Goal: Task Accomplishment & Management: Manage account settings

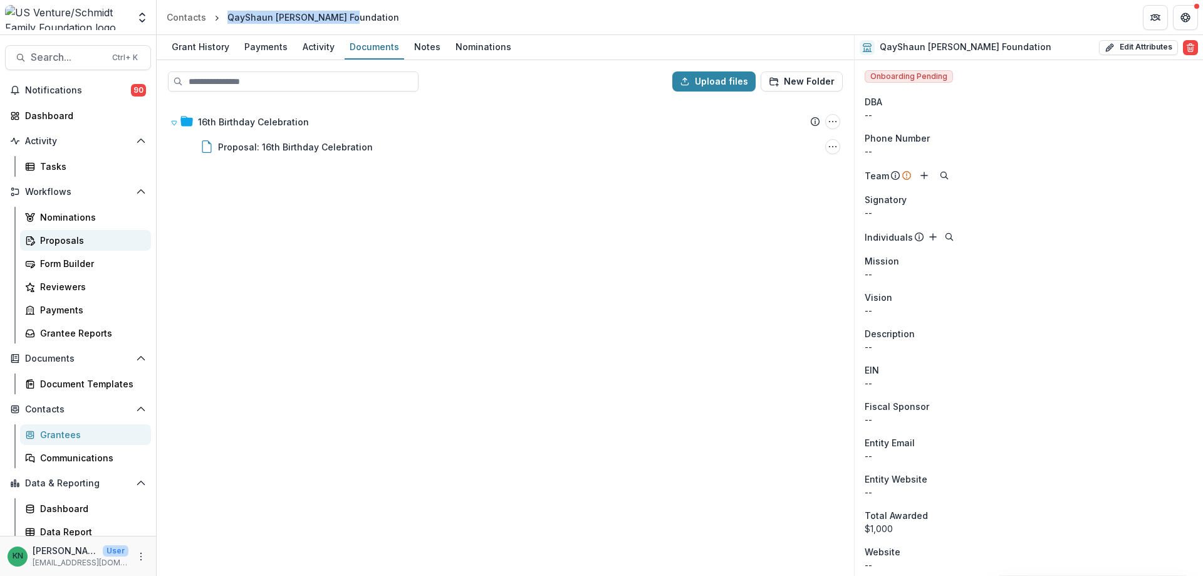
click at [56, 239] on div "Proposals" at bounding box center [90, 240] width 101 height 13
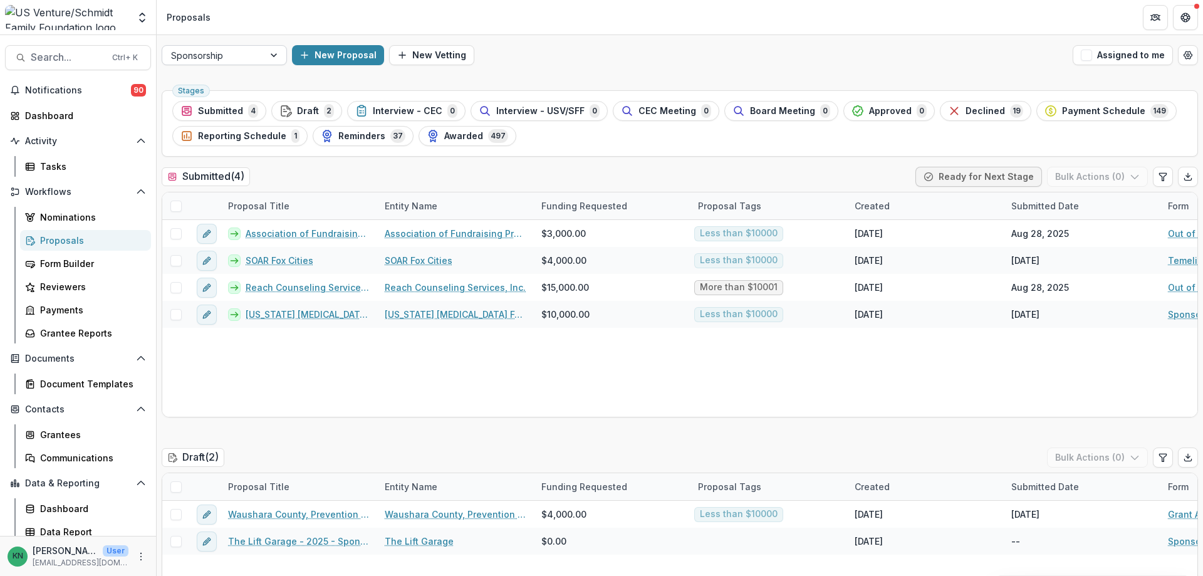
click at [271, 55] on div at bounding box center [275, 55] width 23 height 19
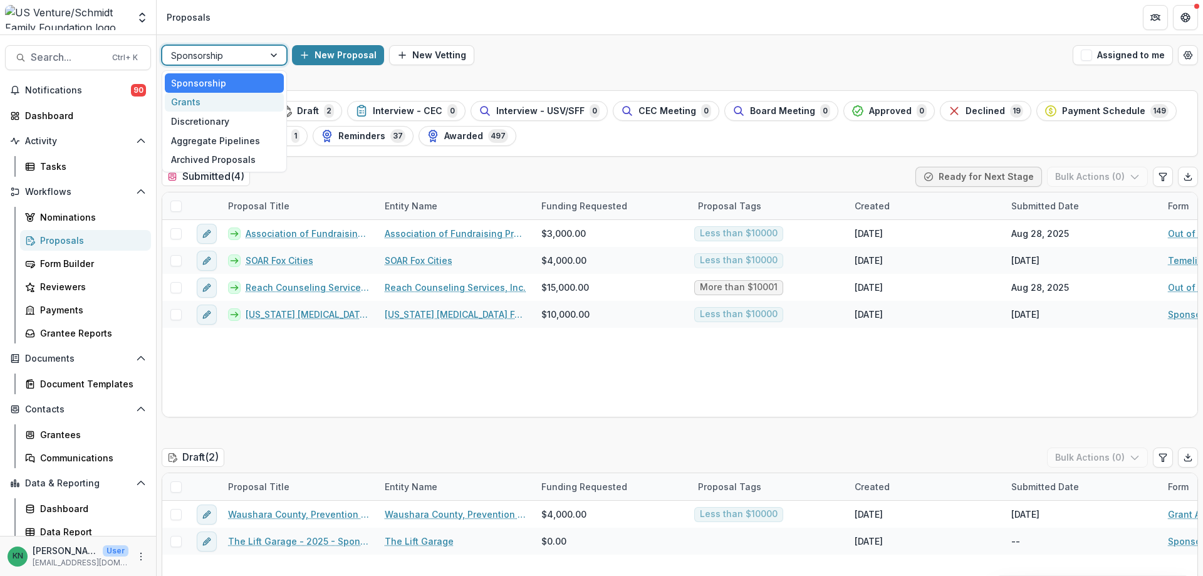
click at [189, 100] on div "Grants" at bounding box center [224, 102] width 119 height 19
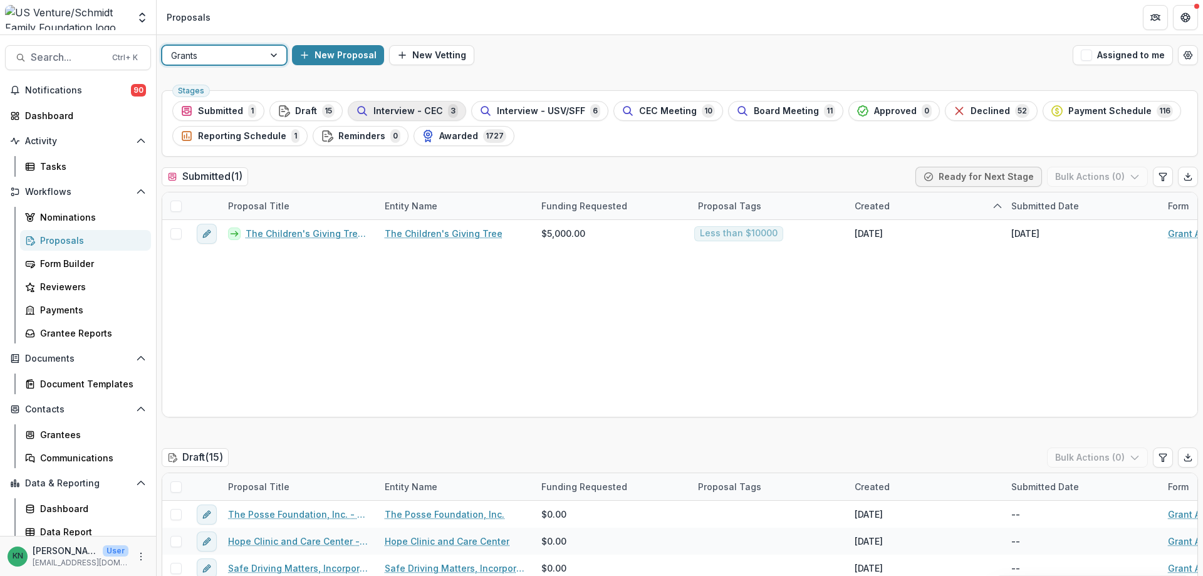
click at [424, 107] on span "Interview - CEC" at bounding box center [408, 111] width 70 height 11
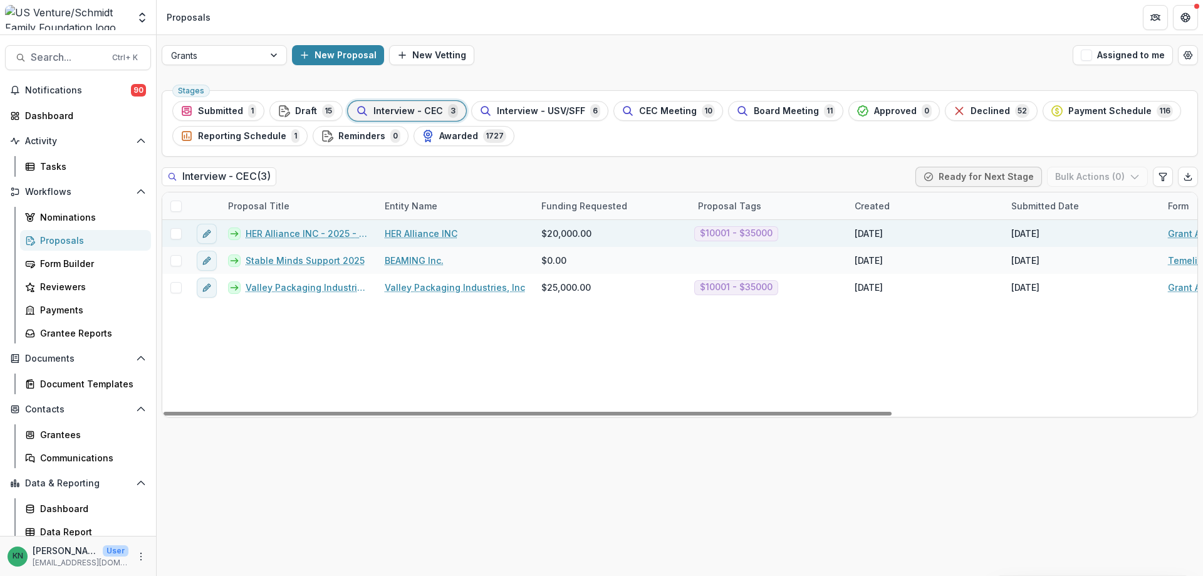
click at [296, 232] on link "HER Alliance INC - 2025 - Grant Application" at bounding box center [308, 233] width 124 height 13
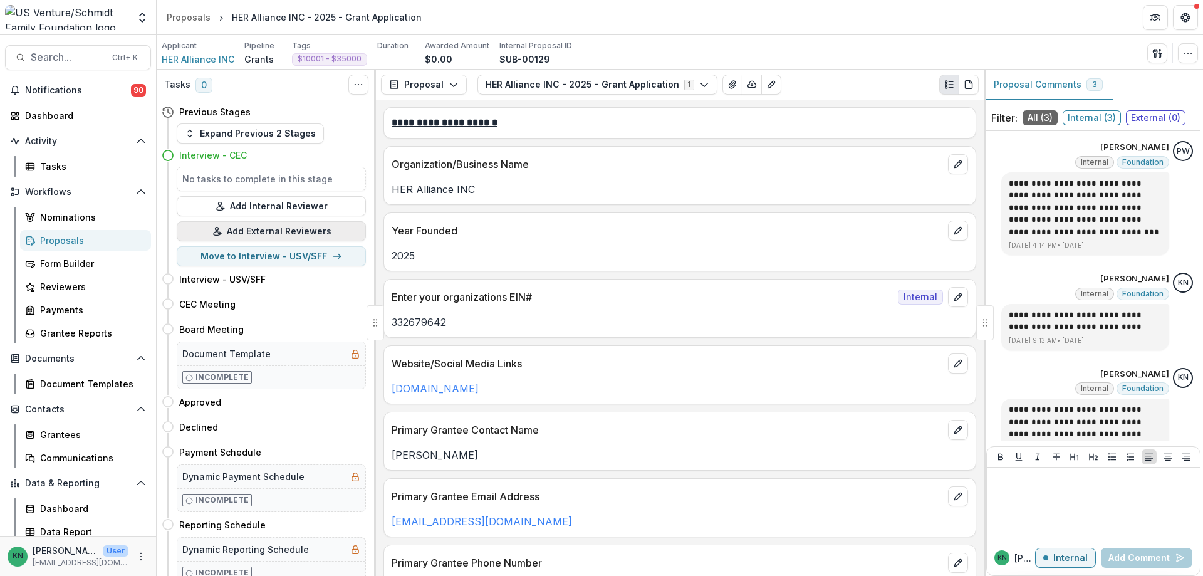
click at [283, 227] on button "Add External Reviewers" at bounding box center [271, 231] width 189 height 20
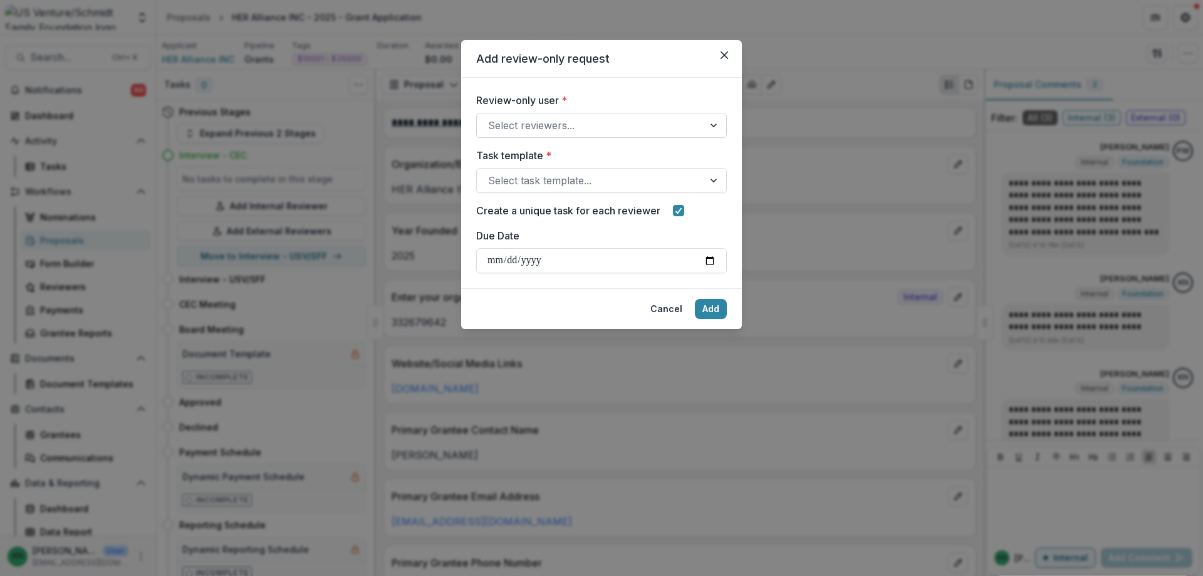
click at [708, 122] on div at bounding box center [715, 125] width 23 height 24
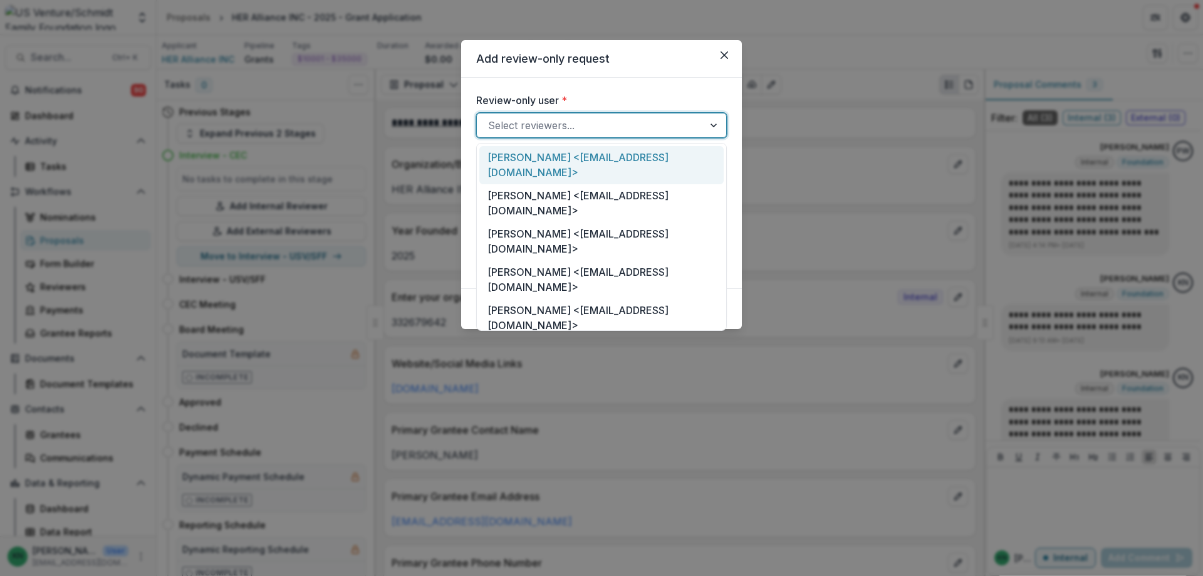
click at [671, 85] on div "Review-only user * 38 results available. Use Up and Down to choose options, pre…" at bounding box center [601, 183] width 281 height 211
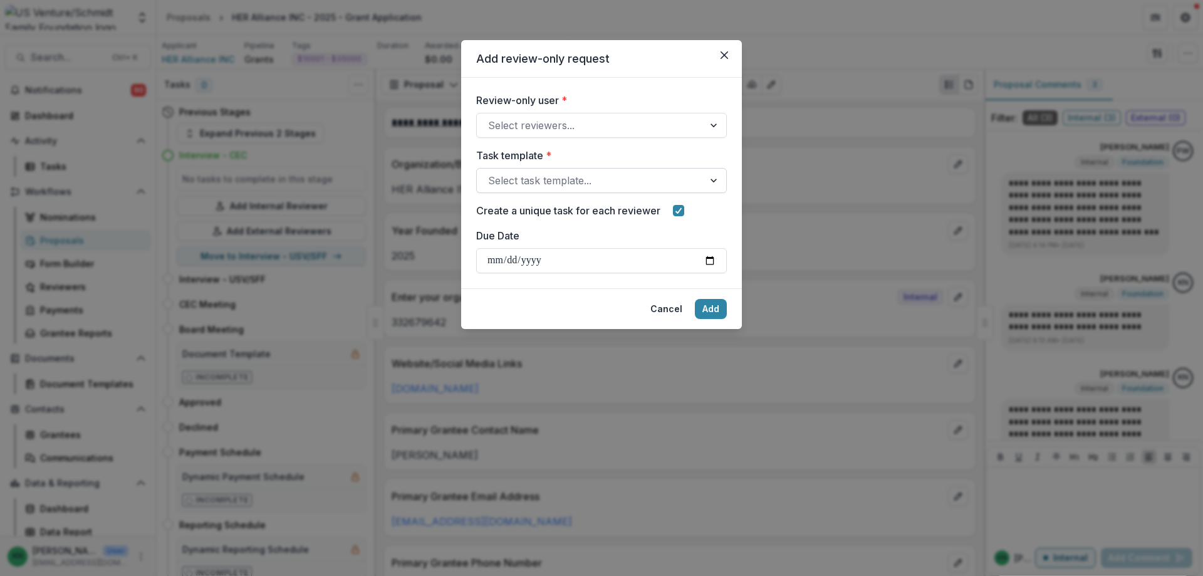
click at [709, 183] on div at bounding box center [715, 181] width 23 height 24
click at [732, 146] on div "Review-only user * Select reviewers... Task template * Select task template... …" at bounding box center [601, 183] width 281 height 211
click at [719, 176] on div at bounding box center [715, 181] width 23 height 24
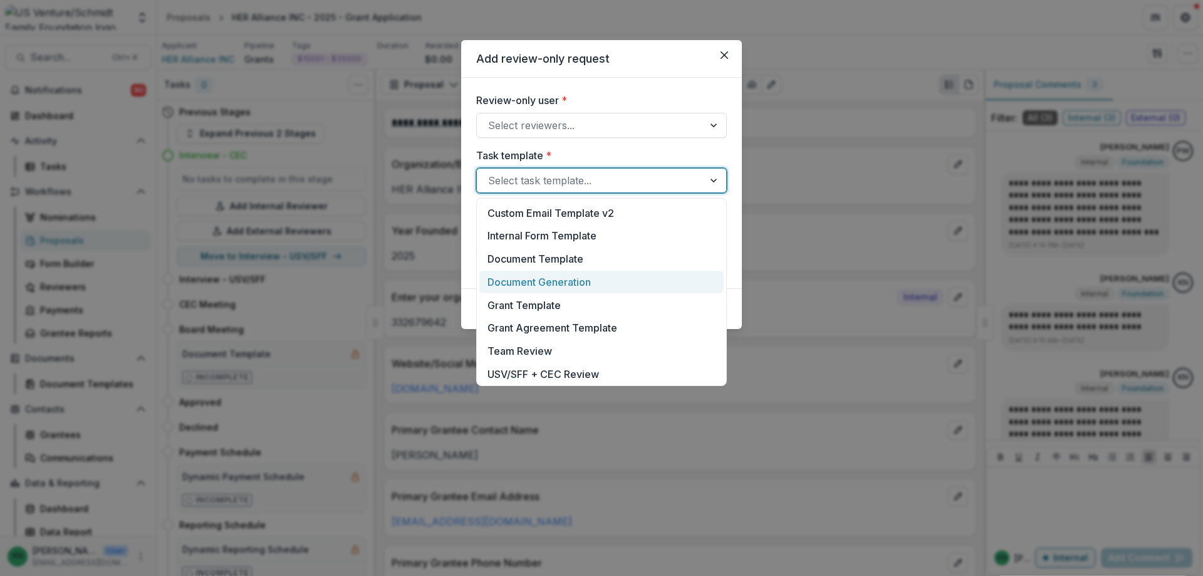
scroll to position [325, 0]
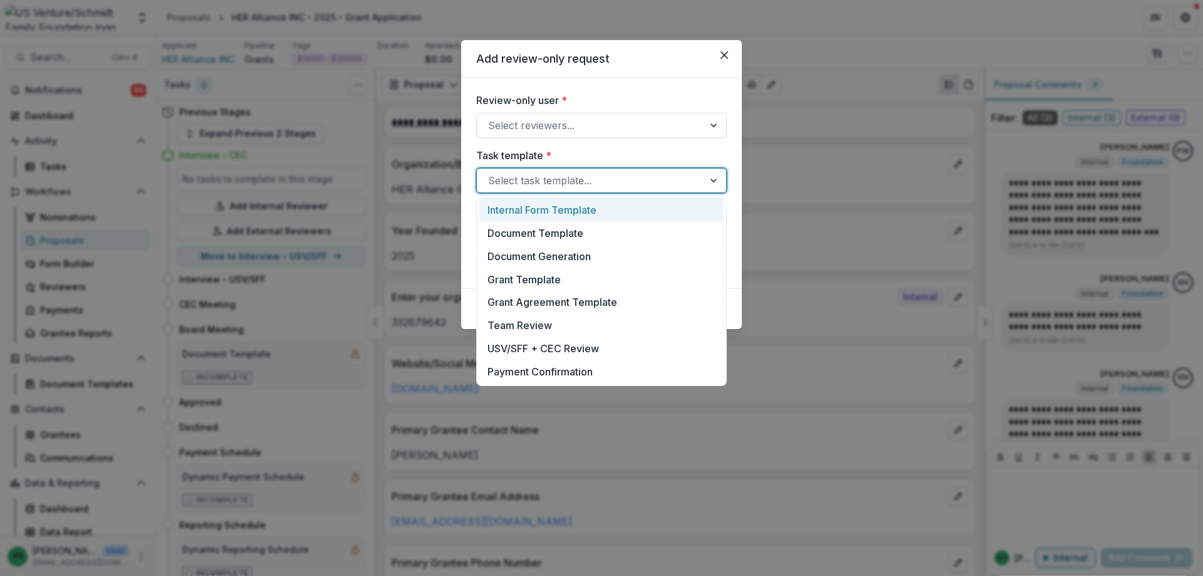
click at [726, 150] on div "Task template * 22 results available. Use Up and Down to choose options, press …" at bounding box center [601, 170] width 251 height 45
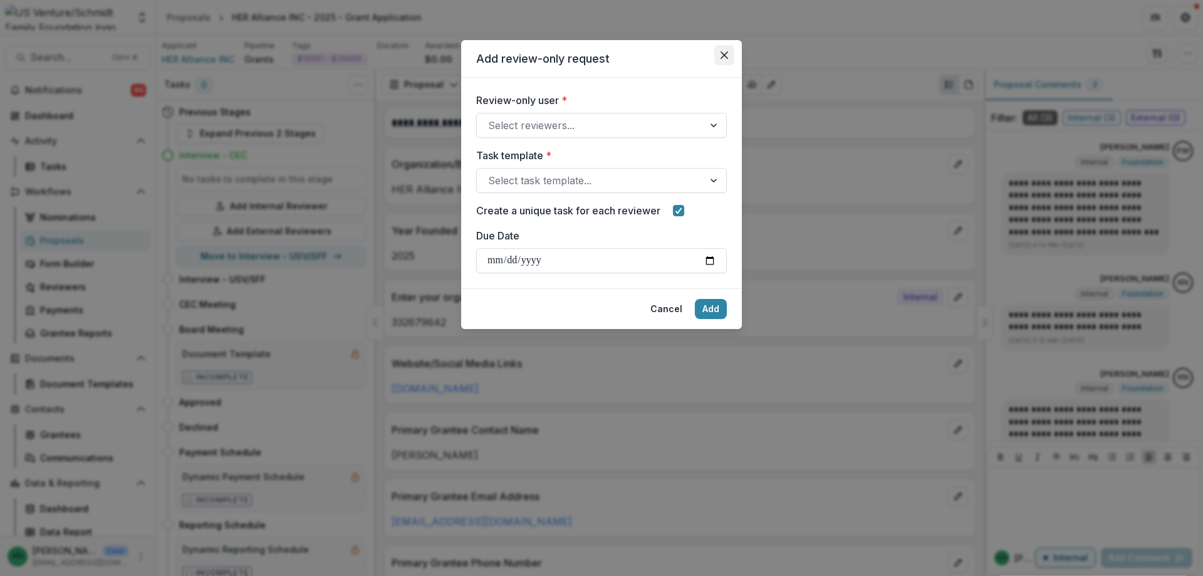
click at [731, 52] on button "Close" at bounding box center [724, 55] width 20 height 20
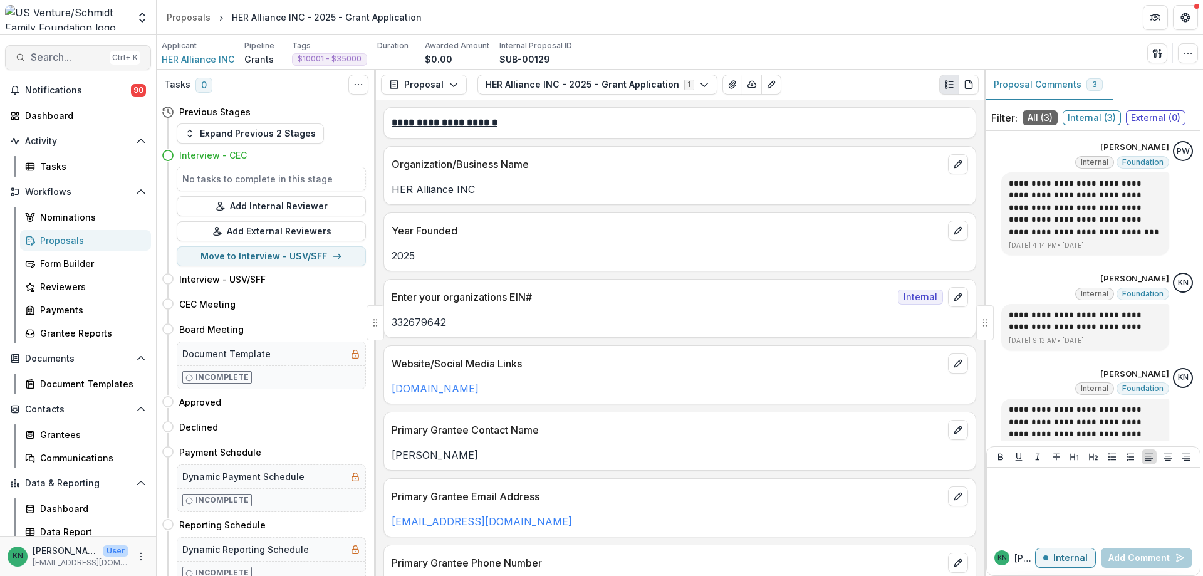
click at [51, 50] on button "Search... Ctrl + K" at bounding box center [78, 57] width 146 height 25
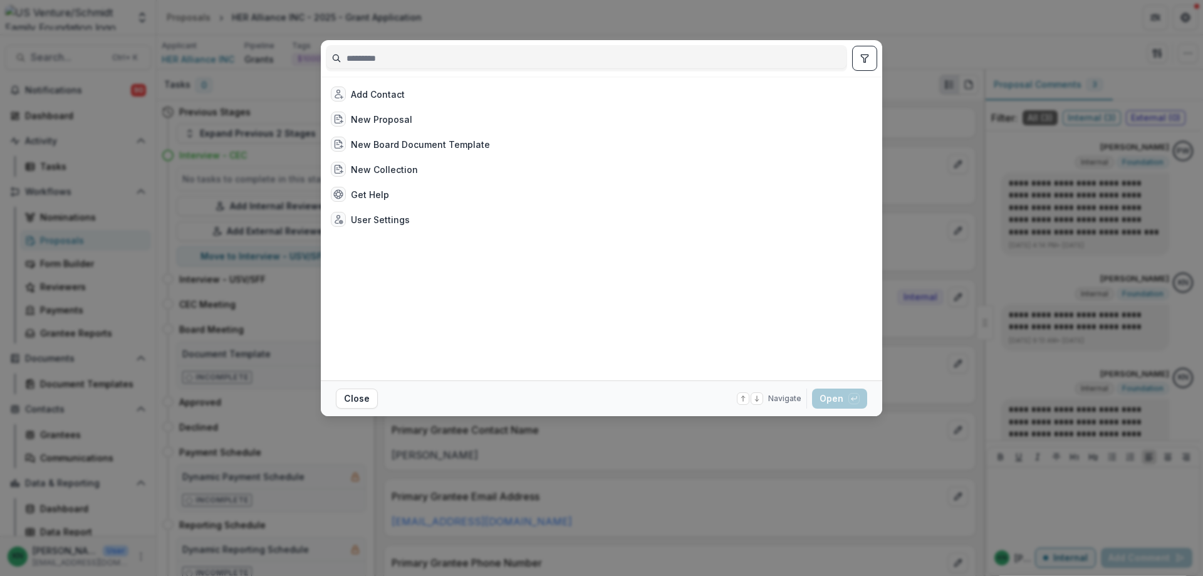
click at [432, 61] on input at bounding box center [586, 58] width 520 height 20
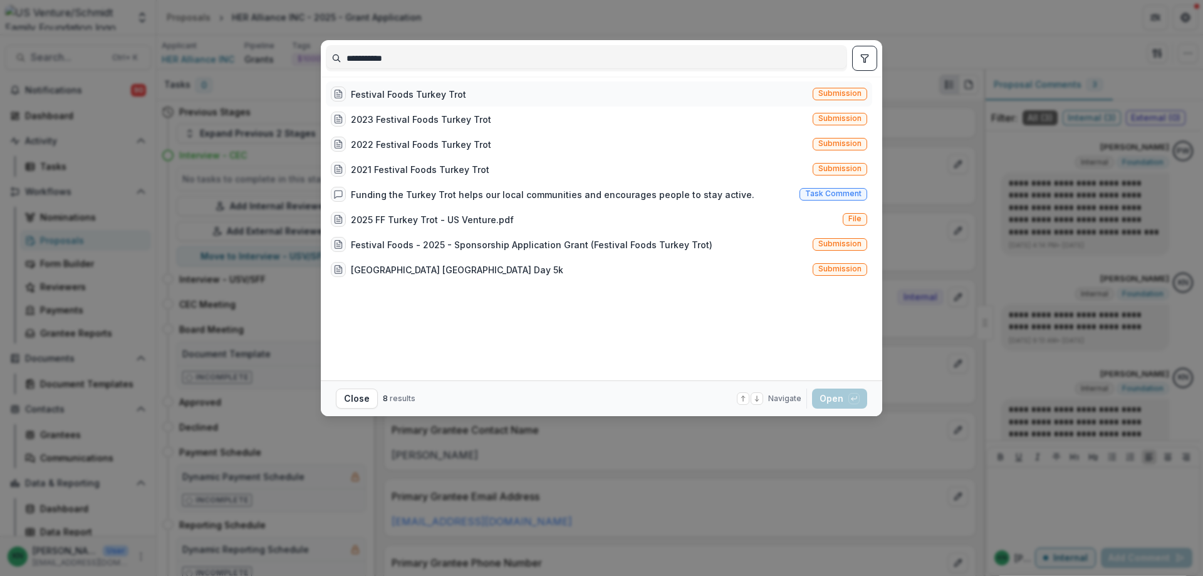
type input "**********"
click at [384, 91] on div "Festival Foods Turkey Trot" at bounding box center [408, 94] width 115 height 13
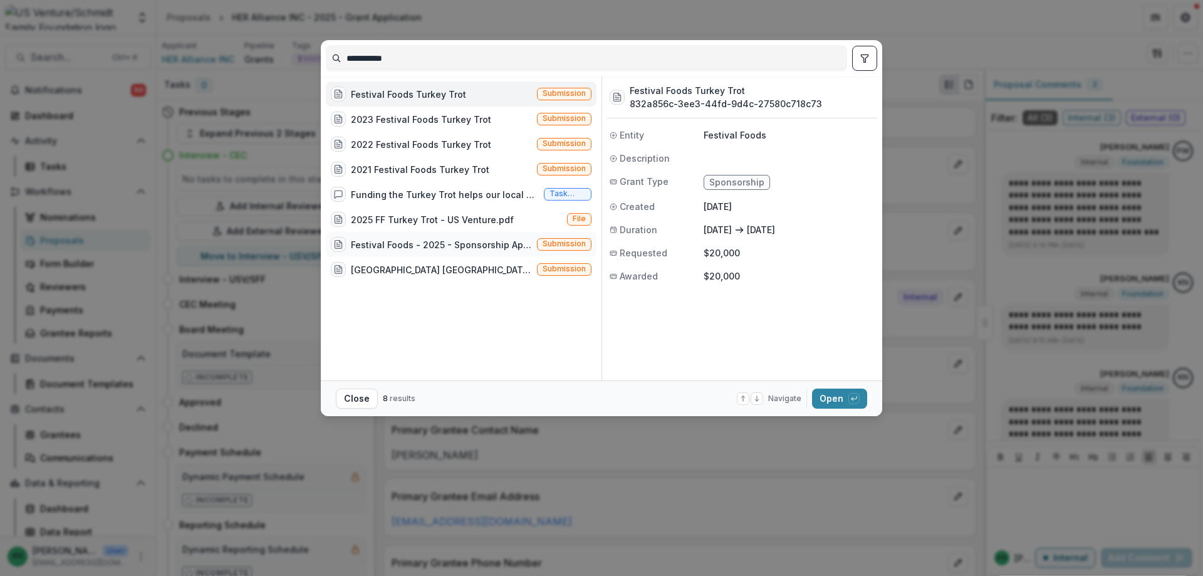
click at [432, 244] on div "Festival Foods - 2025 - Sponsorship Application Grant (Festival Foods Turkey Tr…" at bounding box center [441, 244] width 181 height 13
click at [827, 395] on button "Open with enter key" at bounding box center [839, 399] width 55 height 20
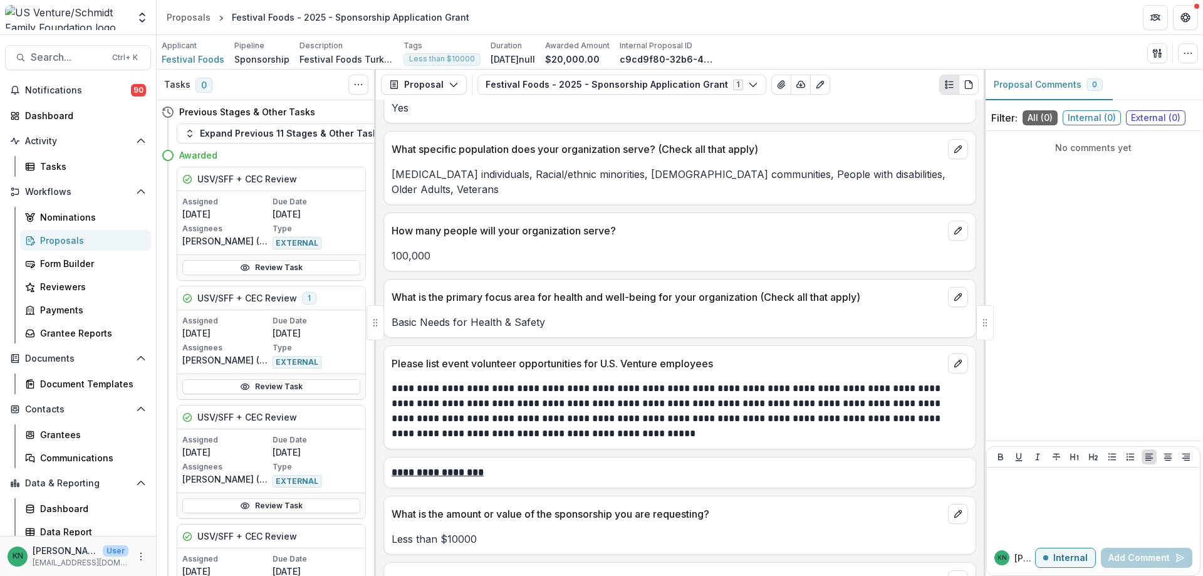
scroll to position [2011, 0]
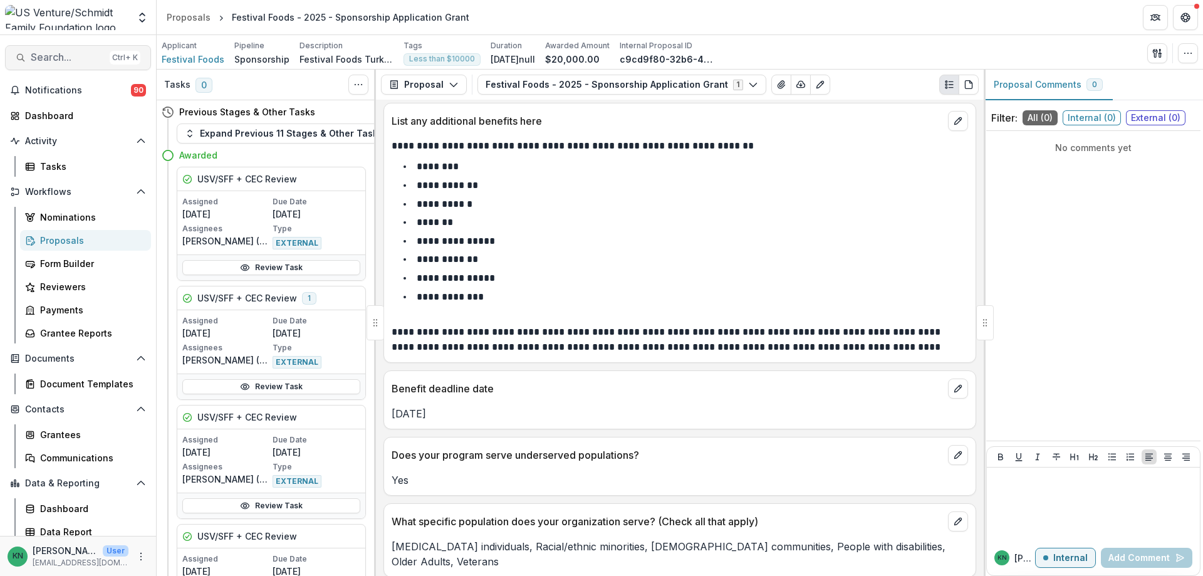
click at [39, 53] on span "Search..." at bounding box center [68, 57] width 74 height 12
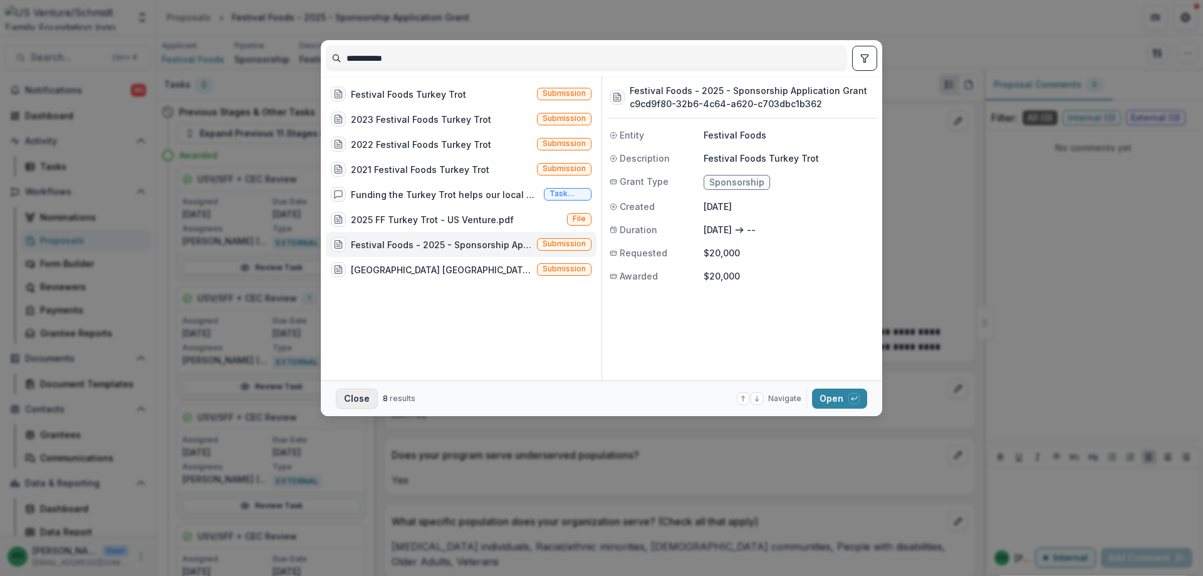
click at [346, 394] on button "Close" at bounding box center [357, 399] width 42 height 20
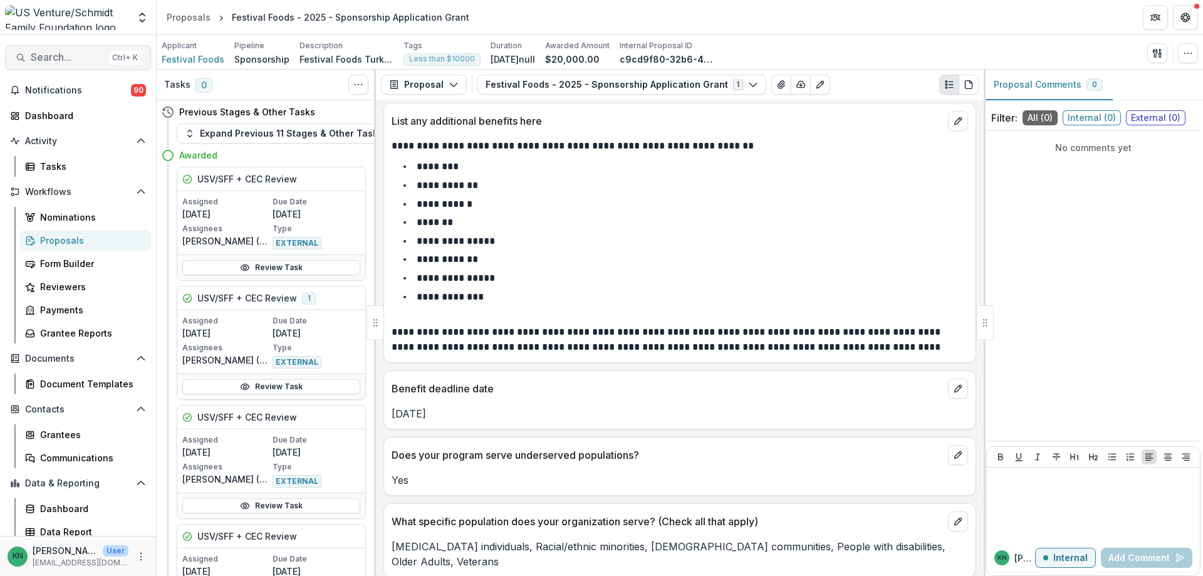
click at [46, 53] on span "Search..." at bounding box center [68, 57] width 74 height 12
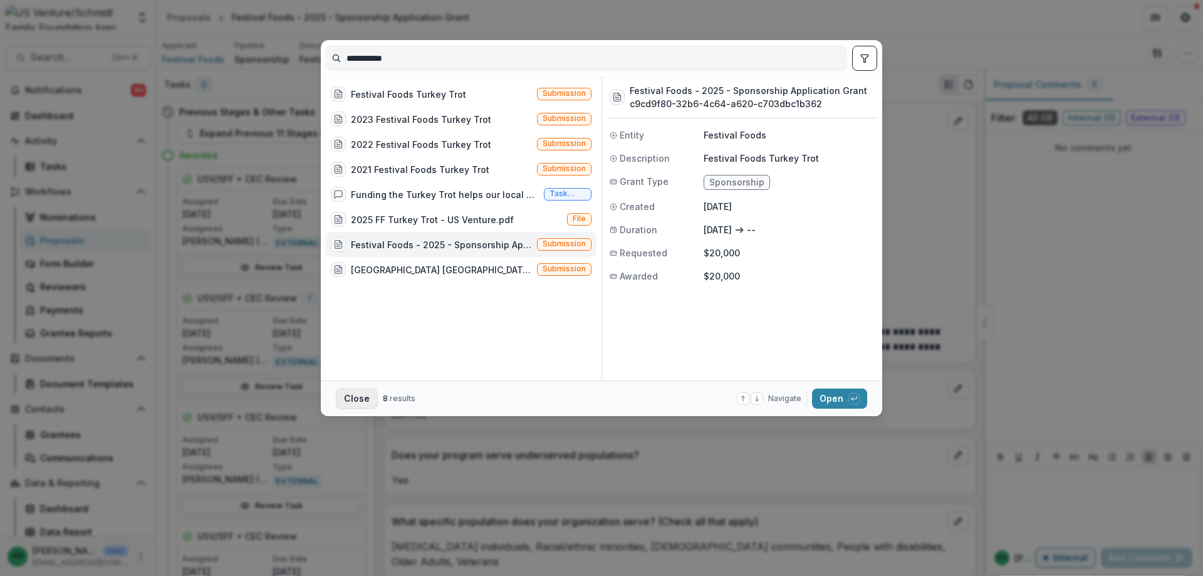
click at [349, 397] on button "Close" at bounding box center [357, 399] width 42 height 20
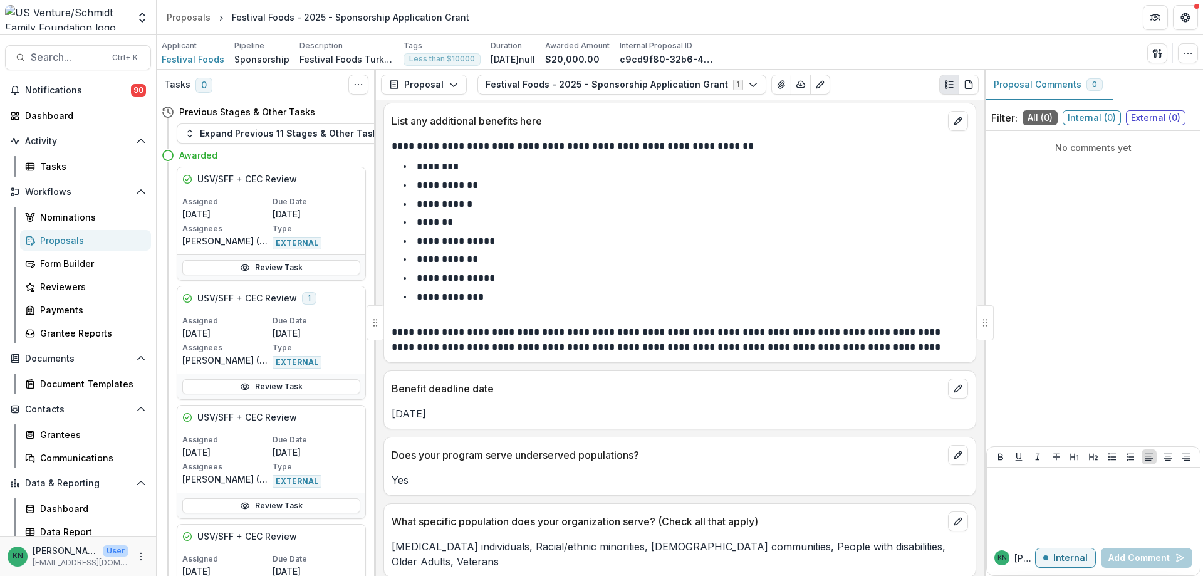
click at [55, 237] on div "Proposals" at bounding box center [90, 240] width 101 height 13
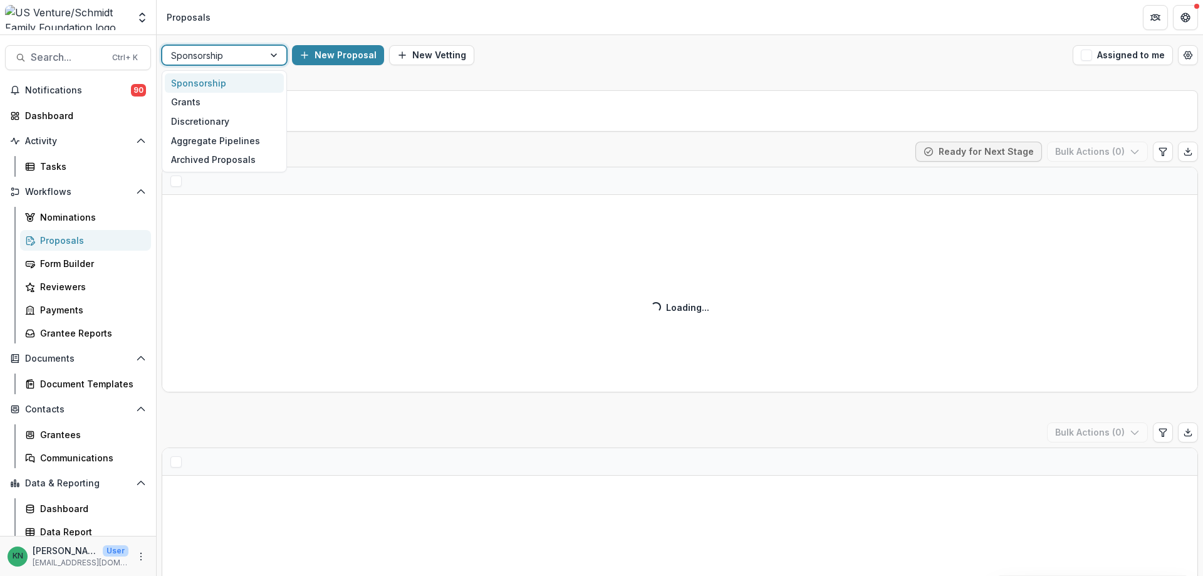
click at [274, 54] on div at bounding box center [275, 55] width 23 height 19
click at [217, 103] on div "Grants" at bounding box center [224, 102] width 119 height 19
click at [190, 99] on div "Stages" at bounding box center [680, 110] width 1036 height 41
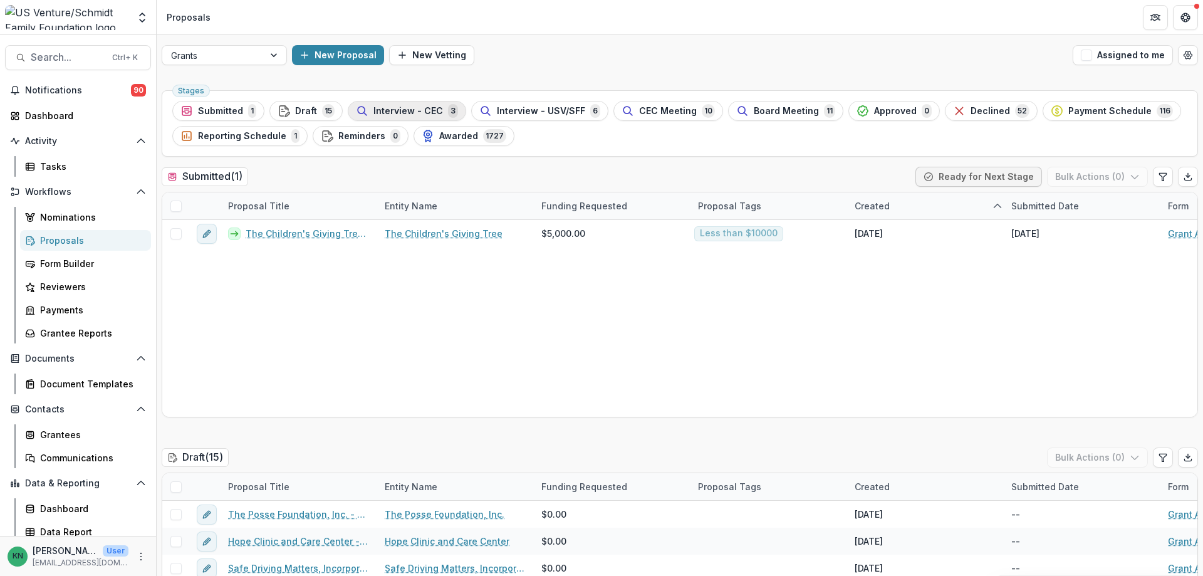
click at [427, 106] on span "Interview - CEC" at bounding box center [408, 111] width 70 height 11
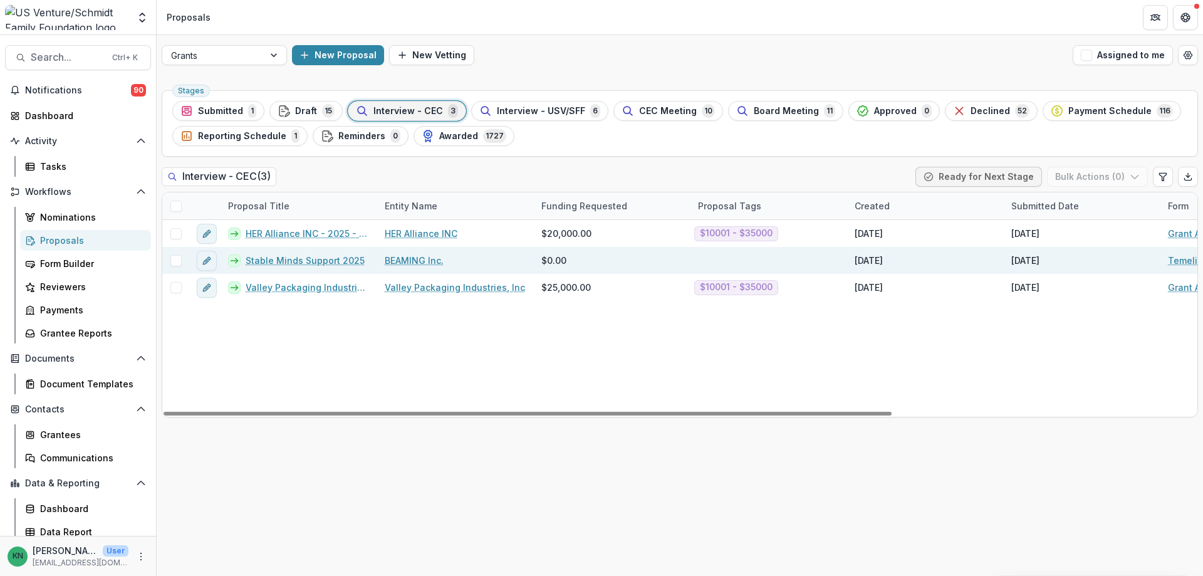
click at [312, 258] on link "Stable Minds Support 2025" at bounding box center [305, 260] width 119 height 13
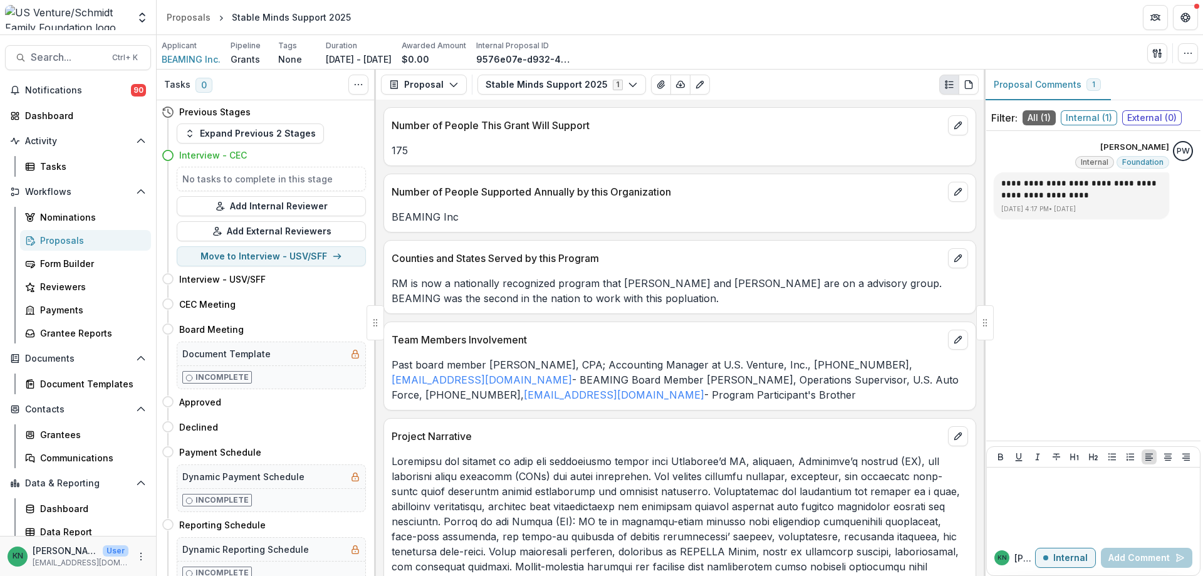
click at [54, 236] on div "Proposals" at bounding box center [90, 240] width 101 height 13
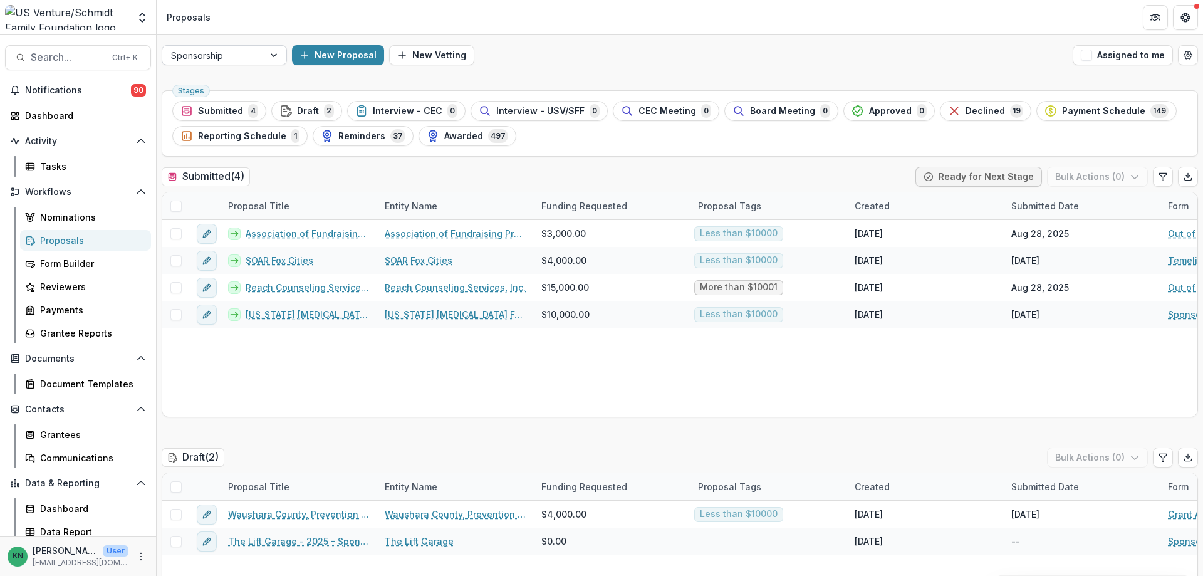
click at [272, 51] on div at bounding box center [275, 55] width 23 height 19
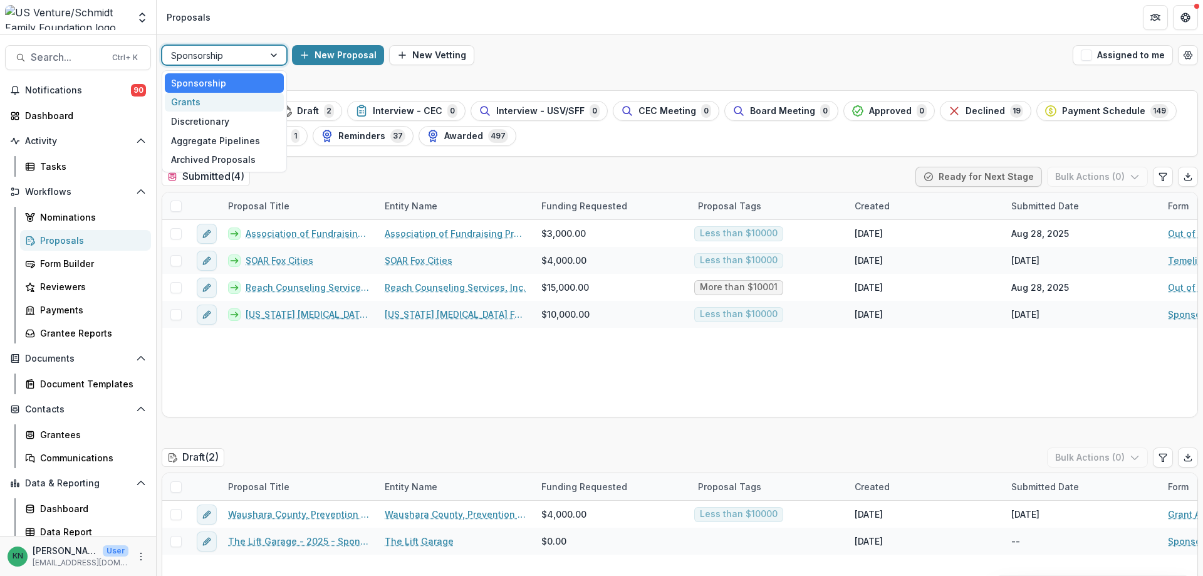
click at [202, 103] on div "Grants" at bounding box center [224, 102] width 119 height 19
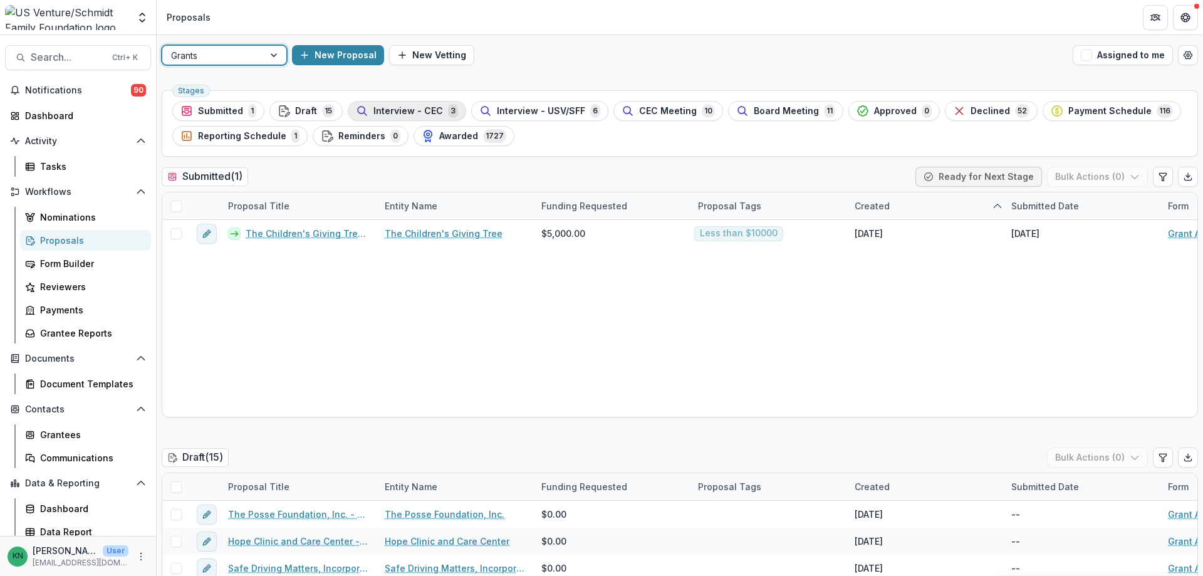
click at [394, 106] on span "Interview - CEC" at bounding box center [408, 111] width 70 height 11
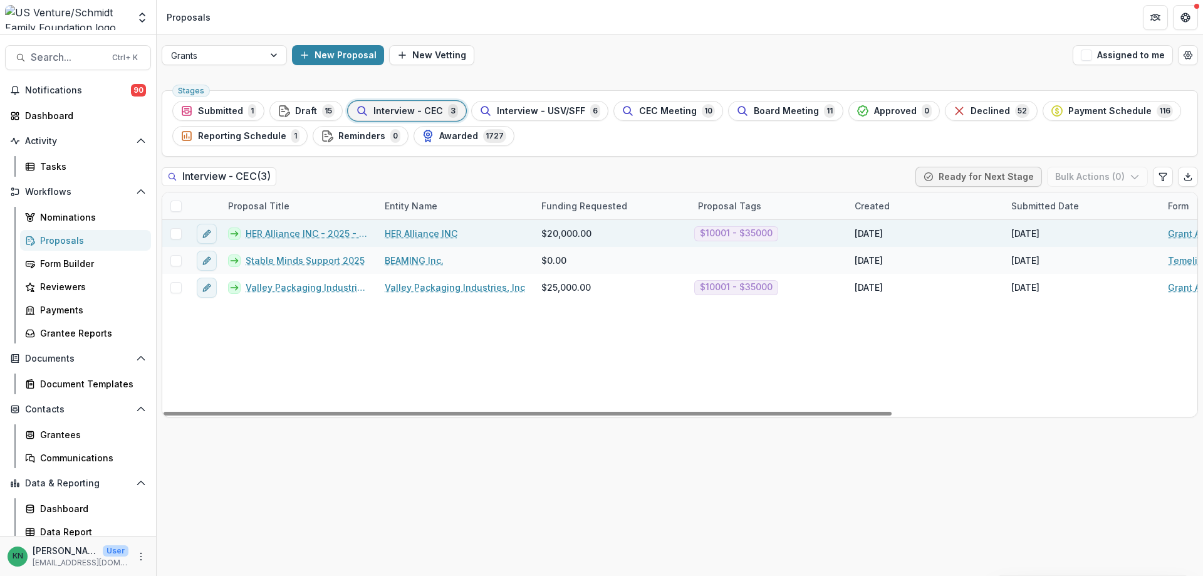
click at [277, 233] on link "HER Alliance INC - 2025 - Grant Application" at bounding box center [308, 233] width 124 height 13
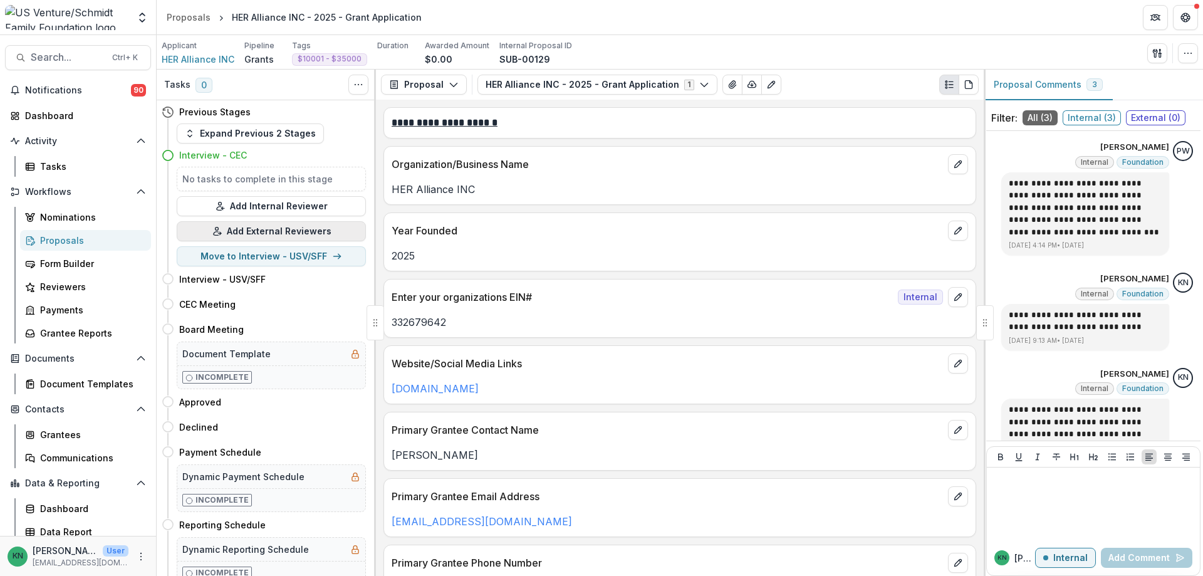
click at [266, 231] on button "Add External Reviewers" at bounding box center [271, 231] width 189 height 20
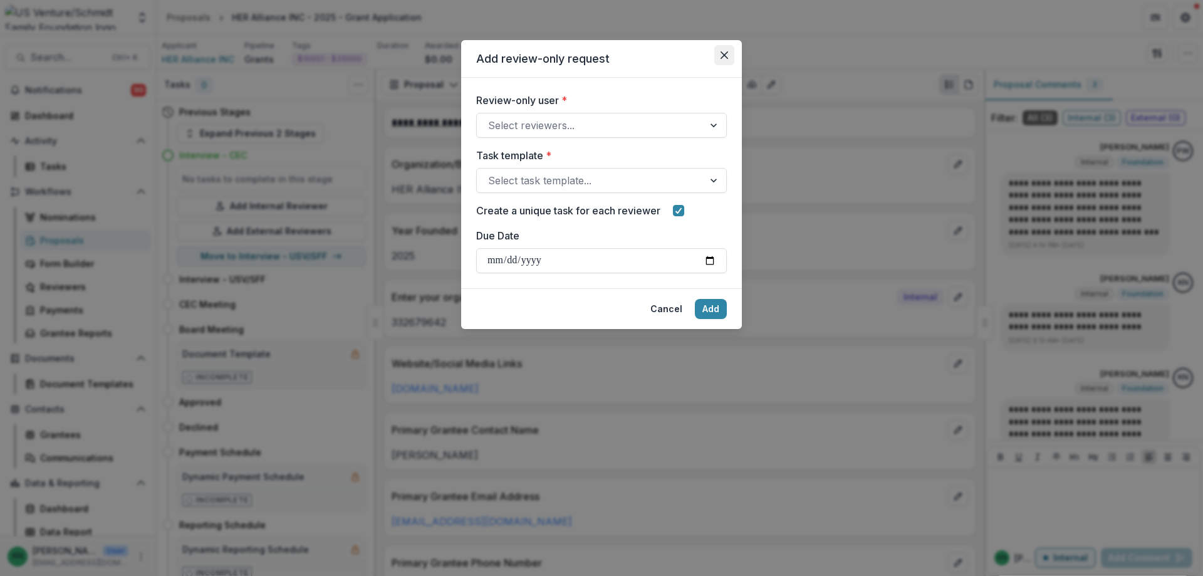
click at [725, 52] on icon "Close" at bounding box center [725, 55] width 8 height 8
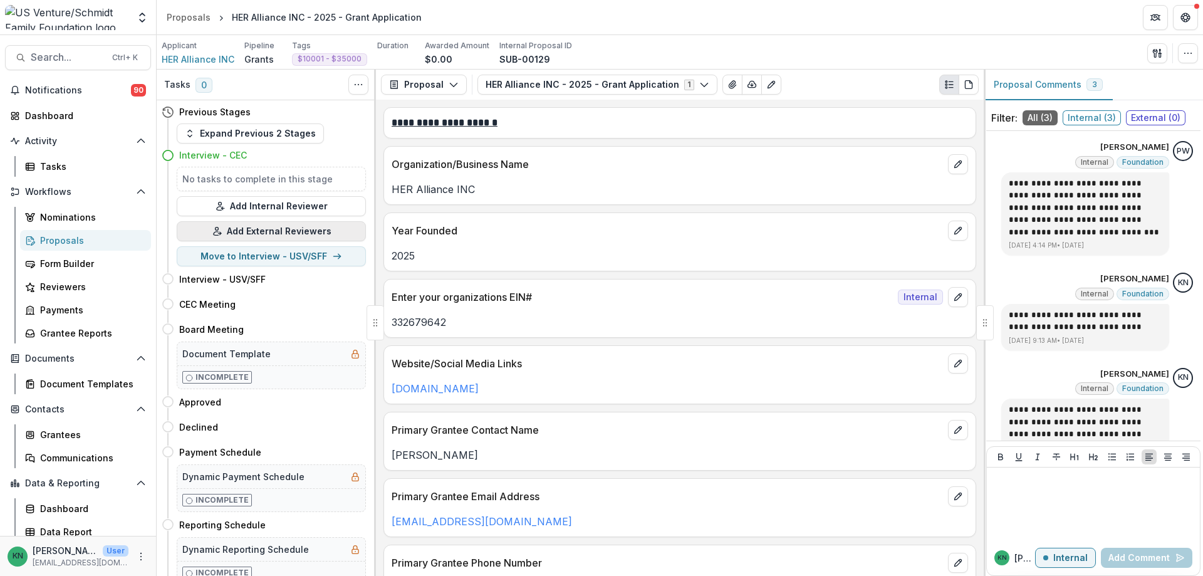
click at [249, 234] on button "Add External Reviewers" at bounding box center [271, 231] width 189 height 20
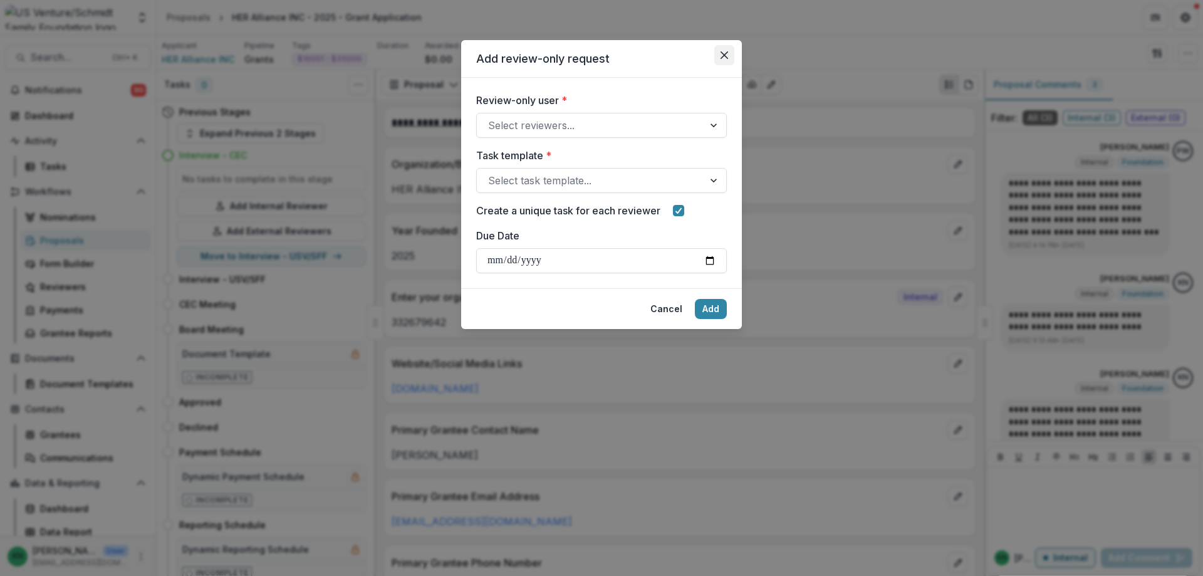
click at [726, 55] on icon "Close" at bounding box center [725, 55] width 8 height 8
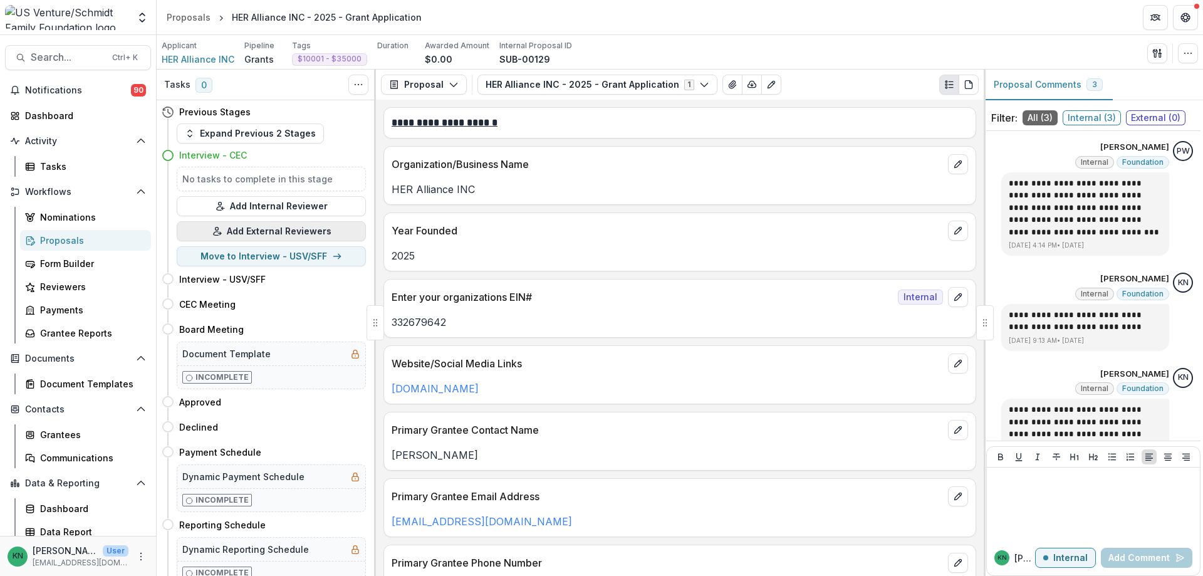
click at [275, 224] on button "Add External Reviewers" at bounding box center [271, 231] width 189 height 20
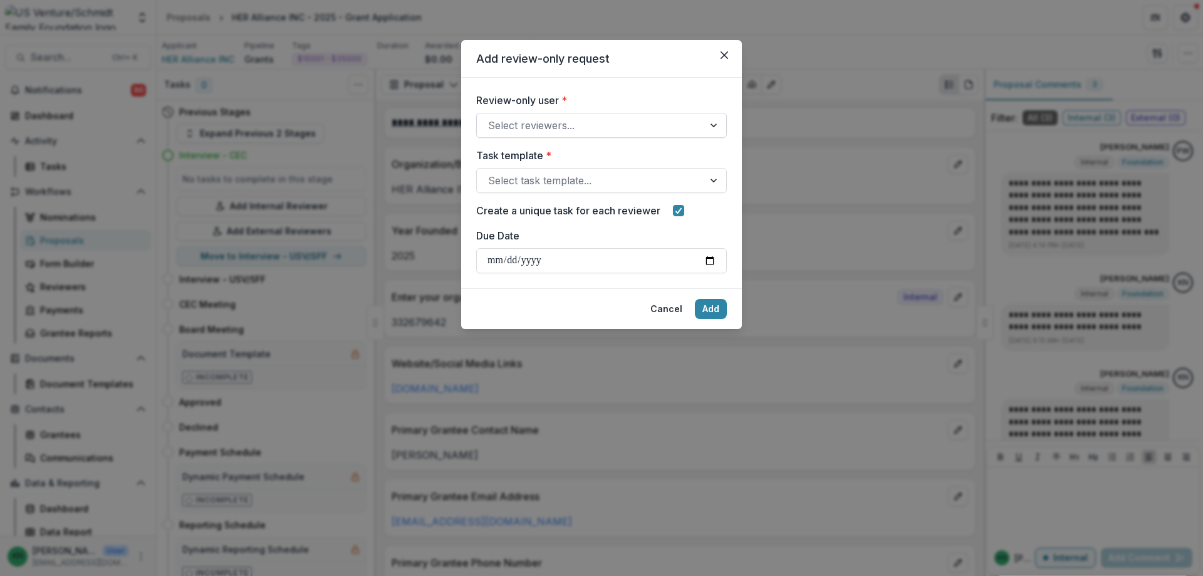
click at [707, 128] on div at bounding box center [715, 125] width 23 height 24
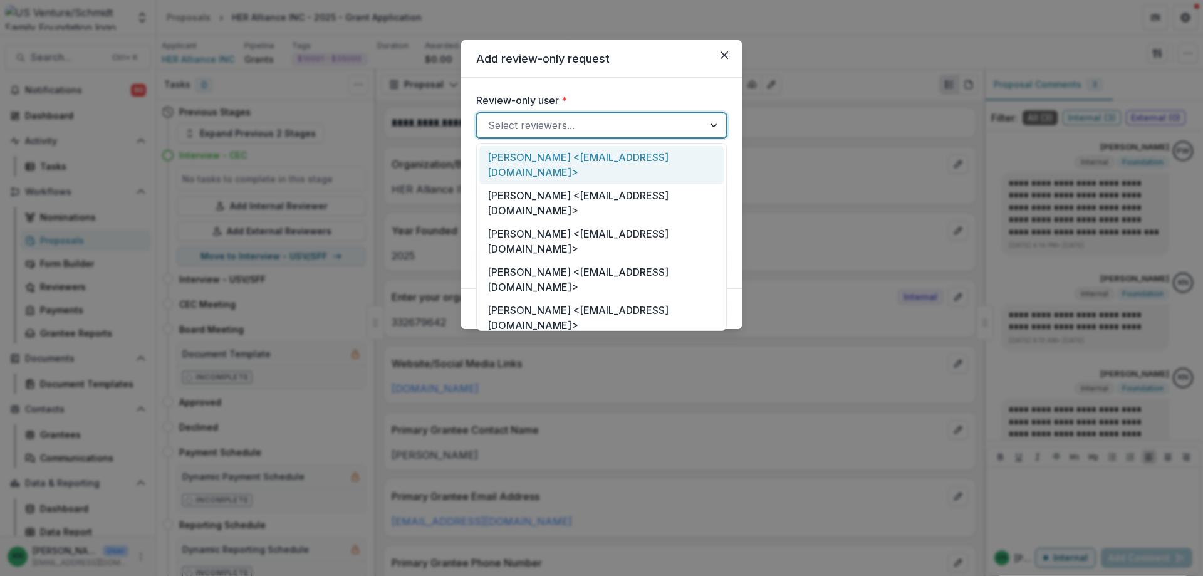
click at [637, 157] on div "[PERSON_NAME] <[EMAIL_ADDRESS][DOMAIN_NAME]>" at bounding box center [601, 165] width 244 height 38
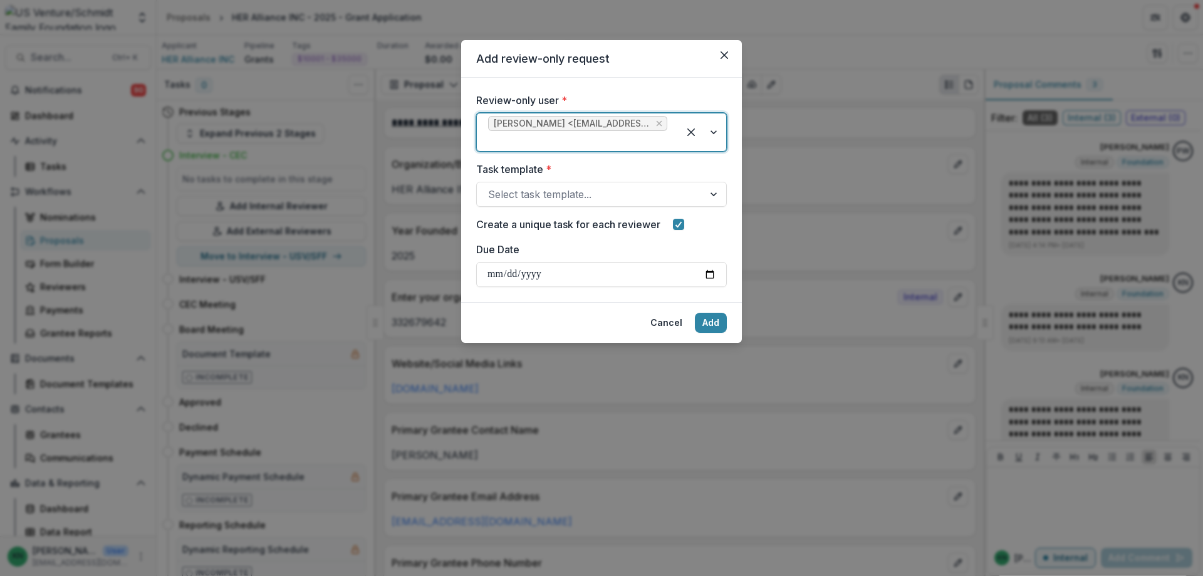
click at [713, 136] on div at bounding box center [703, 132] width 48 height 38
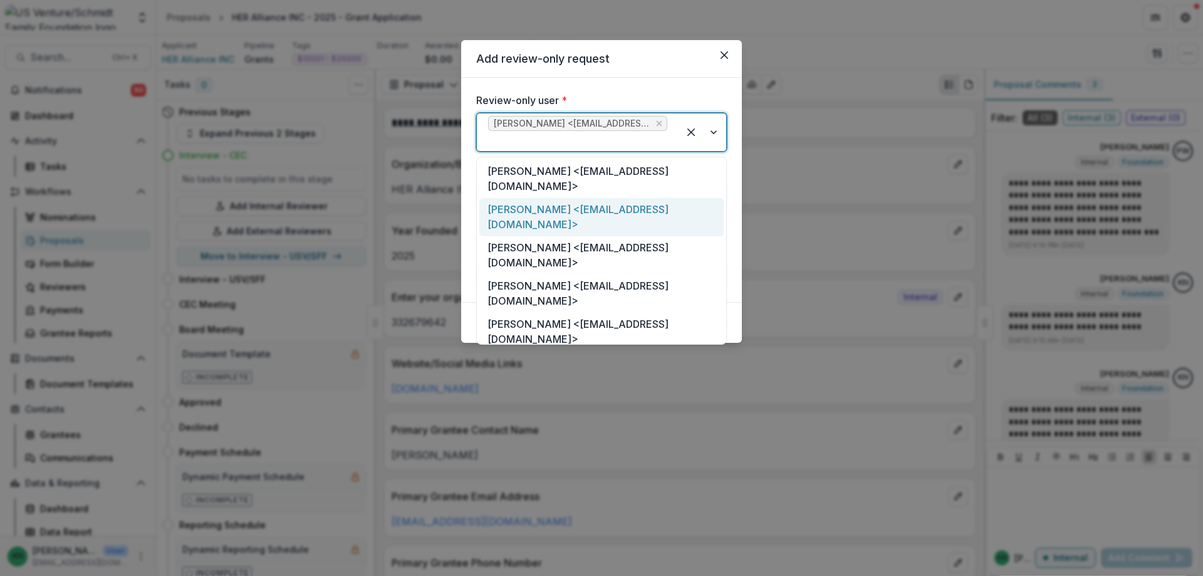
click at [548, 212] on div "[PERSON_NAME] <[EMAIL_ADDRESS][DOMAIN_NAME]>" at bounding box center [601, 217] width 244 height 38
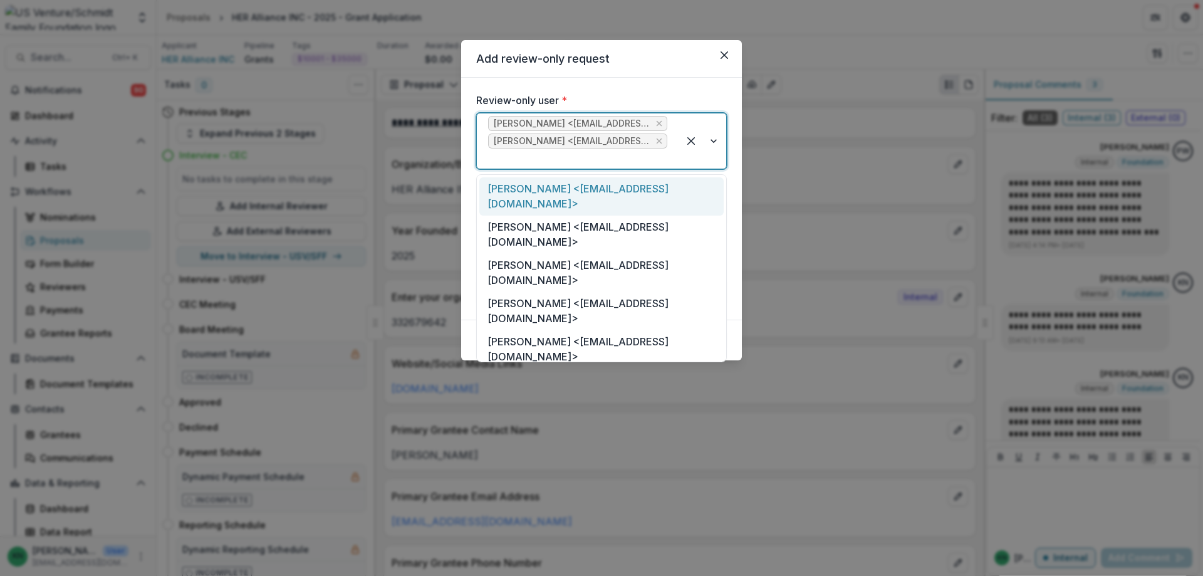
click at [714, 142] on div at bounding box center [703, 140] width 48 height 55
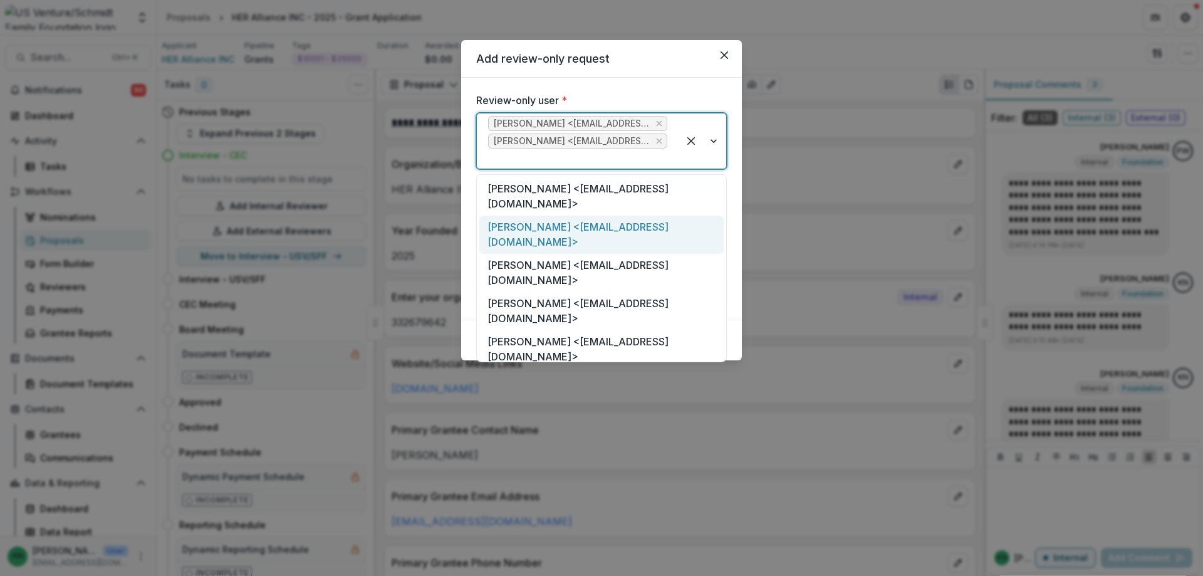
click at [578, 226] on div "[PERSON_NAME] <[EMAIL_ADDRESS][DOMAIN_NAME]>" at bounding box center [601, 235] width 244 height 38
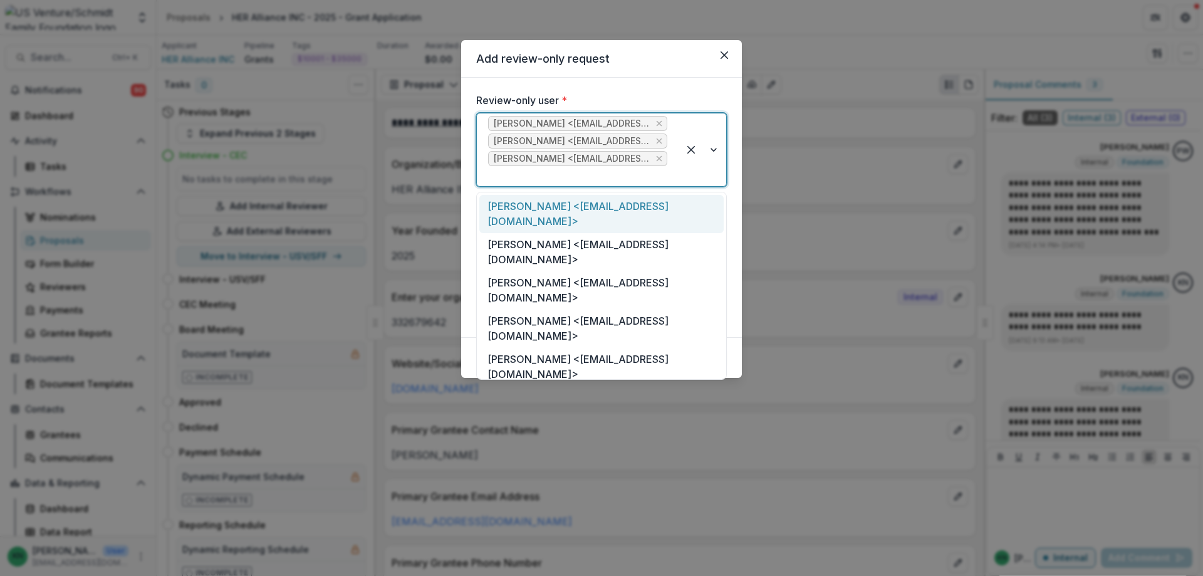
click at [712, 151] on div at bounding box center [703, 149] width 48 height 73
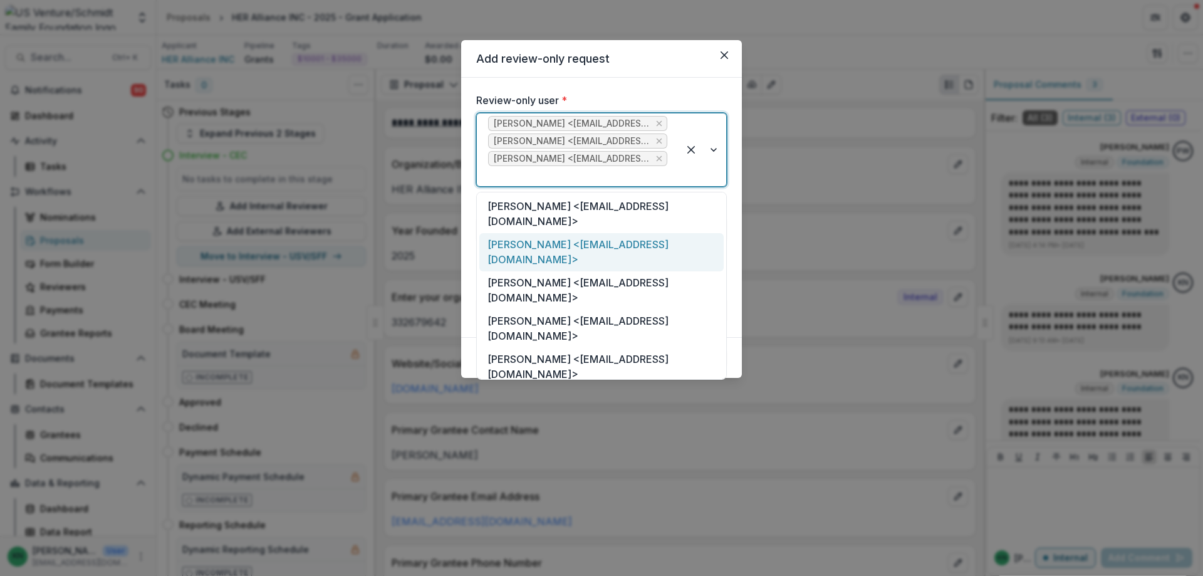
click at [620, 244] on div "[PERSON_NAME] <[EMAIL_ADDRESS][DOMAIN_NAME]>" at bounding box center [601, 252] width 244 height 38
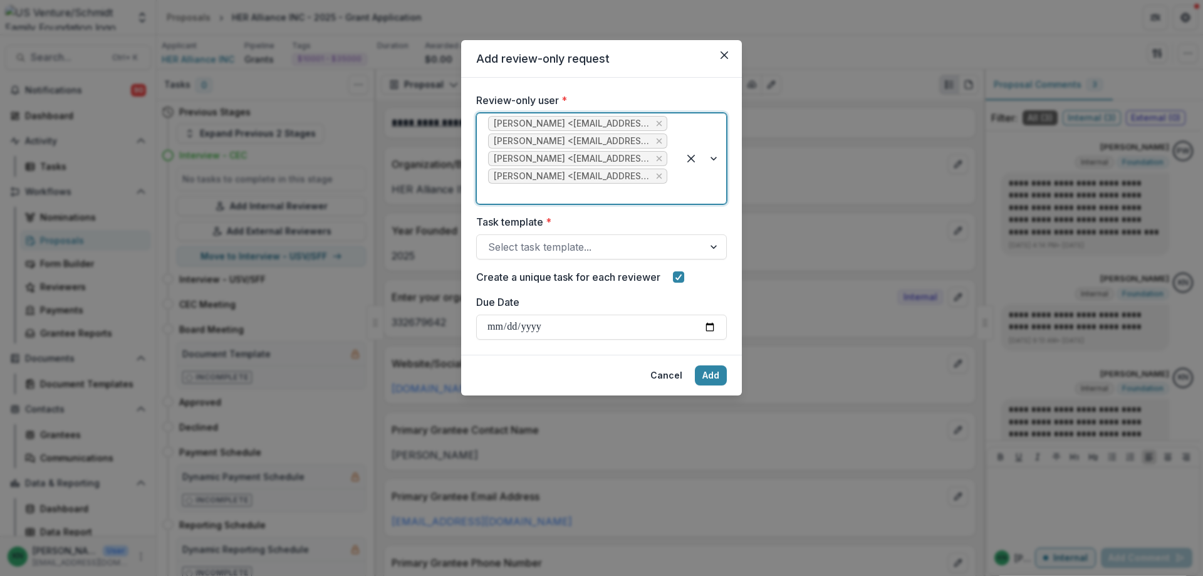
click at [712, 161] on div at bounding box center [703, 158] width 48 height 90
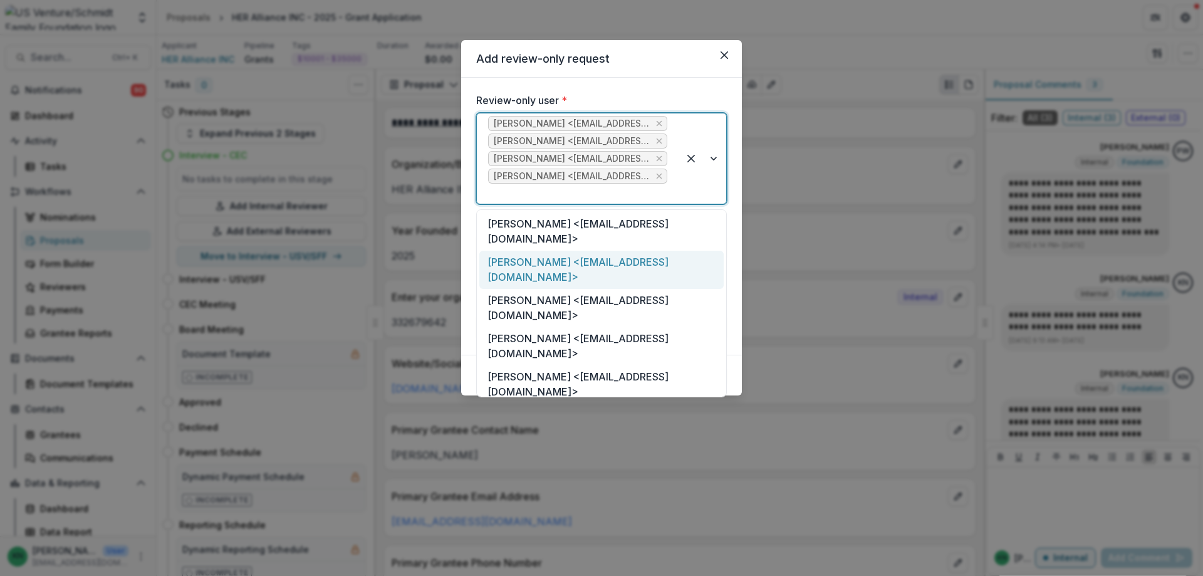
click at [639, 264] on div "[PERSON_NAME] <[EMAIL_ADDRESS][DOMAIN_NAME]>" at bounding box center [601, 270] width 244 height 38
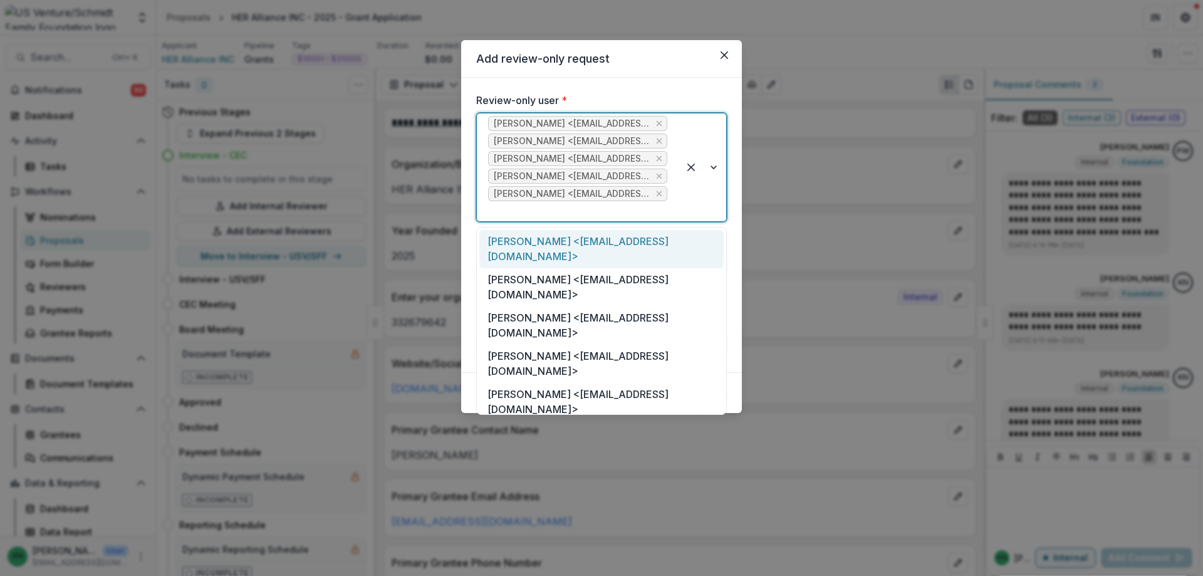
click at [715, 169] on div at bounding box center [703, 167] width 48 height 108
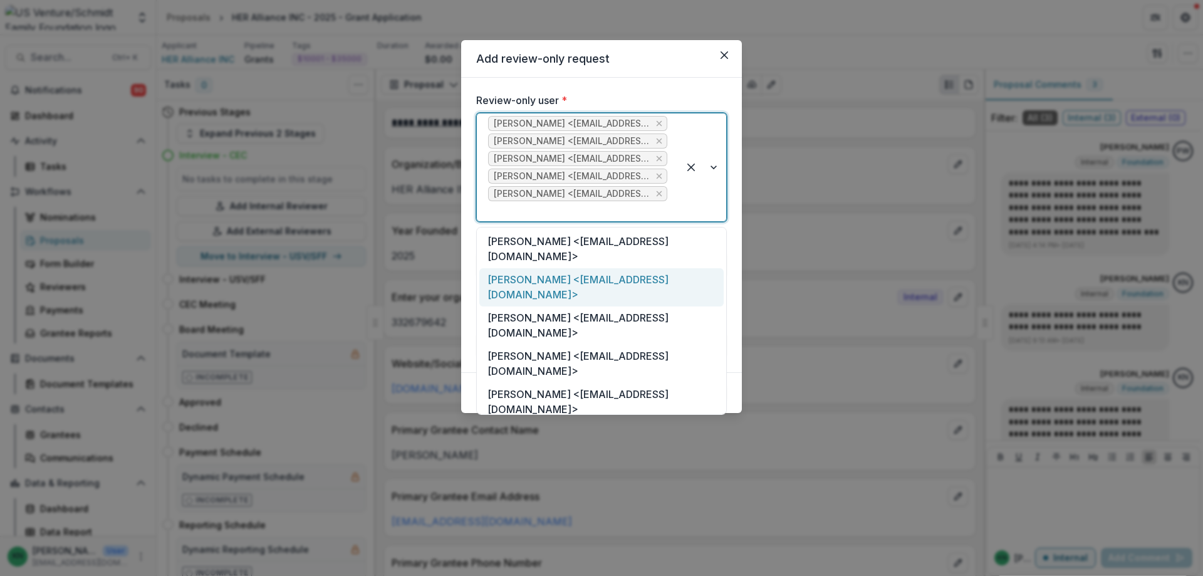
click at [603, 295] on div "[PERSON_NAME] <[EMAIL_ADDRESS][DOMAIN_NAME]>" at bounding box center [601, 287] width 244 height 38
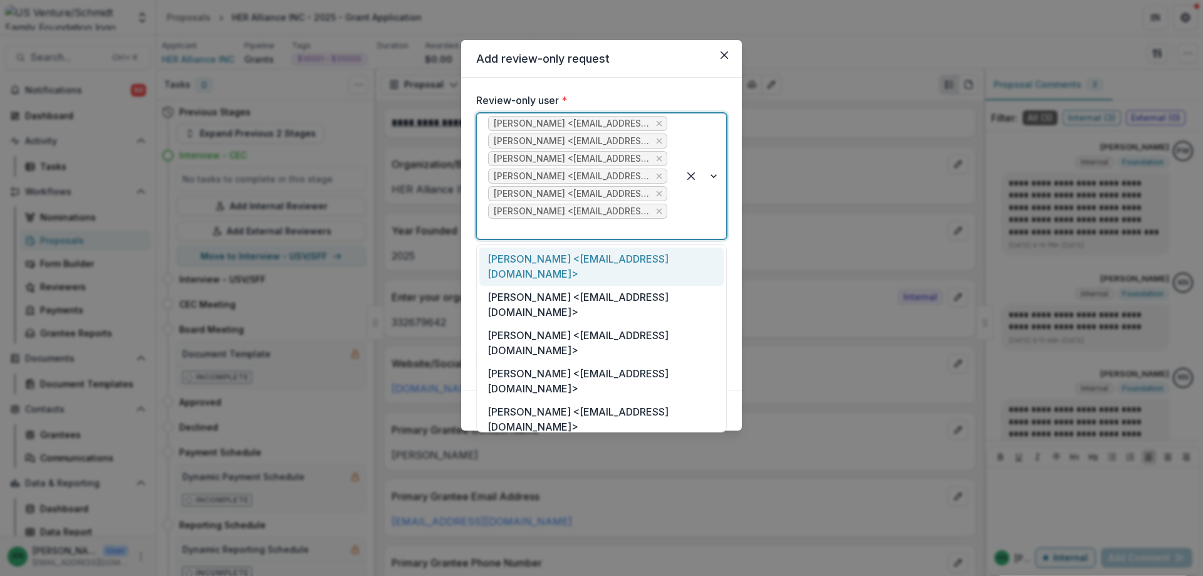
click at [718, 174] on div at bounding box center [703, 175] width 48 height 125
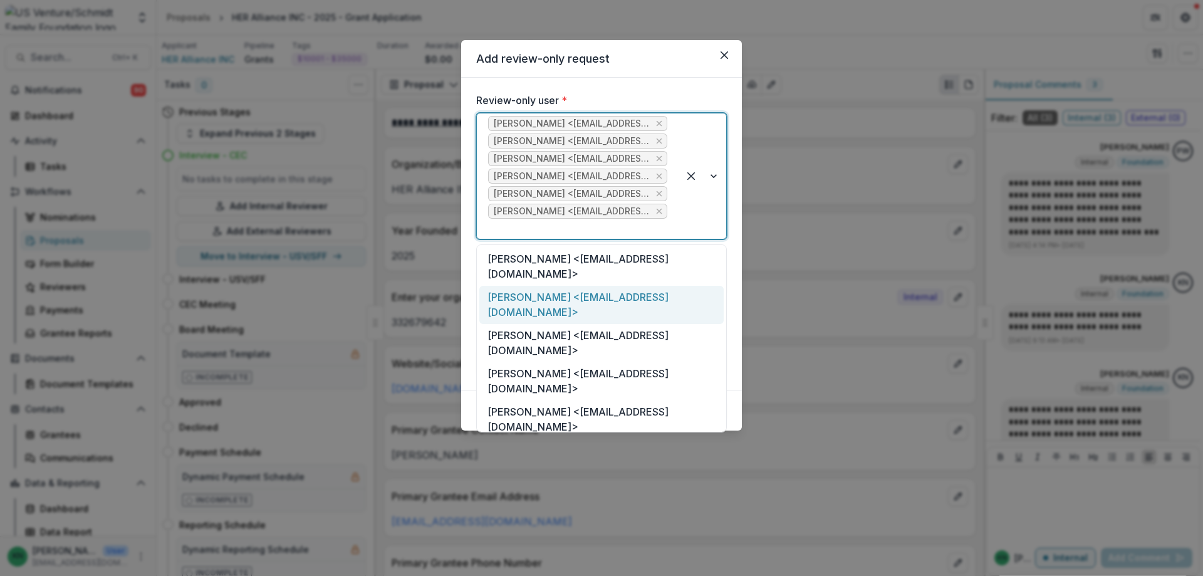
click at [638, 300] on div "[PERSON_NAME] <[EMAIL_ADDRESS][DOMAIN_NAME]>" at bounding box center [601, 305] width 244 height 38
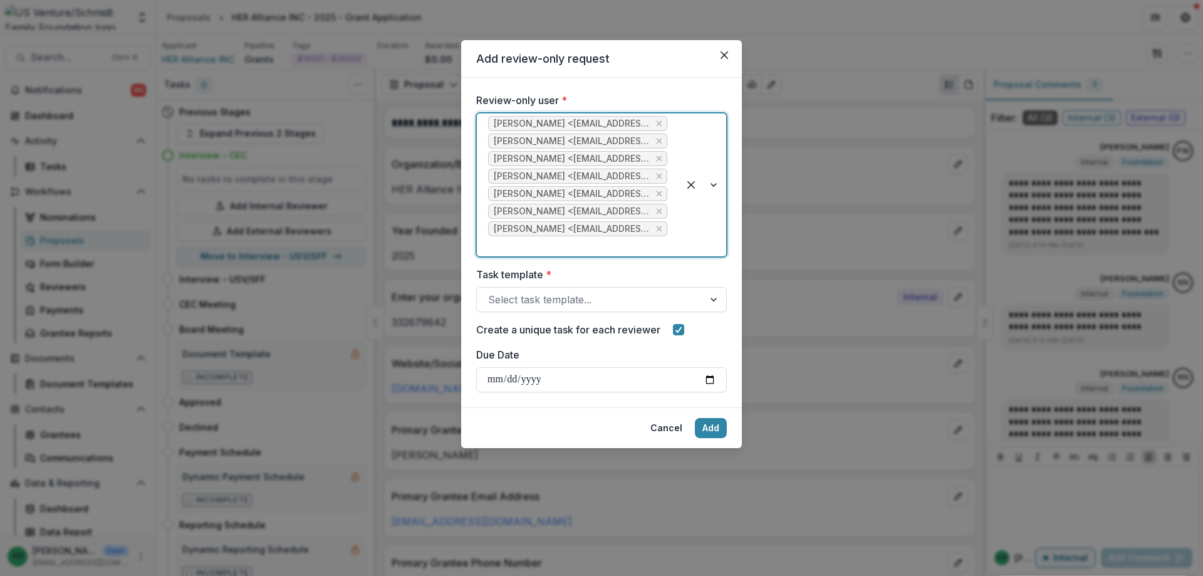
click at [714, 190] on div at bounding box center [703, 184] width 48 height 143
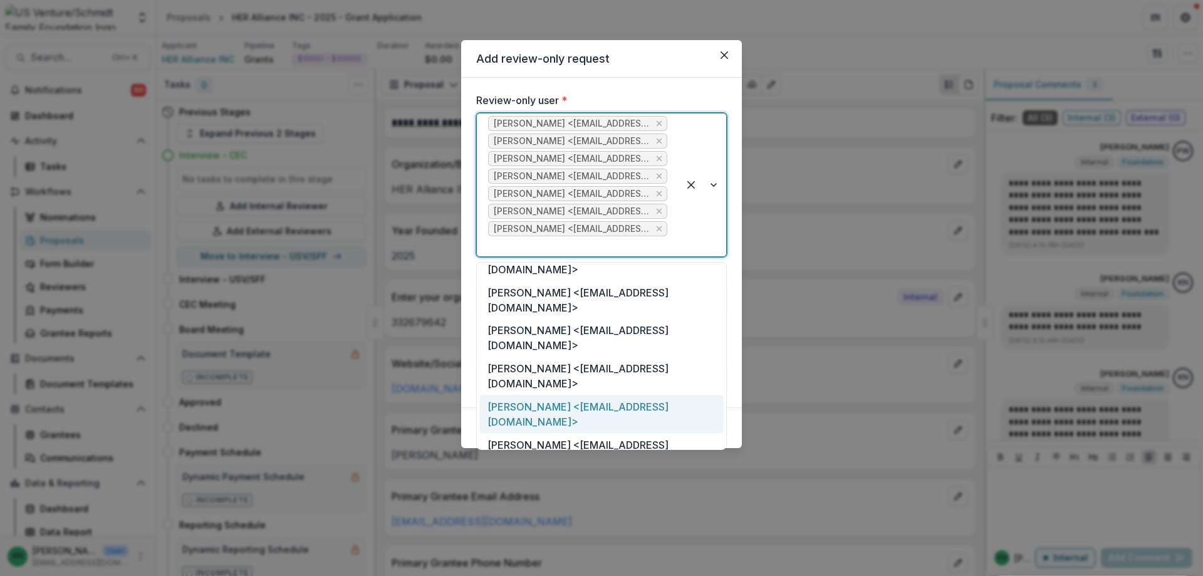
scroll to position [74, 0]
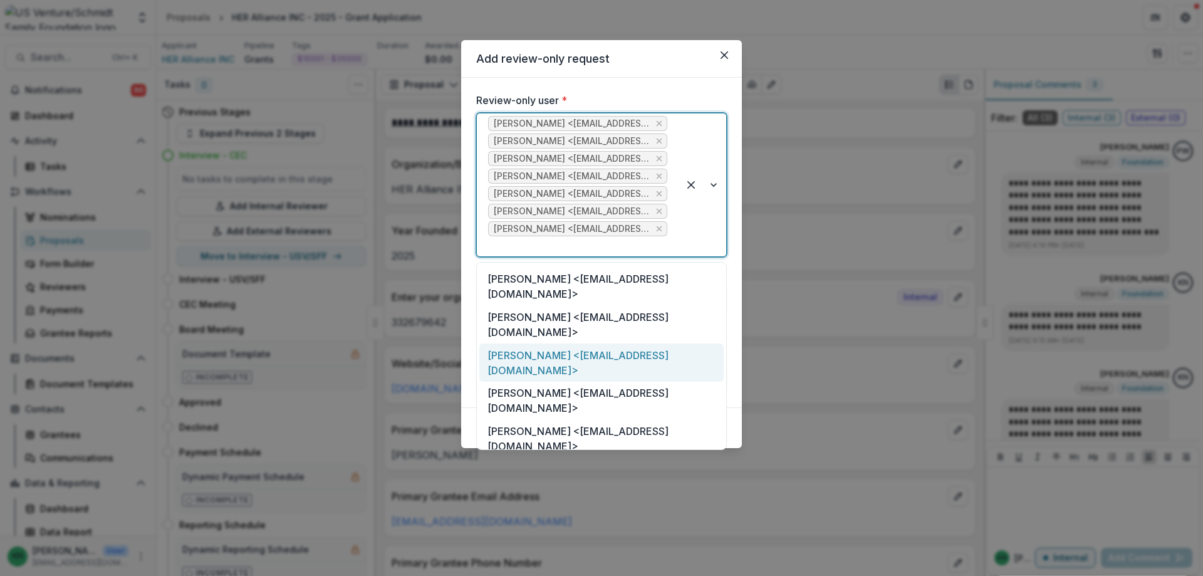
click at [610, 343] on div "[PERSON_NAME] <[EMAIL_ADDRESS][DOMAIN_NAME]>" at bounding box center [601, 362] width 244 height 38
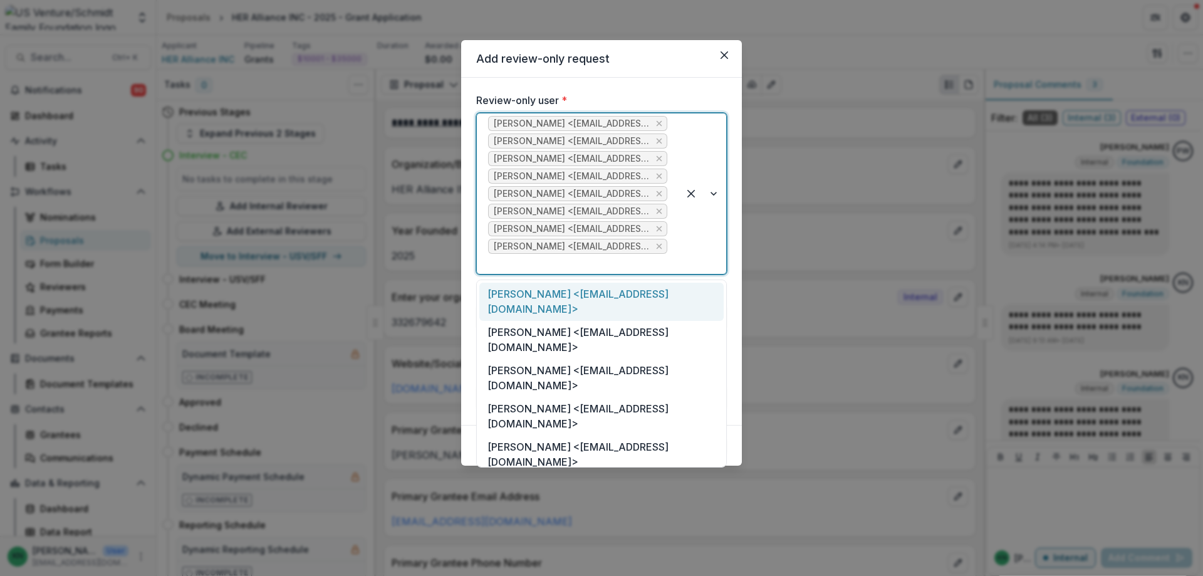
click at [714, 196] on div at bounding box center [703, 193] width 48 height 160
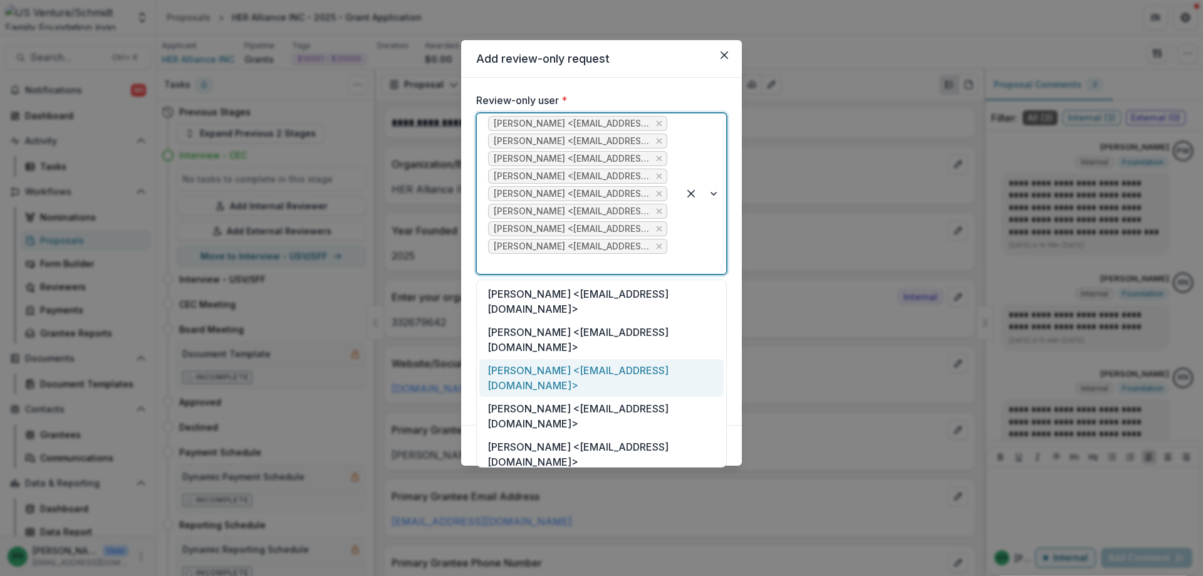
click at [585, 373] on div "[PERSON_NAME] <[EMAIL_ADDRESS][DOMAIN_NAME]>" at bounding box center [601, 378] width 244 height 38
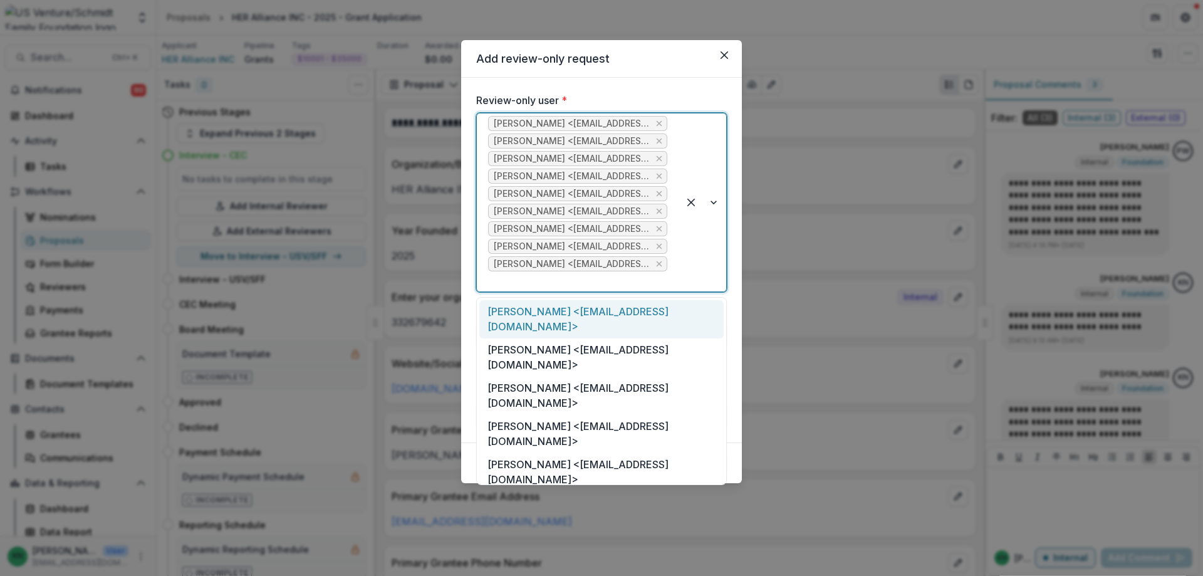
click at [716, 209] on div at bounding box center [703, 202] width 48 height 178
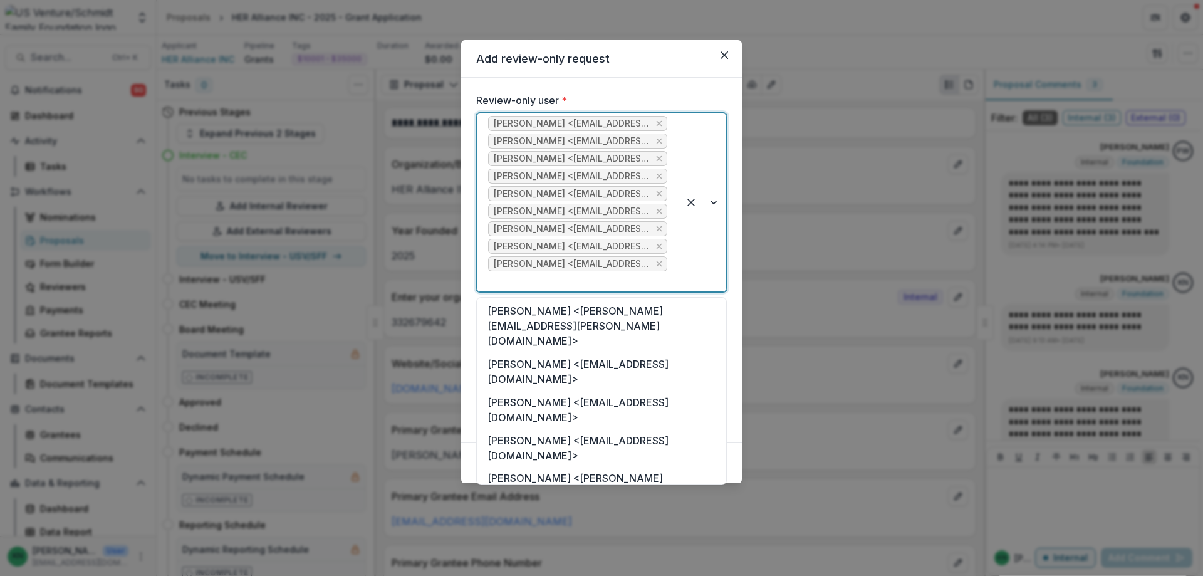
scroll to position [592, 0]
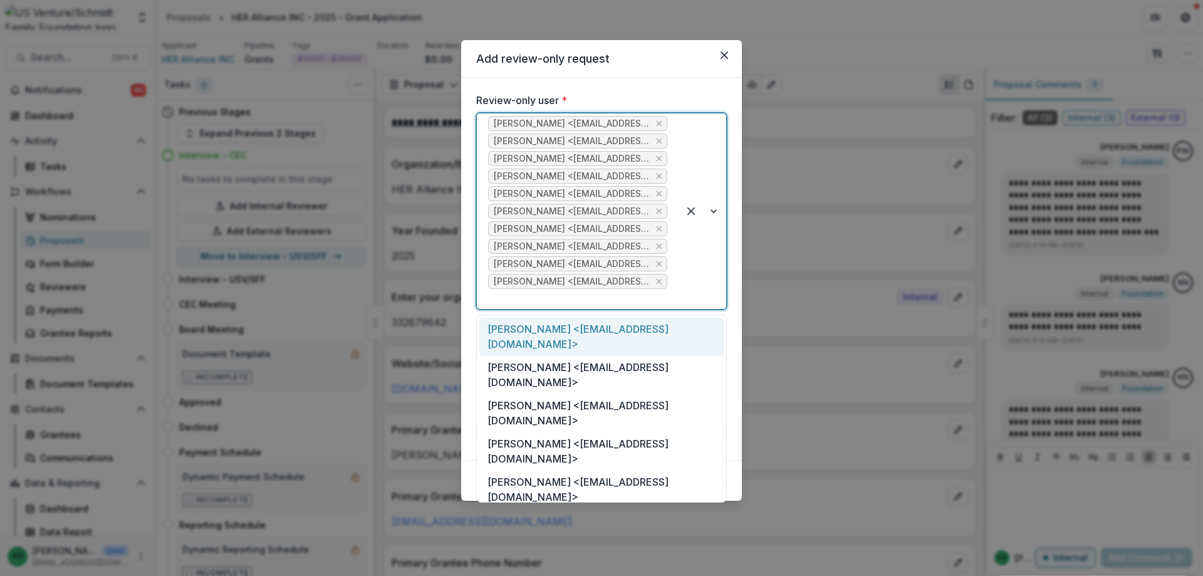
click at [716, 213] on div at bounding box center [703, 211] width 48 height 196
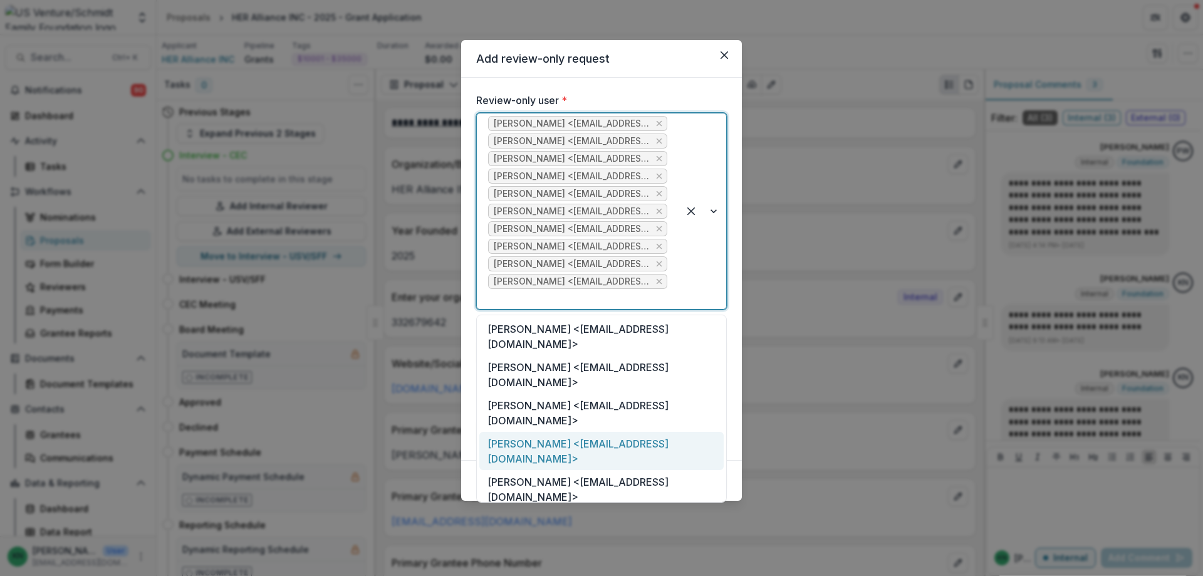
click at [613, 432] on div "[PERSON_NAME] <[EMAIL_ADDRESS][DOMAIN_NAME]>" at bounding box center [601, 451] width 244 height 38
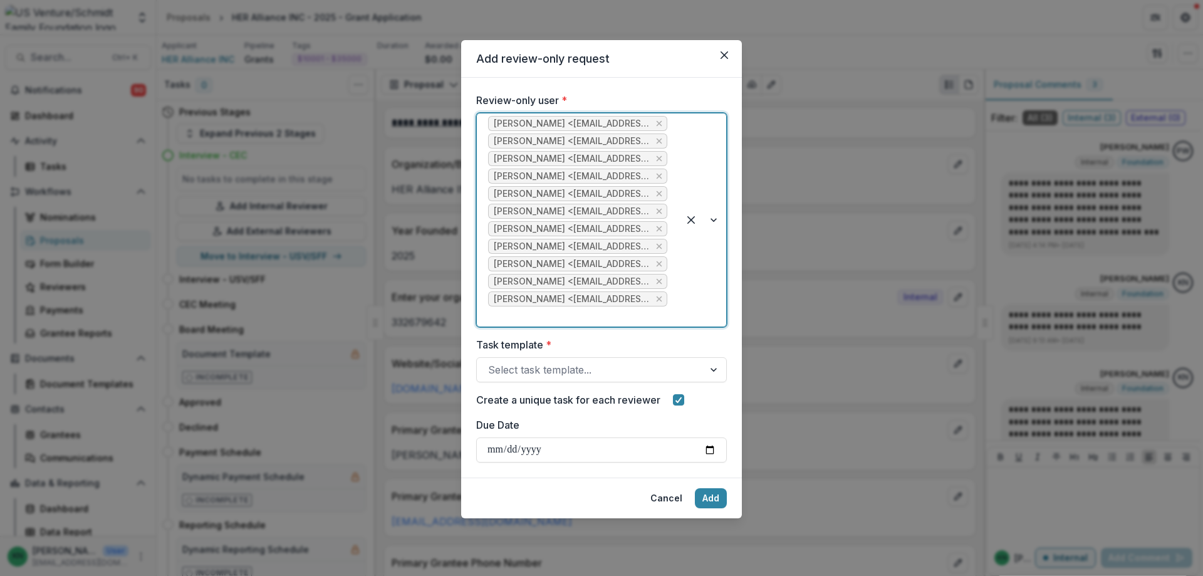
click at [715, 222] on div at bounding box center [703, 219] width 48 height 213
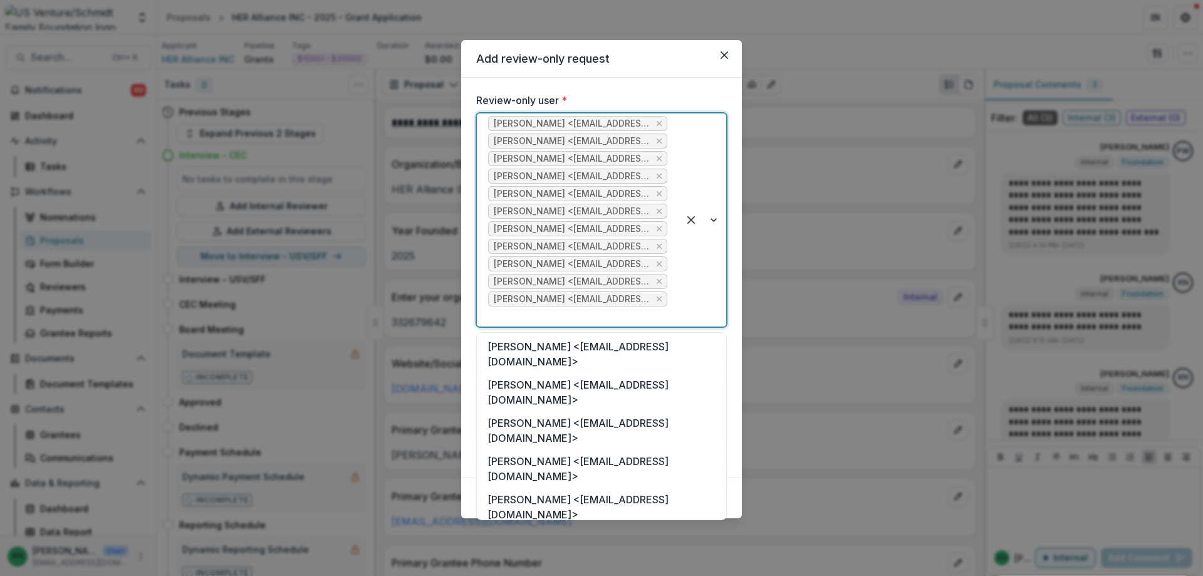
scroll to position [63, 0]
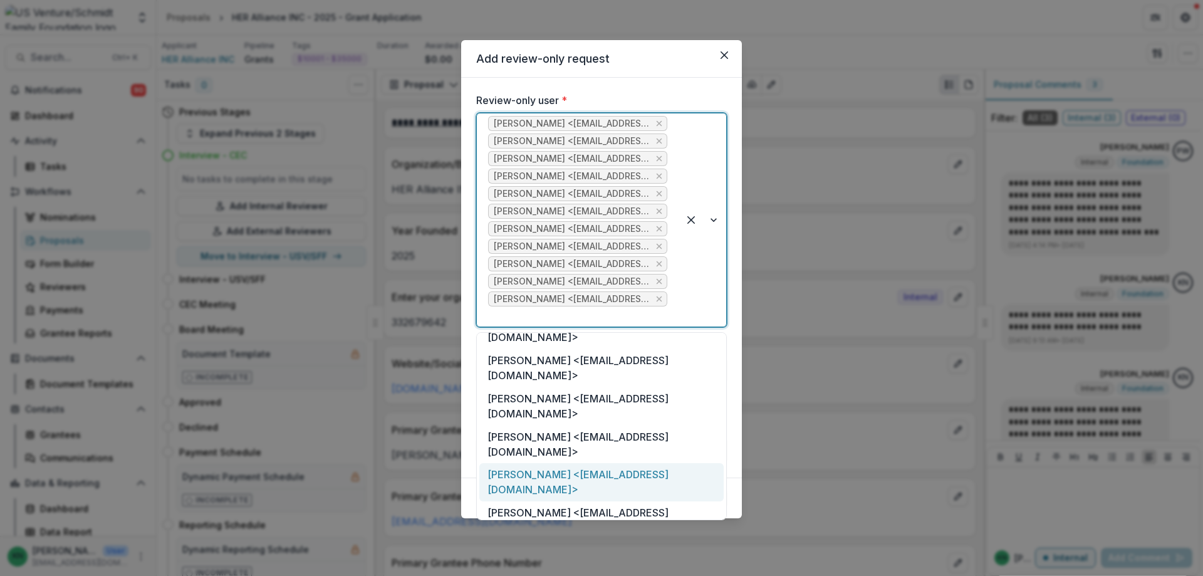
click at [608, 463] on div "[PERSON_NAME] <[EMAIL_ADDRESS][DOMAIN_NAME]>" at bounding box center [601, 482] width 244 height 38
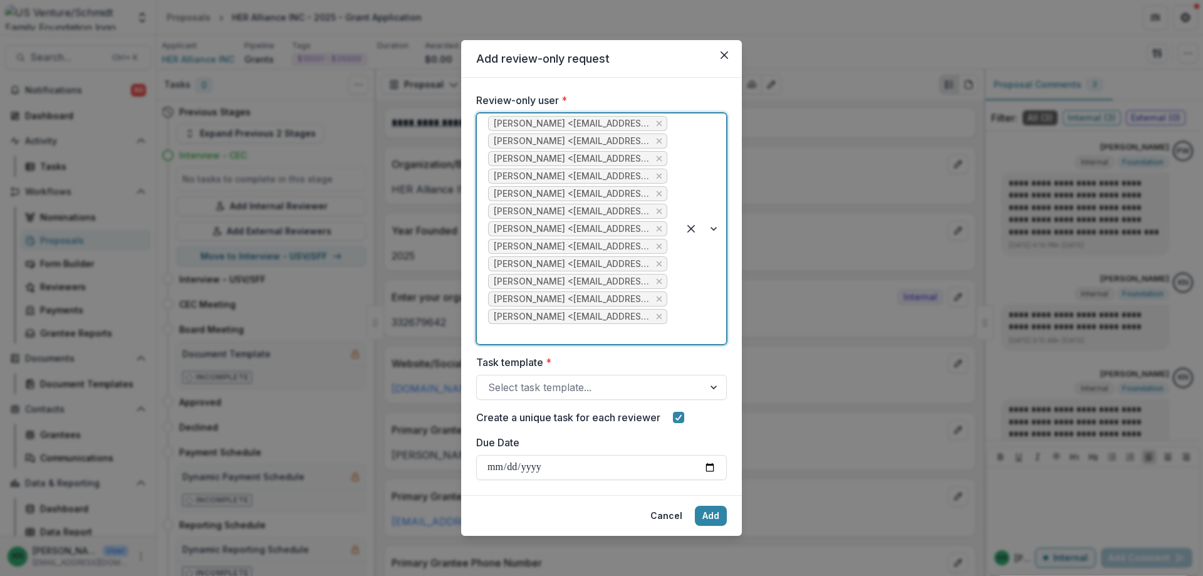
click at [716, 229] on div at bounding box center [703, 228] width 48 height 231
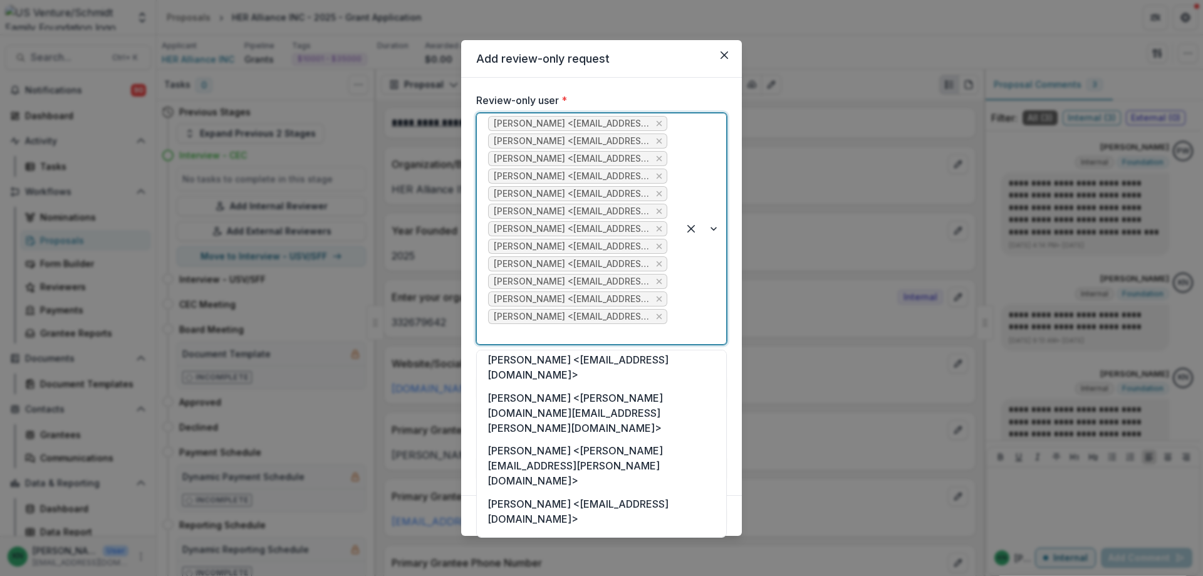
scroll to position [376, 0]
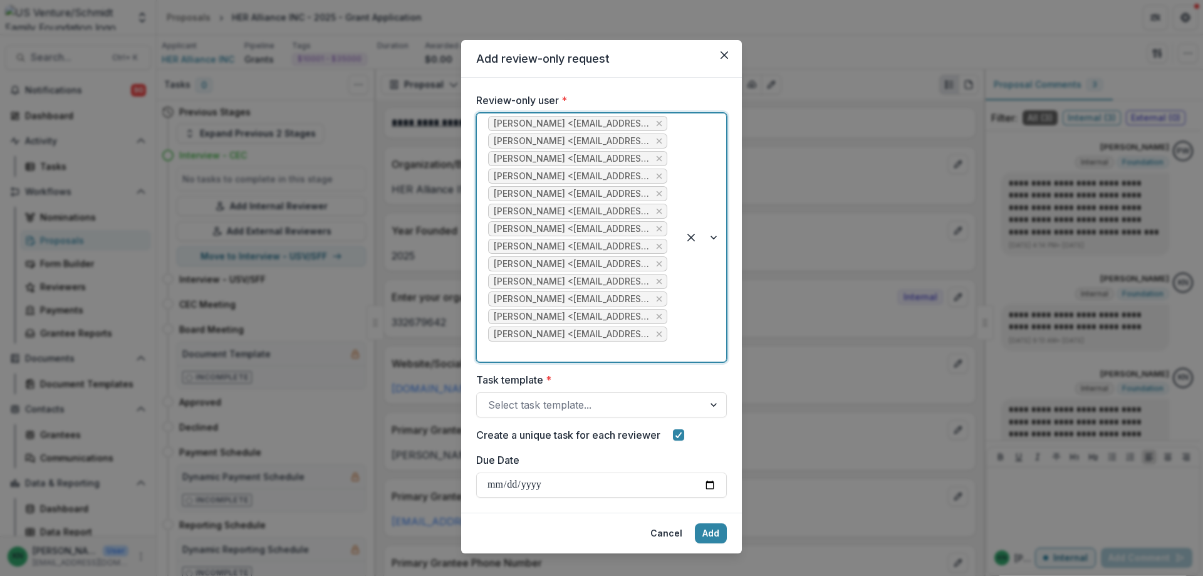
click at [714, 242] on div at bounding box center [703, 237] width 48 height 248
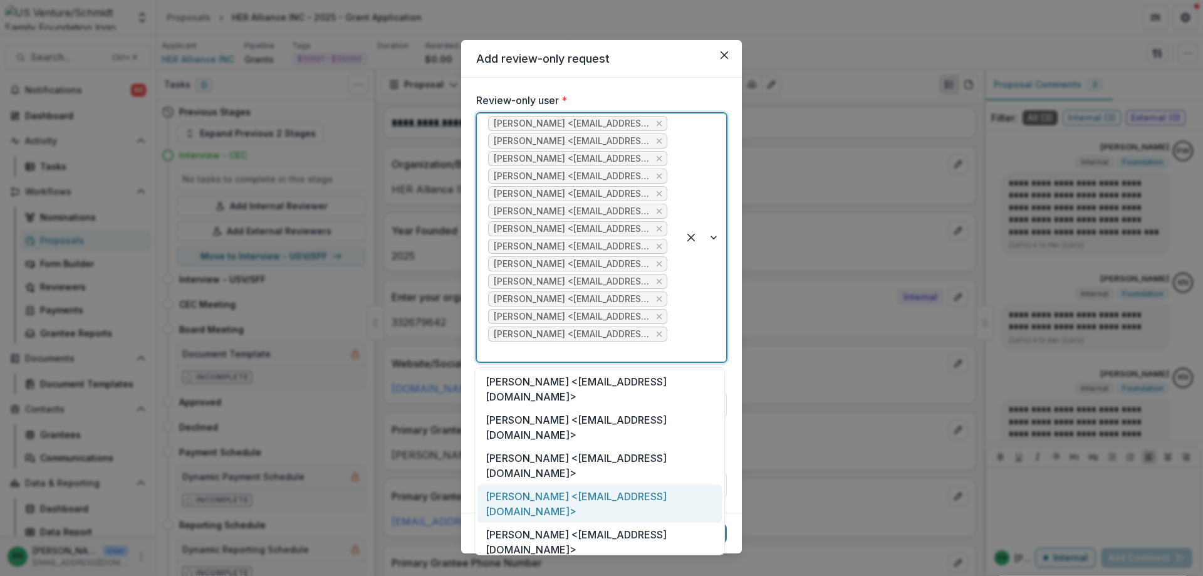
scroll to position [188, 0]
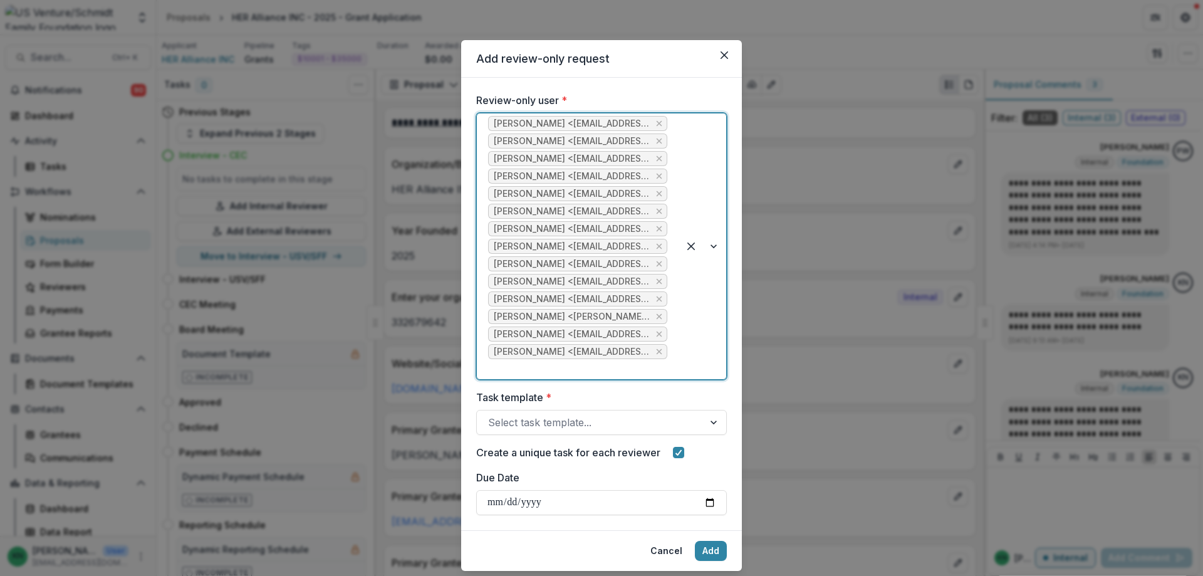
click at [716, 252] on div at bounding box center [703, 246] width 48 height 266
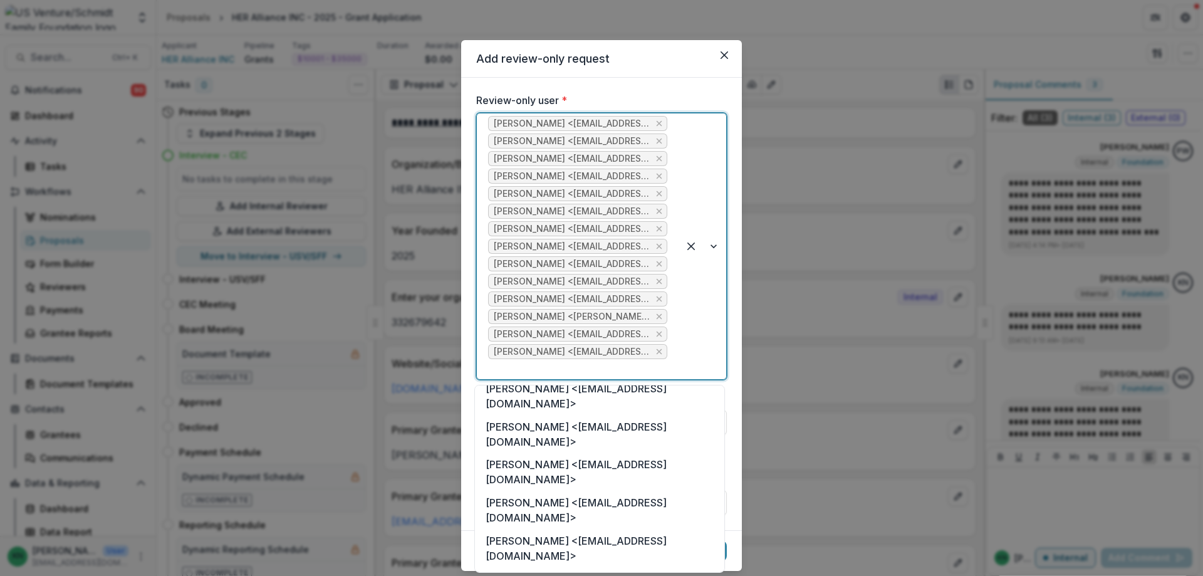
scroll to position [251, 0]
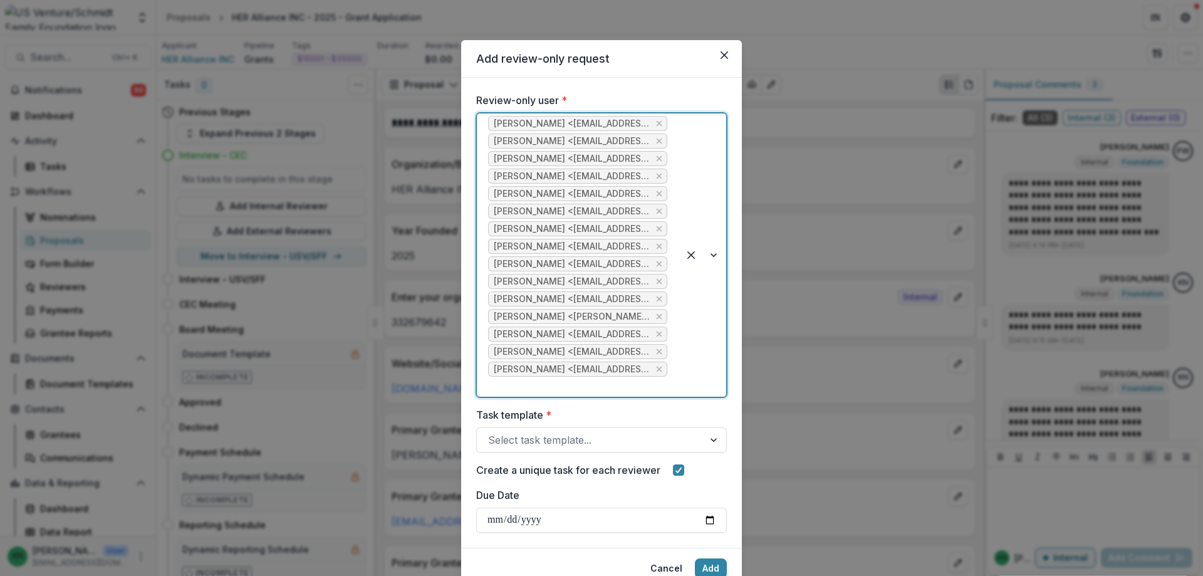
click at [710, 261] on div at bounding box center [703, 254] width 48 height 283
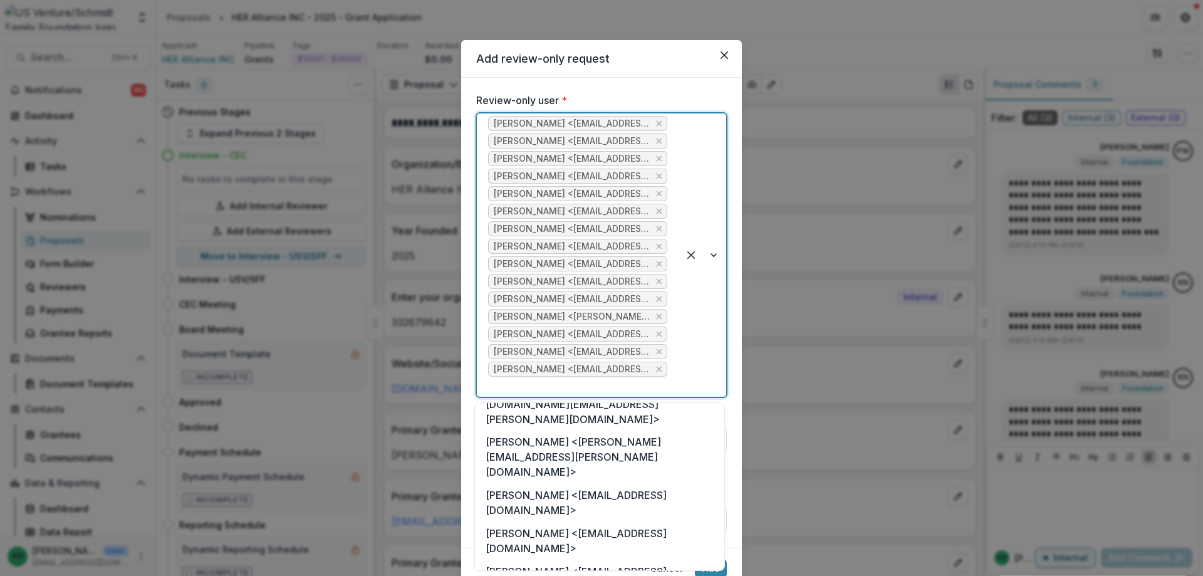
scroll to position [270, 0]
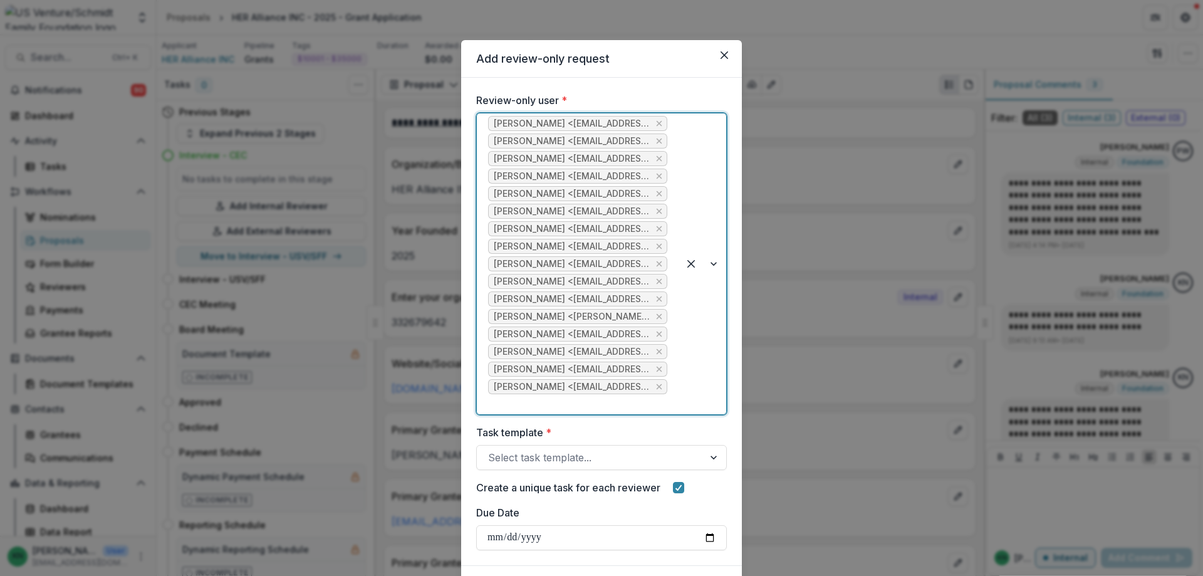
click at [712, 268] on div at bounding box center [703, 263] width 48 height 301
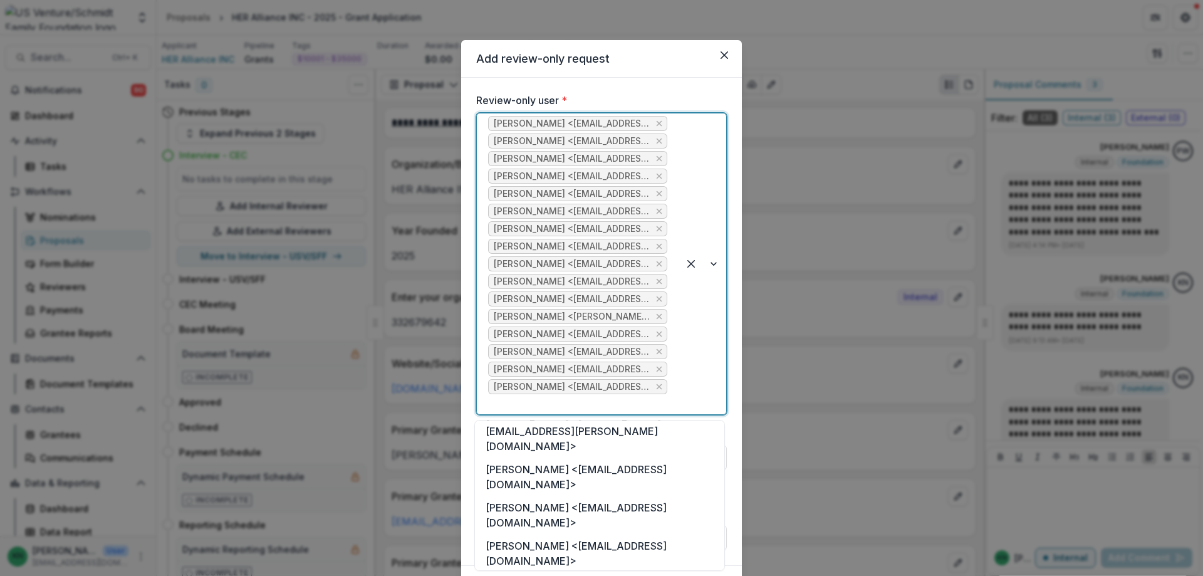
scroll to position [452, 0]
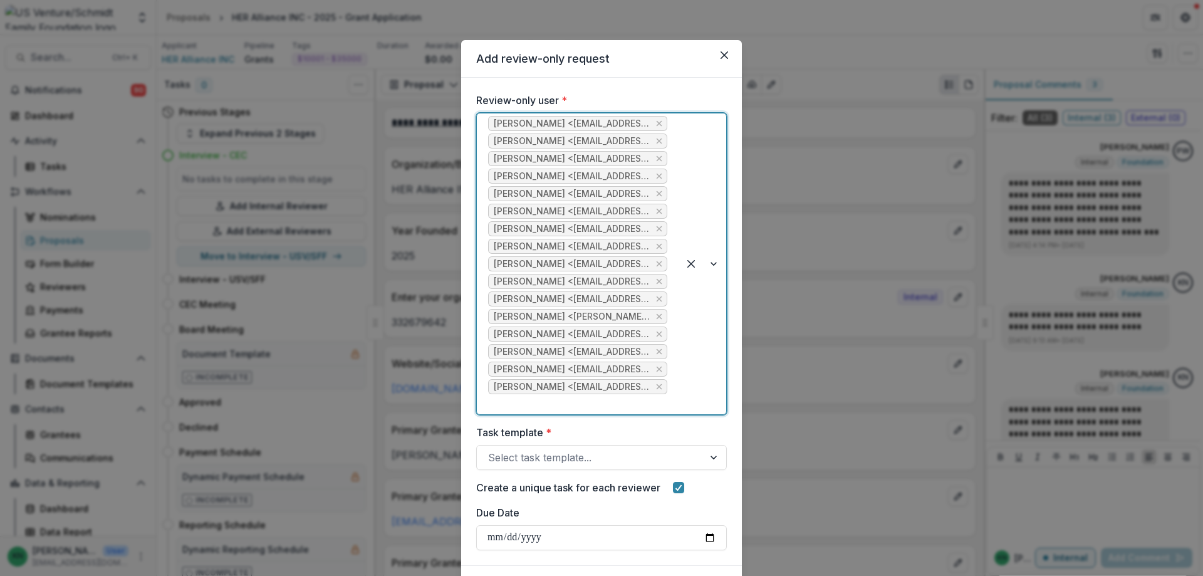
click at [712, 264] on div at bounding box center [703, 263] width 48 height 301
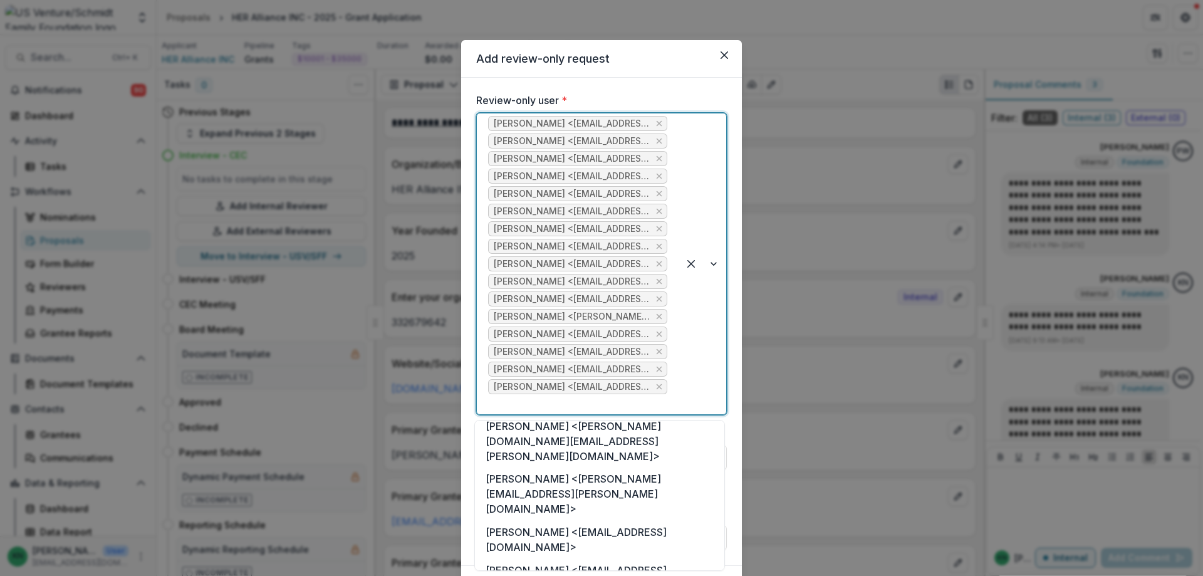
scroll to position [376, 0]
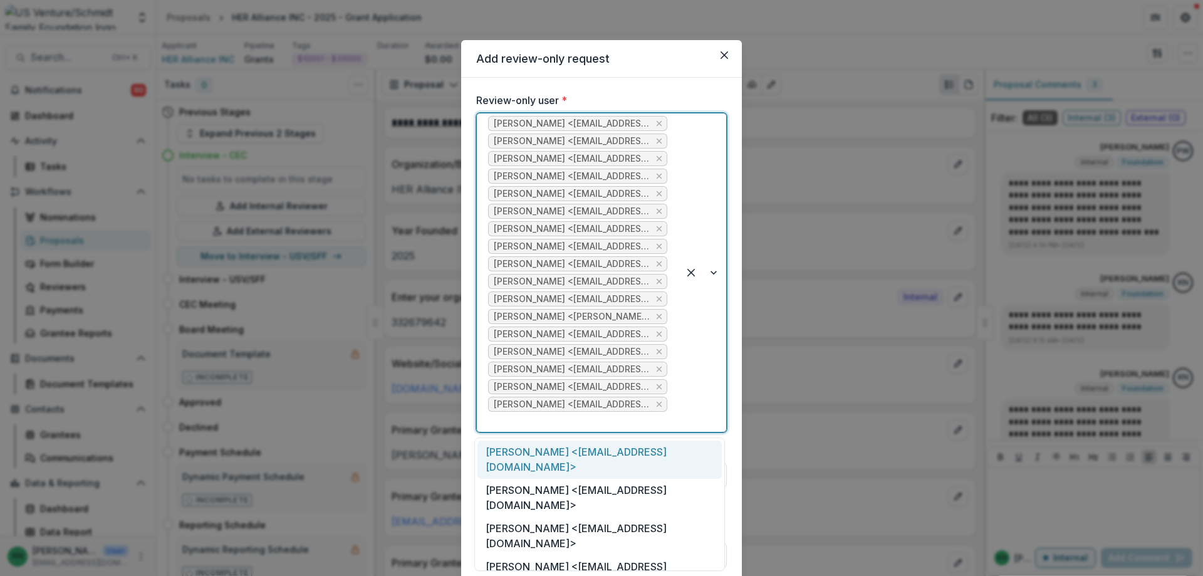
click at [532, 423] on div at bounding box center [577, 422] width 179 height 18
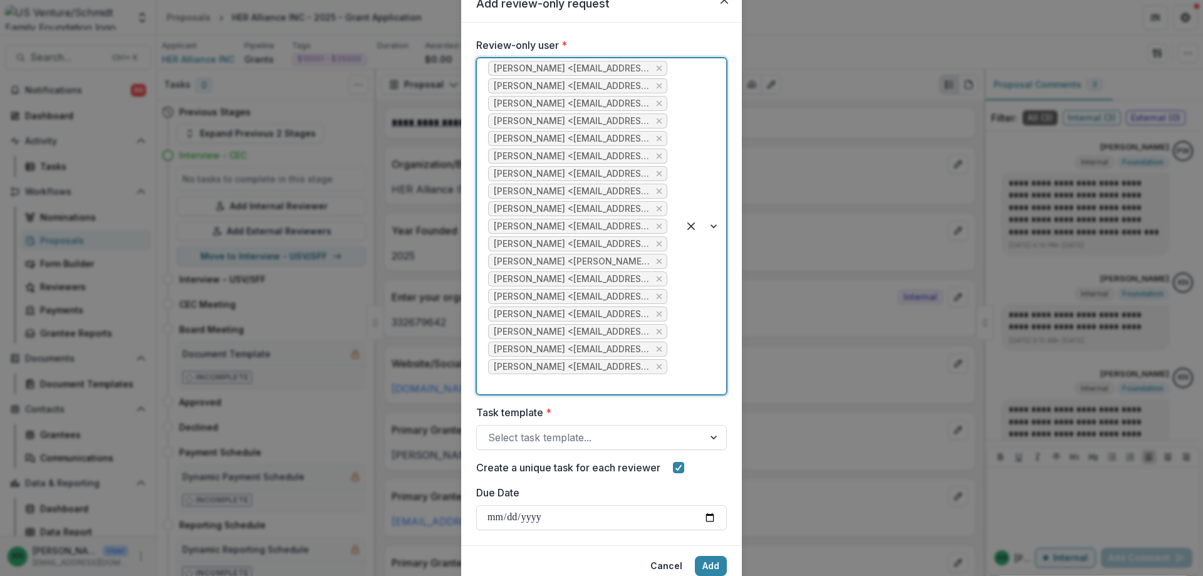
scroll to position [63, 0]
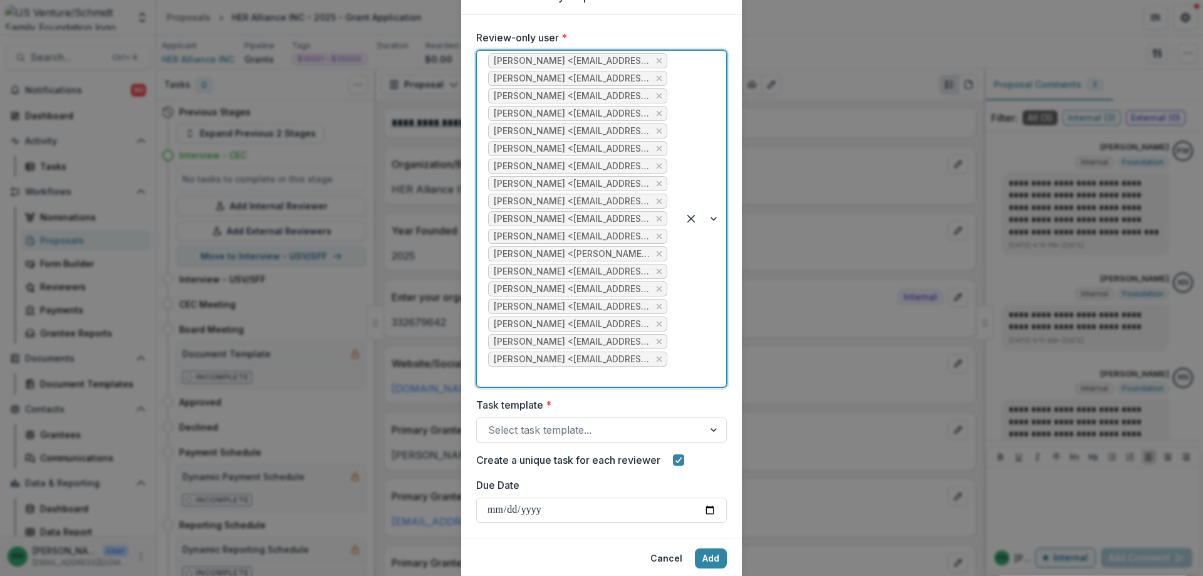
click at [714, 221] on div at bounding box center [703, 219] width 48 height 336
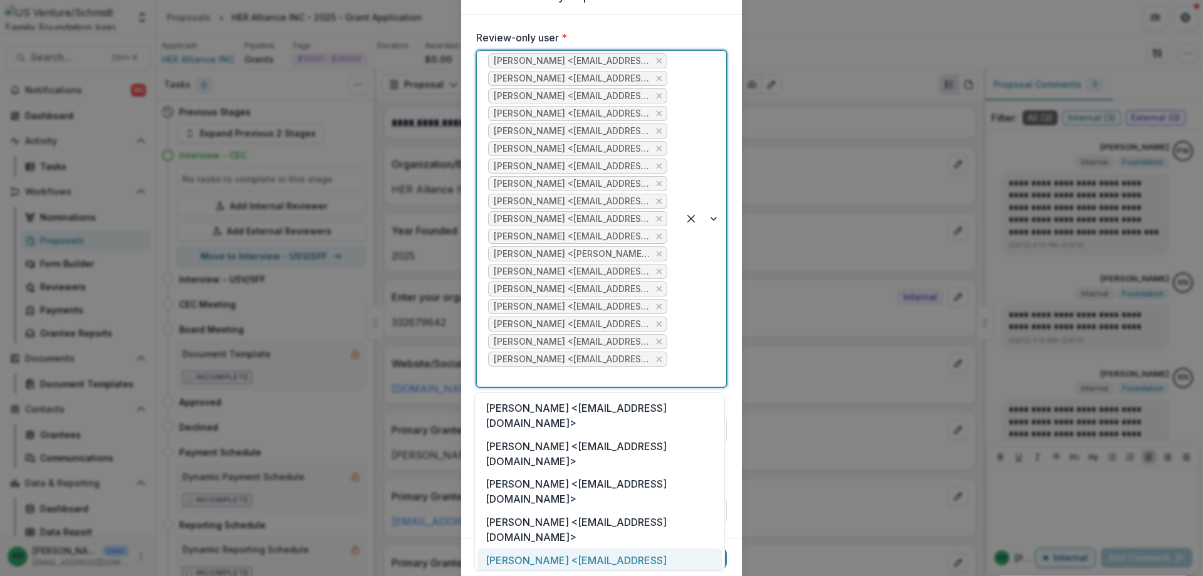
scroll to position [0, 0]
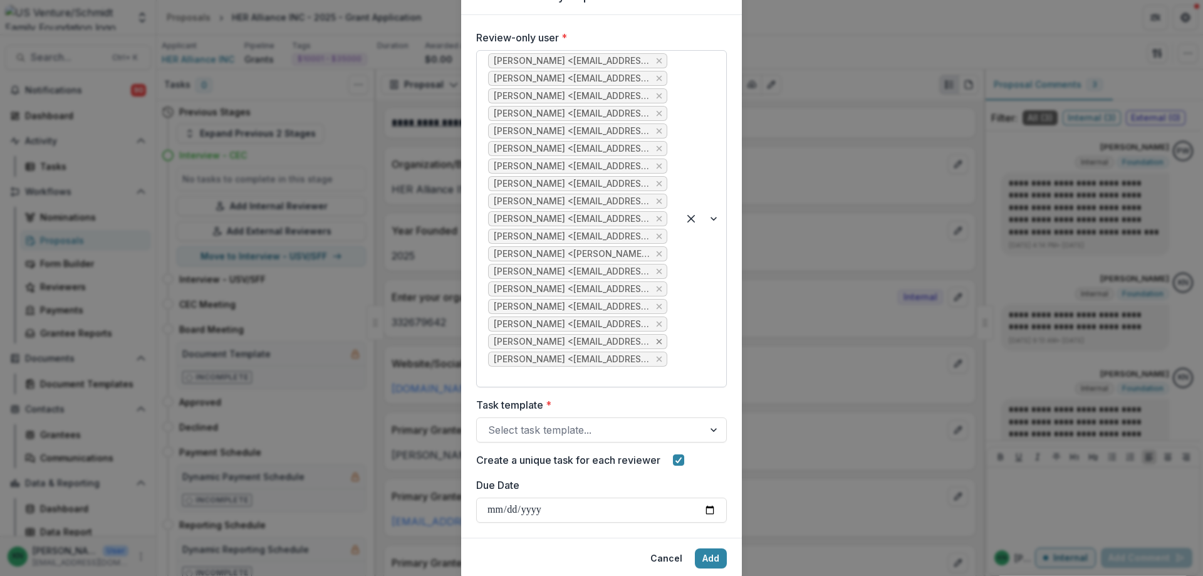
click at [659, 342] on icon "Remove Julio Assaf <jassaf@usautoforce.com>" at bounding box center [659, 341] width 10 height 10
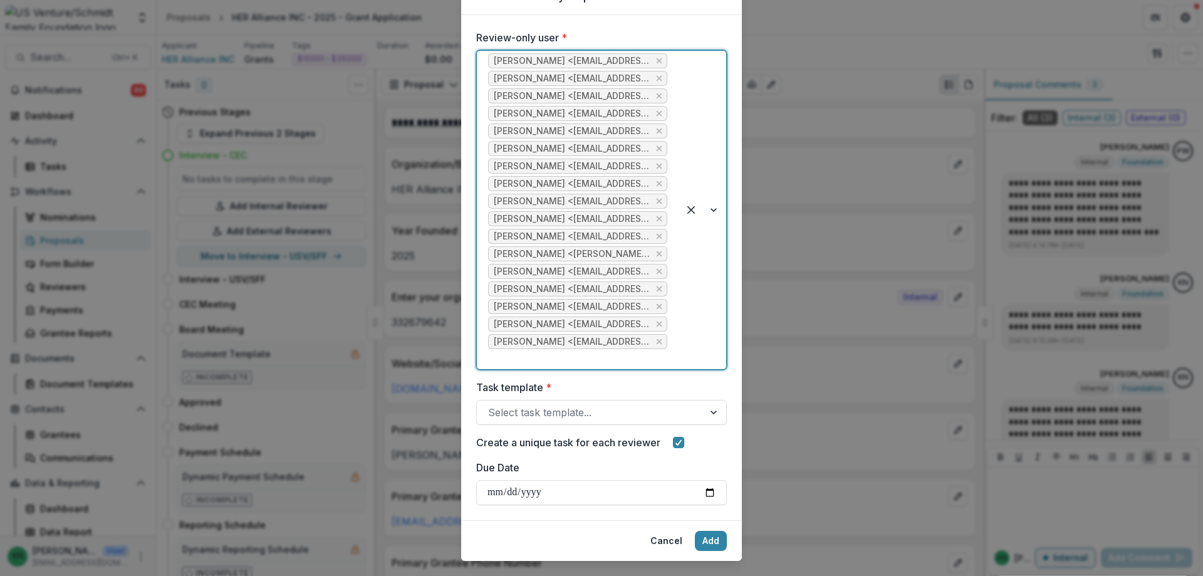
click at [714, 214] on div at bounding box center [703, 210] width 48 height 318
type input "****"
click at [617, 385] on div "[PERSON_NAME] <[EMAIL_ADDRESS][DOMAIN_NAME]>" at bounding box center [599, 397] width 244 height 38
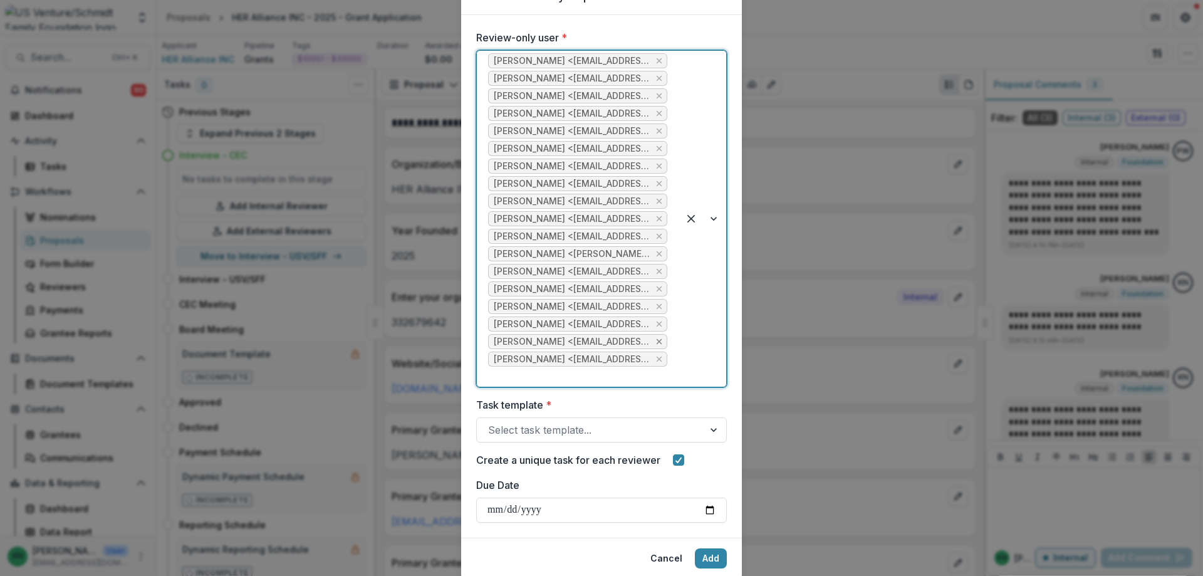
click at [657, 340] on icon "Remove Julio Assaf <jassaf@usautoforce.com>" at bounding box center [659, 341] width 10 height 10
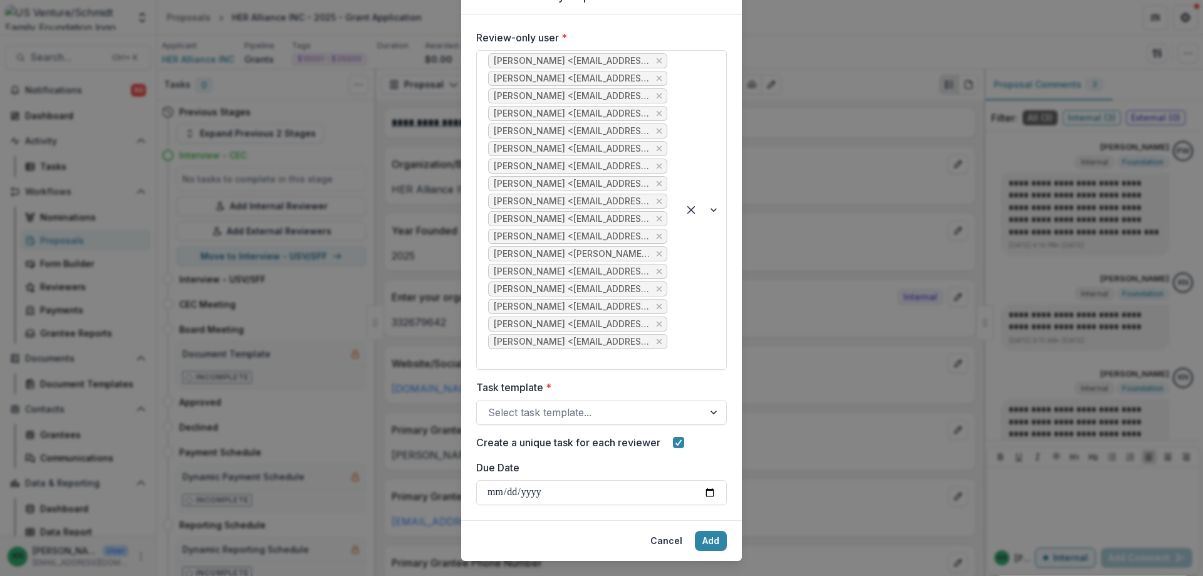
scroll to position [88, 0]
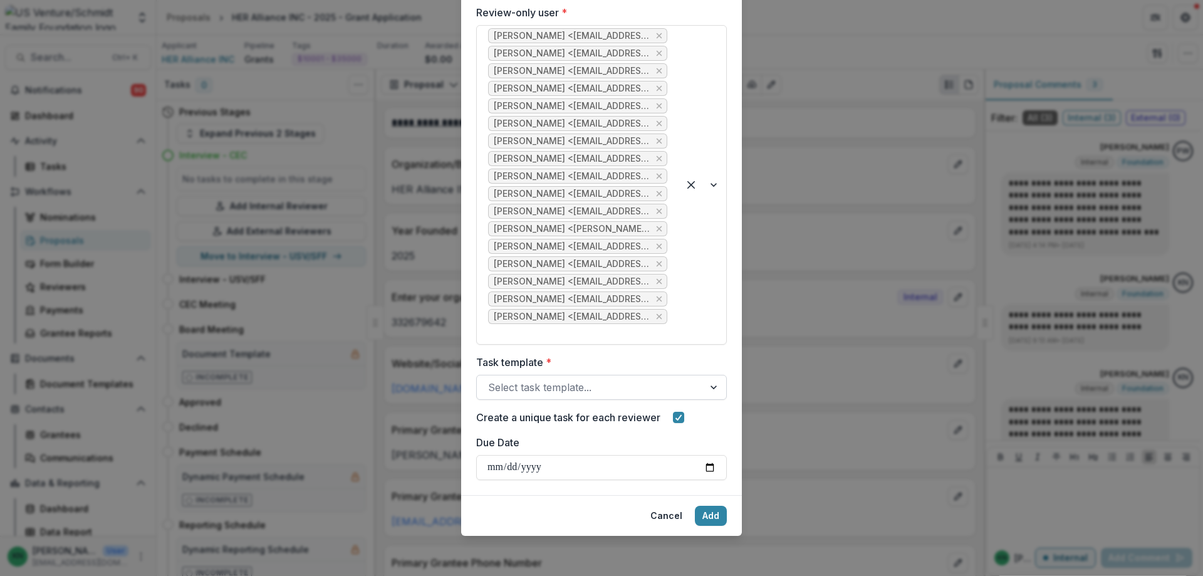
click at [706, 385] on div at bounding box center [715, 387] width 23 height 24
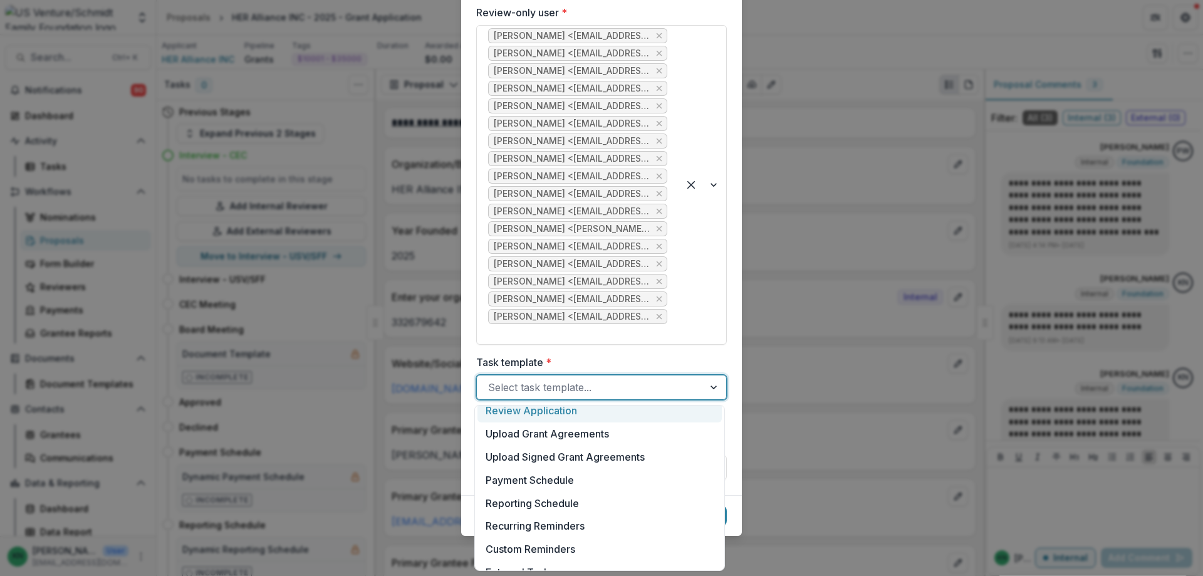
scroll to position [0, 0]
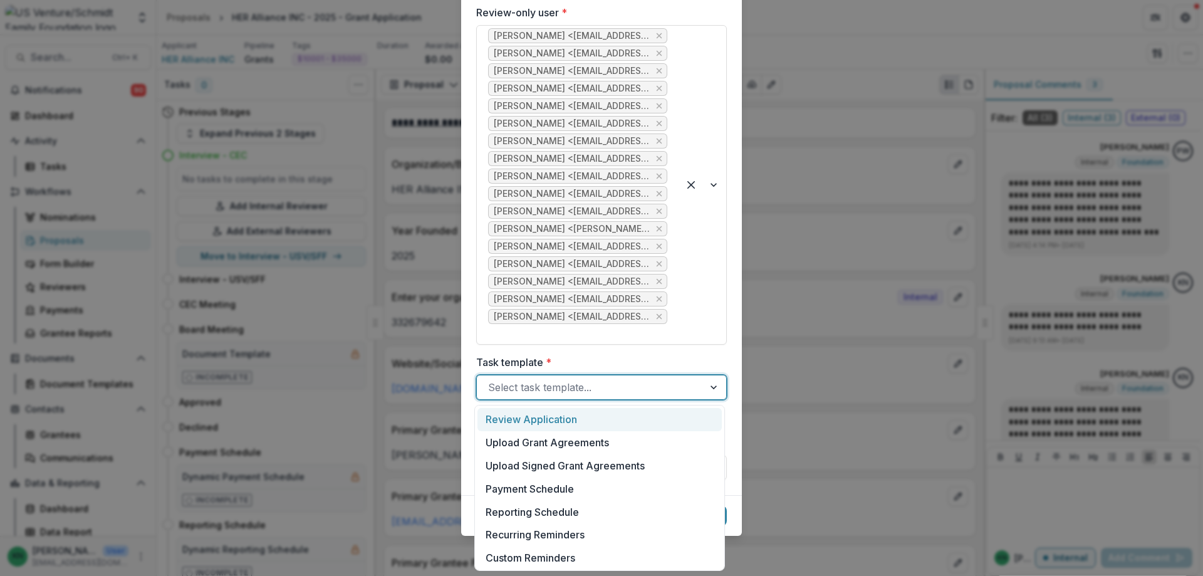
click at [538, 417] on div "Review Application" at bounding box center [599, 419] width 244 height 23
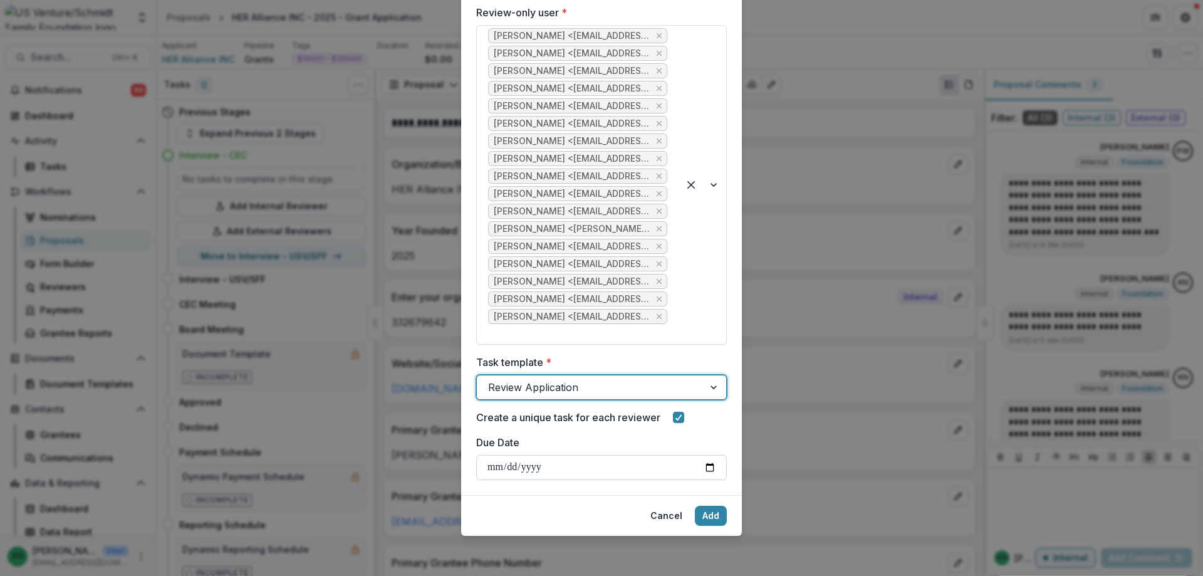
click at [707, 467] on input "Due Date" at bounding box center [601, 467] width 251 height 25
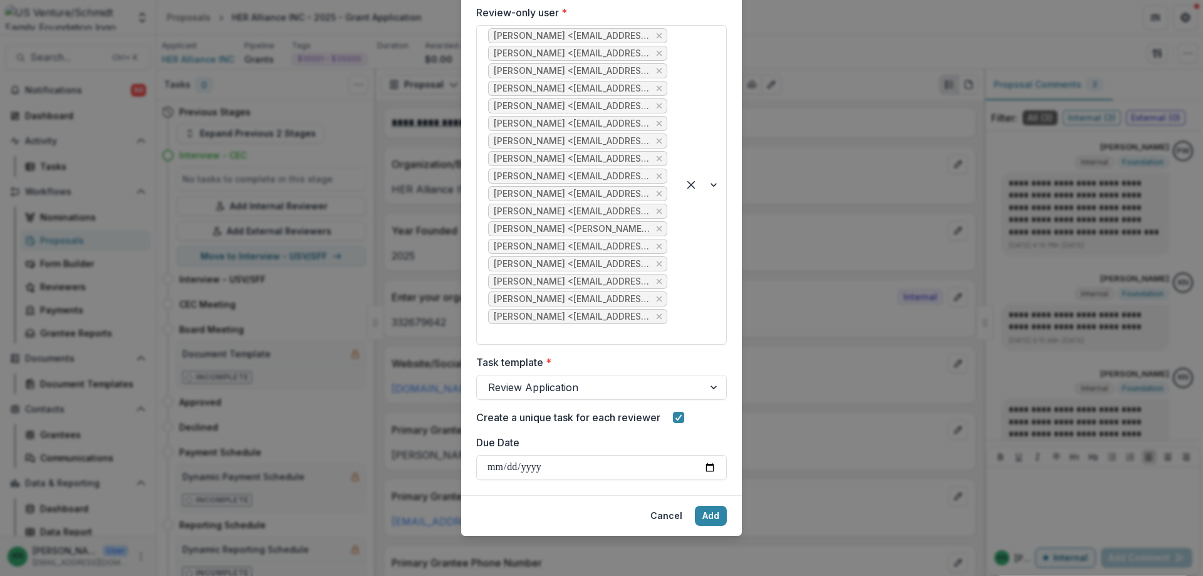
type input "**********"
click at [710, 516] on button "Add" at bounding box center [711, 516] width 32 height 20
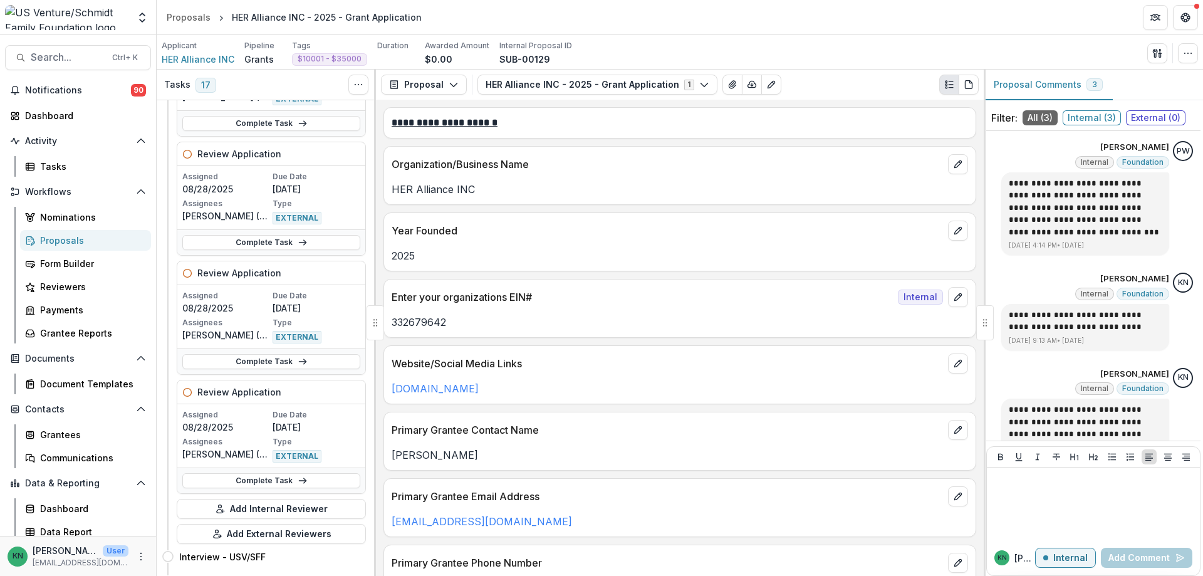
scroll to position [1817, 0]
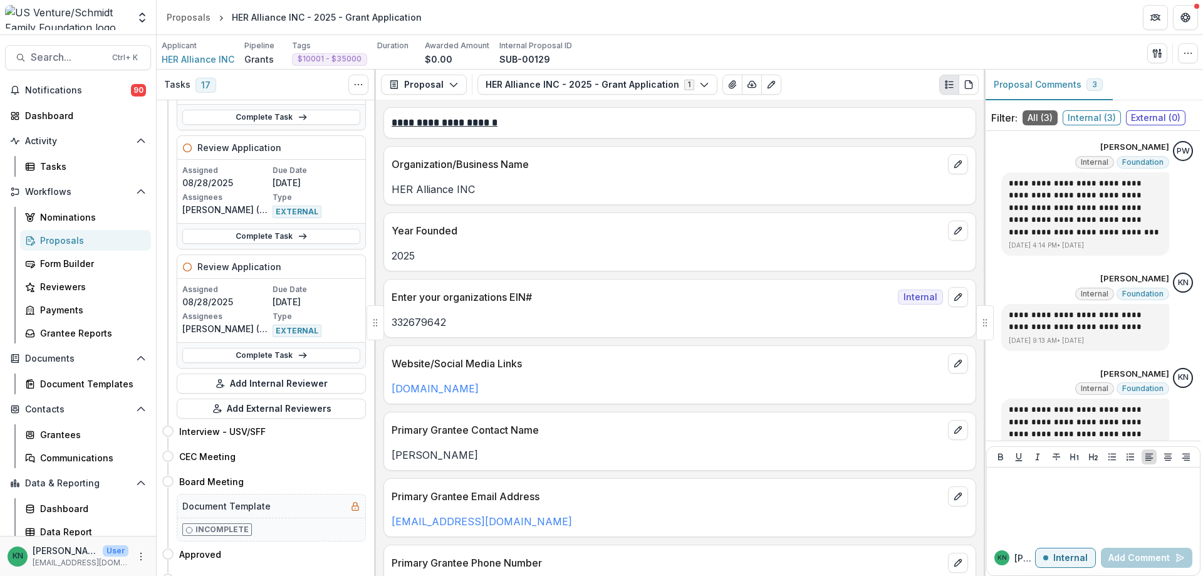
click at [58, 241] on div "Proposals" at bounding box center [90, 240] width 101 height 13
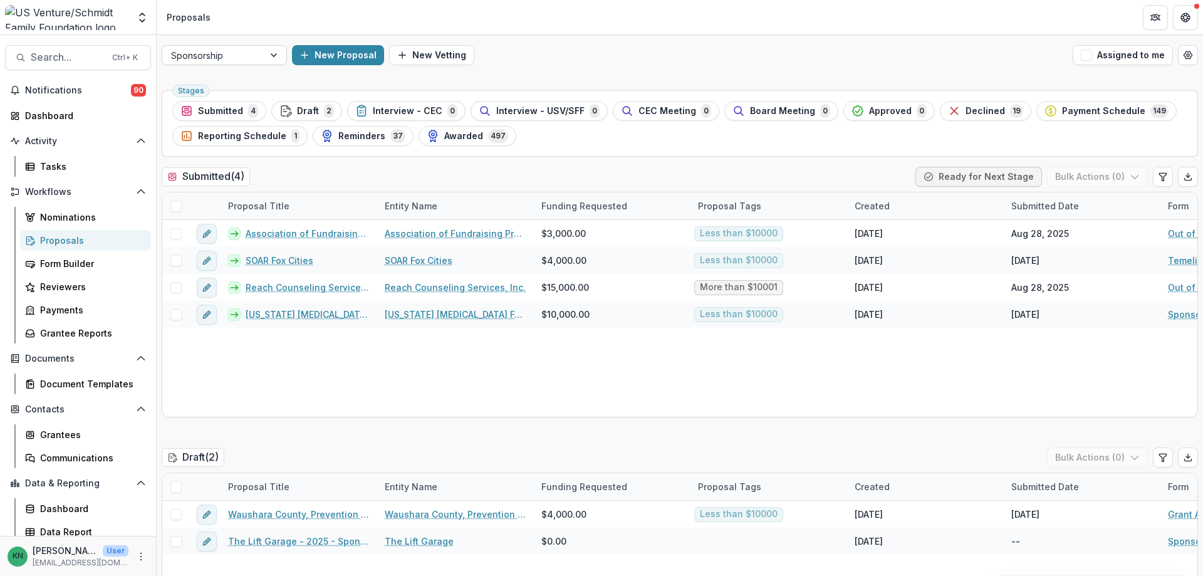
click at [273, 52] on div at bounding box center [275, 55] width 23 height 19
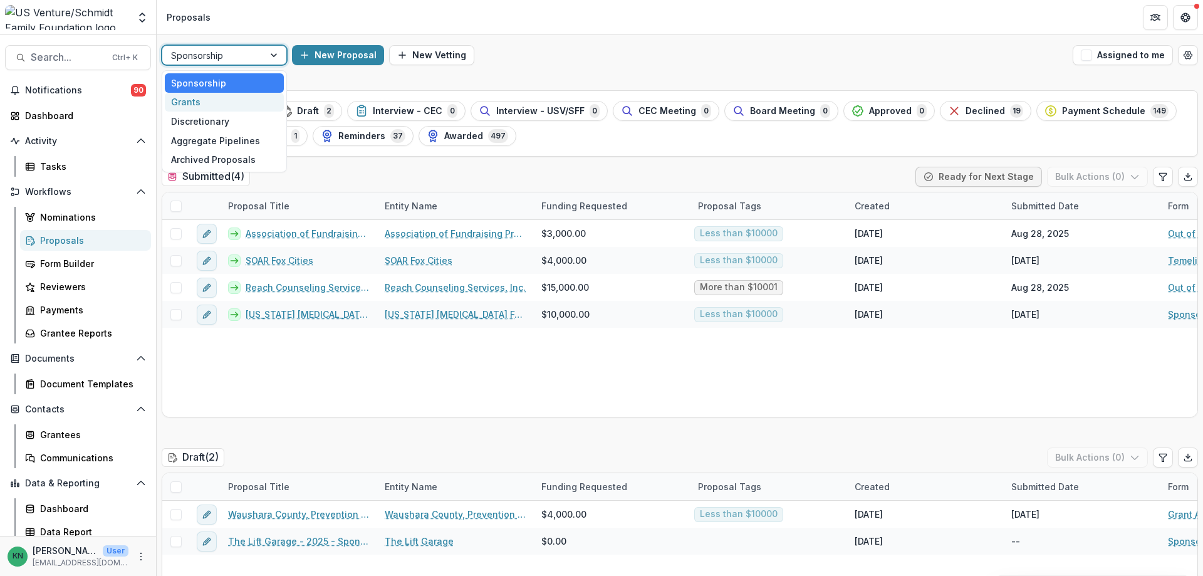
click at [214, 102] on div "Grants" at bounding box center [224, 102] width 119 height 19
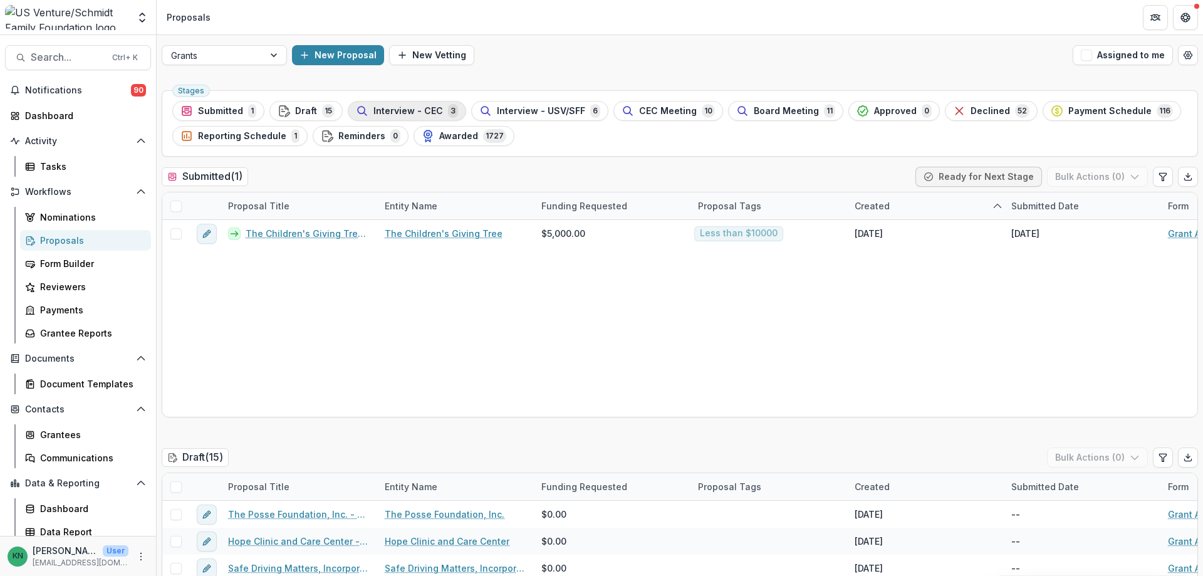
click at [401, 109] on span "Interview - CEC" at bounding box center [408, 111] width 70 height 11
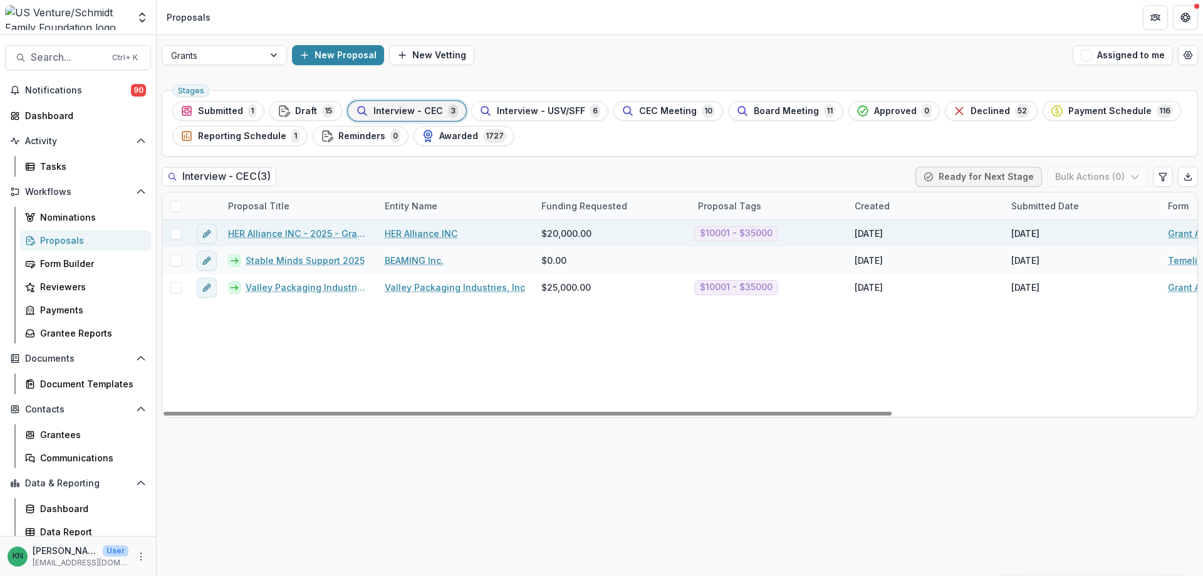
click at [277, 232] on link "HER Alliance INC - 2025 - Grant Application" at bounding box center [299, 233] width 142 height 13
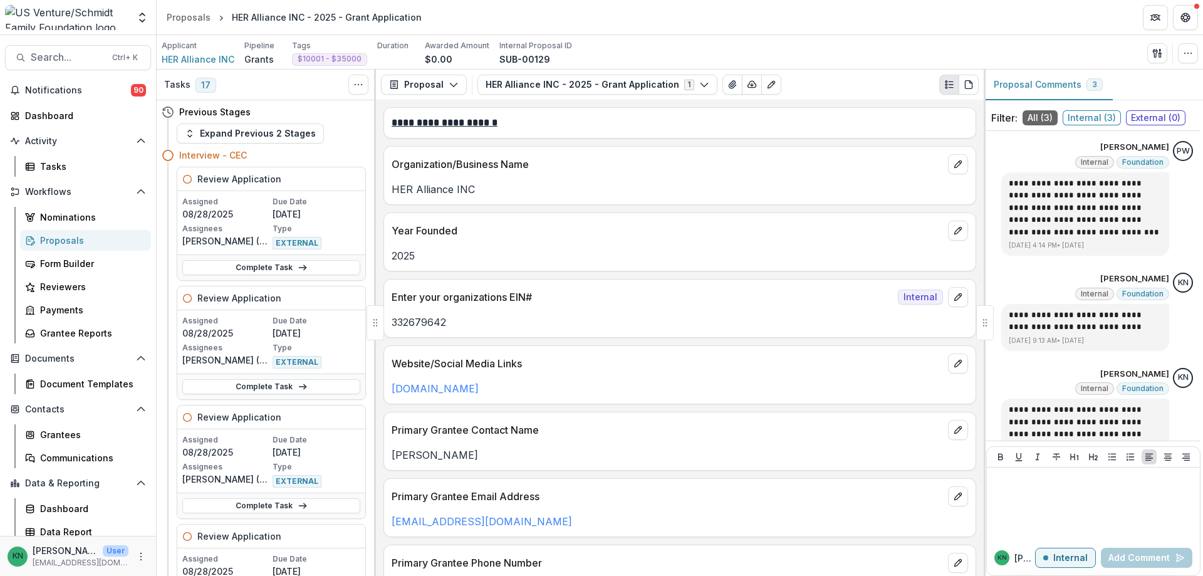
click at [73, 233] on link "Proposals" at bounding box center [85, 240] width 131 height 21
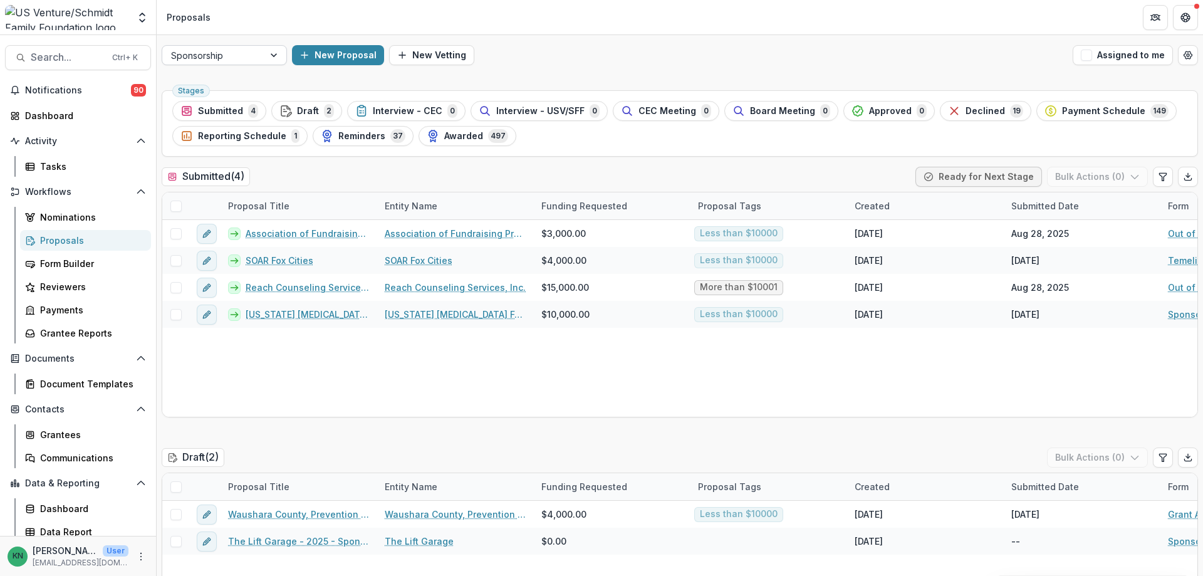
click at [275, 56] on div at bounding box center [275, 55] width 23 height 19
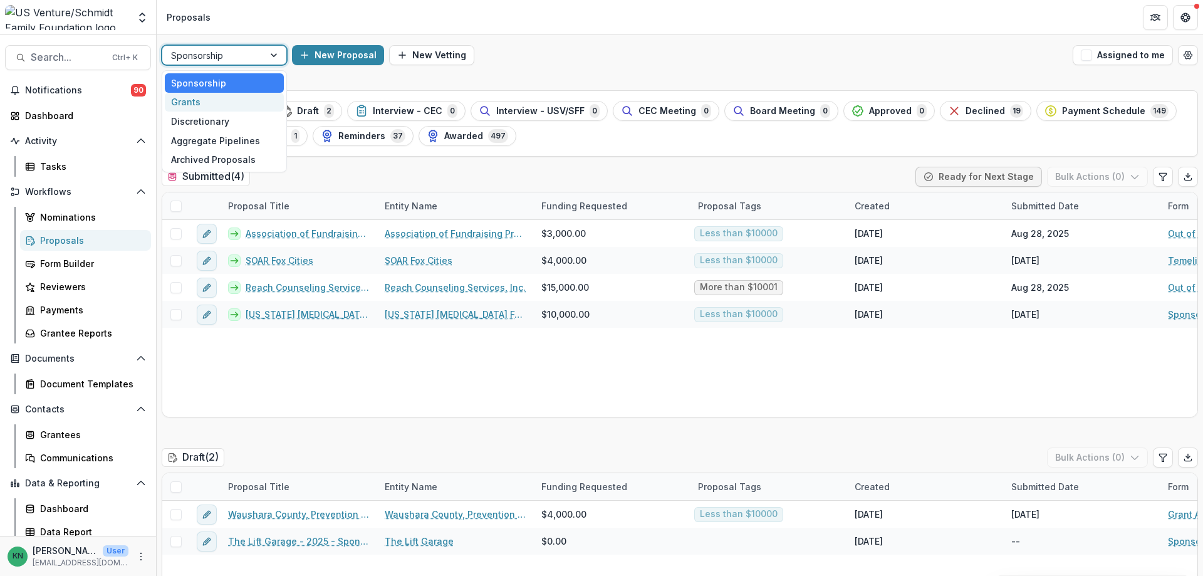
click at [186, 107] on div "Grants" at bounding box center [224, 102] width 119 height 19
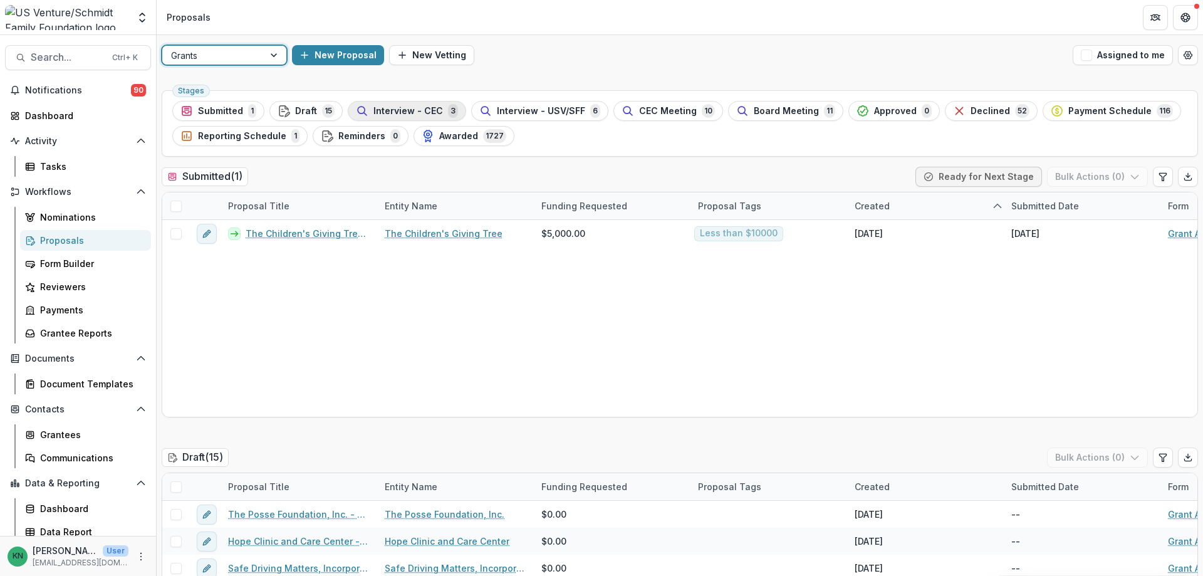
click at [413, 110] on span "Interview - CEC" at bounding box center [408, 111] width 70 height 11
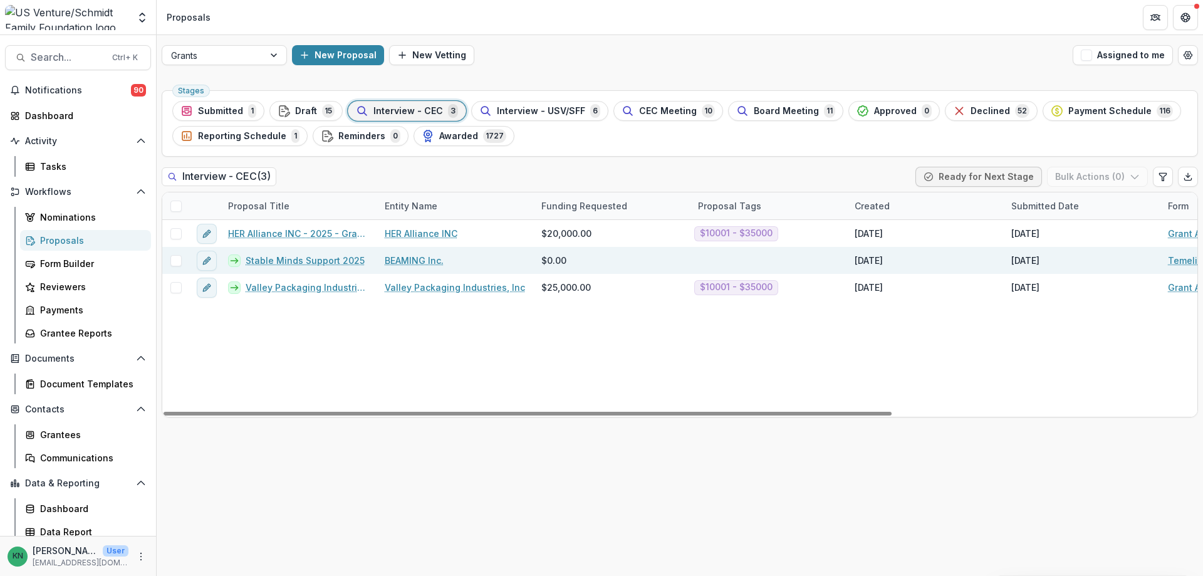
click at [294, 258] on link "Stable Minds Support 2025" at bounding box center [305, 260] width 119 height 13
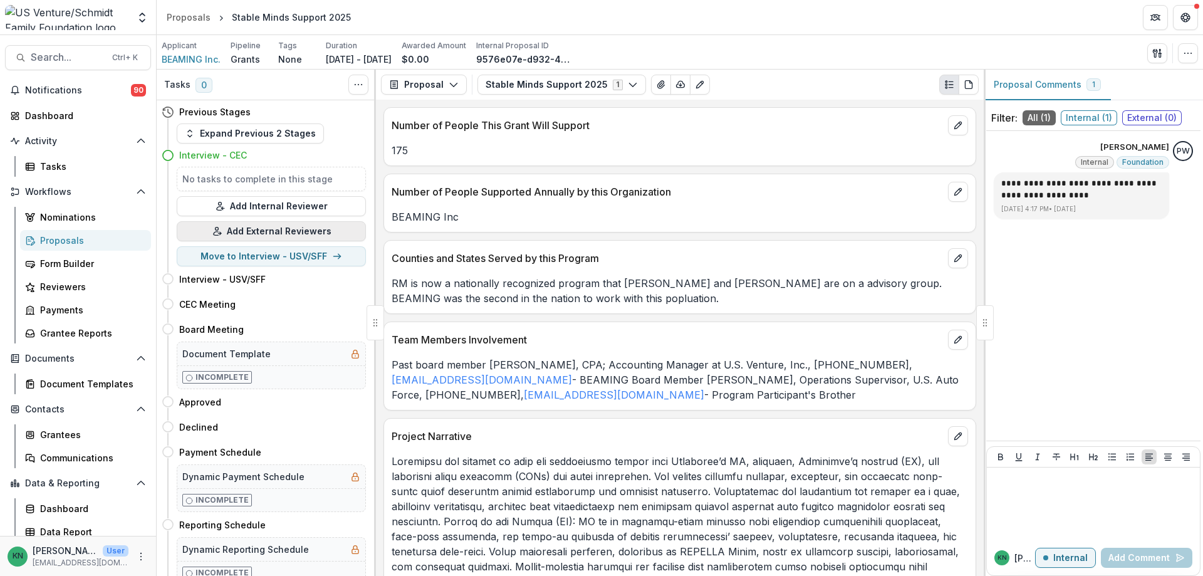
click at [330, 231] on button "Add External Reviewers" at bounding box center [271, 231] width 189 height 20
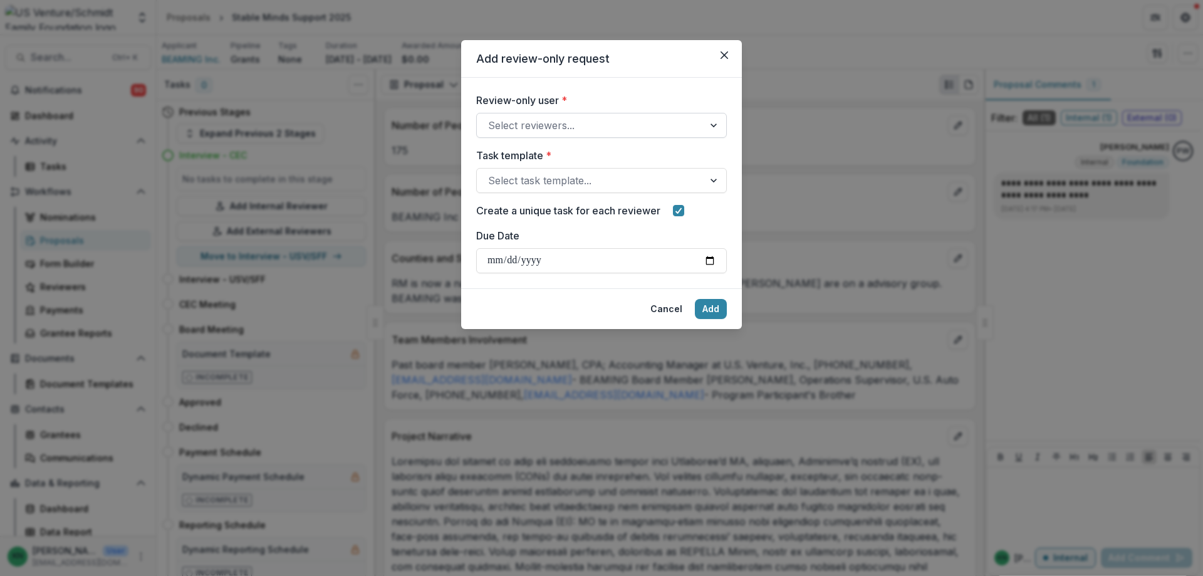
click at [719, 128] on div at bounding box center [715, 125] width 23 height 24
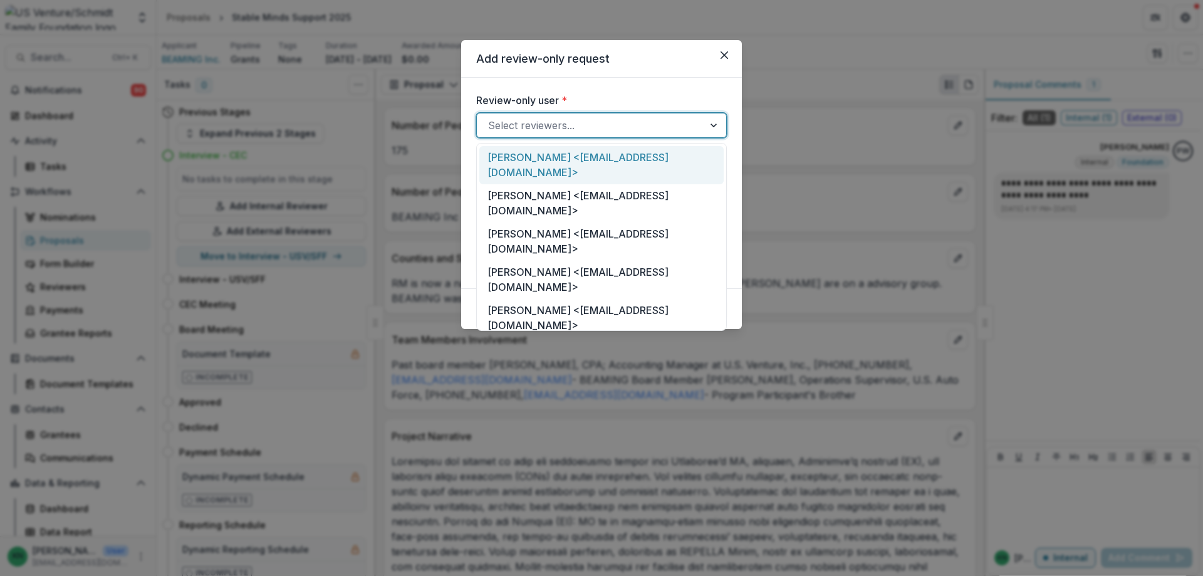
click at [640, 160] on div "[PERSON_NAME] <[EMAIL_ADDRESS][DOMAIN_NAME]>" at bounding box center [601, 165] width 244 height 38
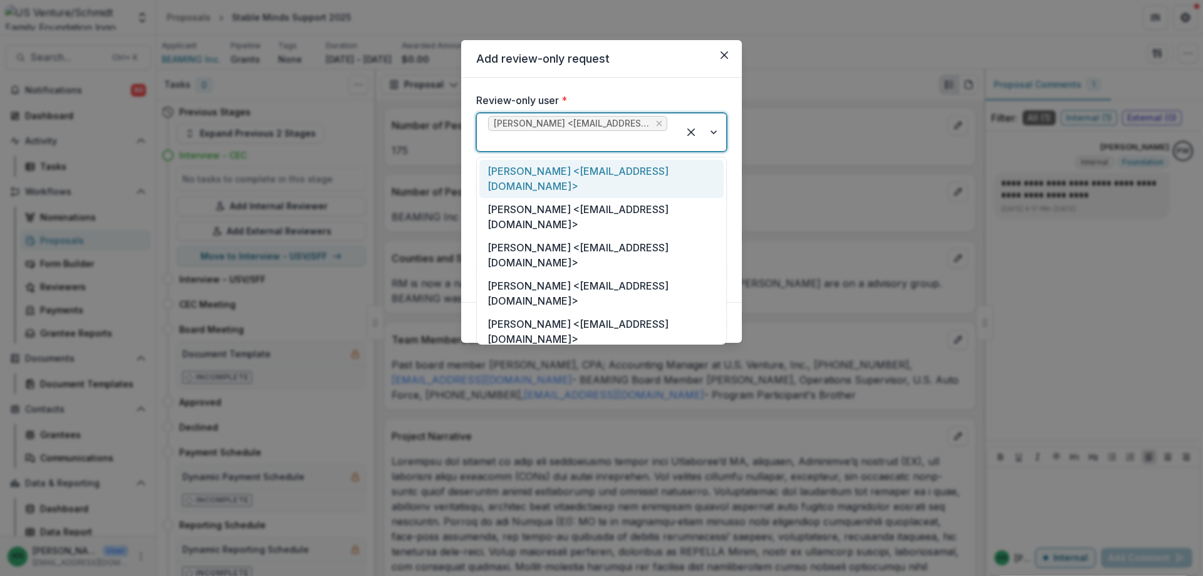
click at [715, 135] on div at bounding box center [703, 132] width 48 height 38
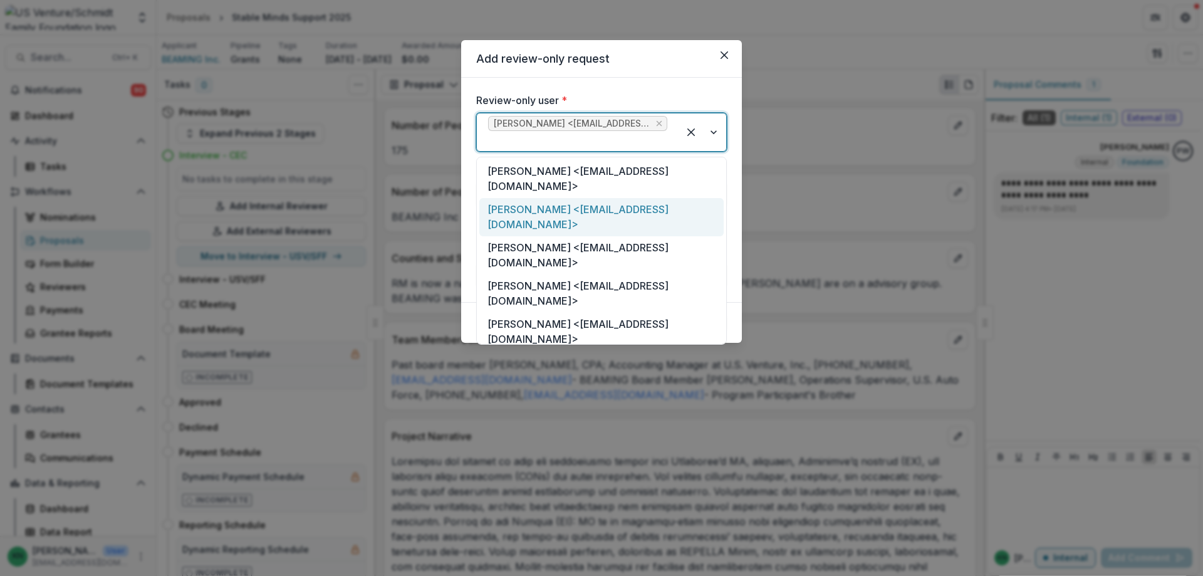
click at [647, 214] on div "[PERSON_NAME] <[EMAIL_ADDRESS][DOMAIN_NAME]>" at bounding box center [601, 217] width 244 height 38
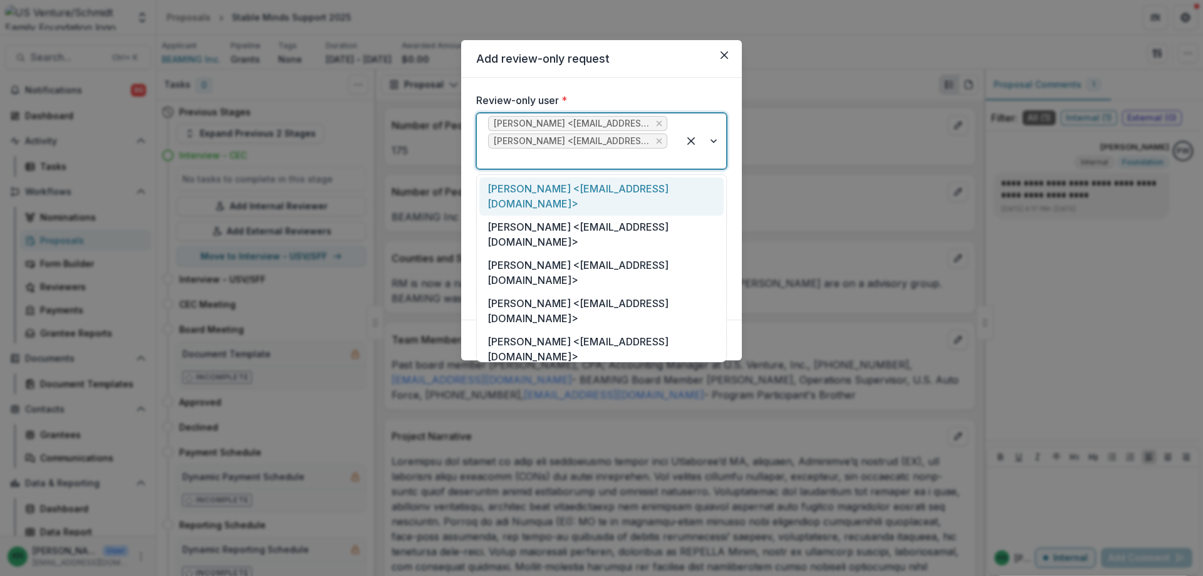
click at [714, 138] on div at bounding box center [703, 140] width 48 height 55
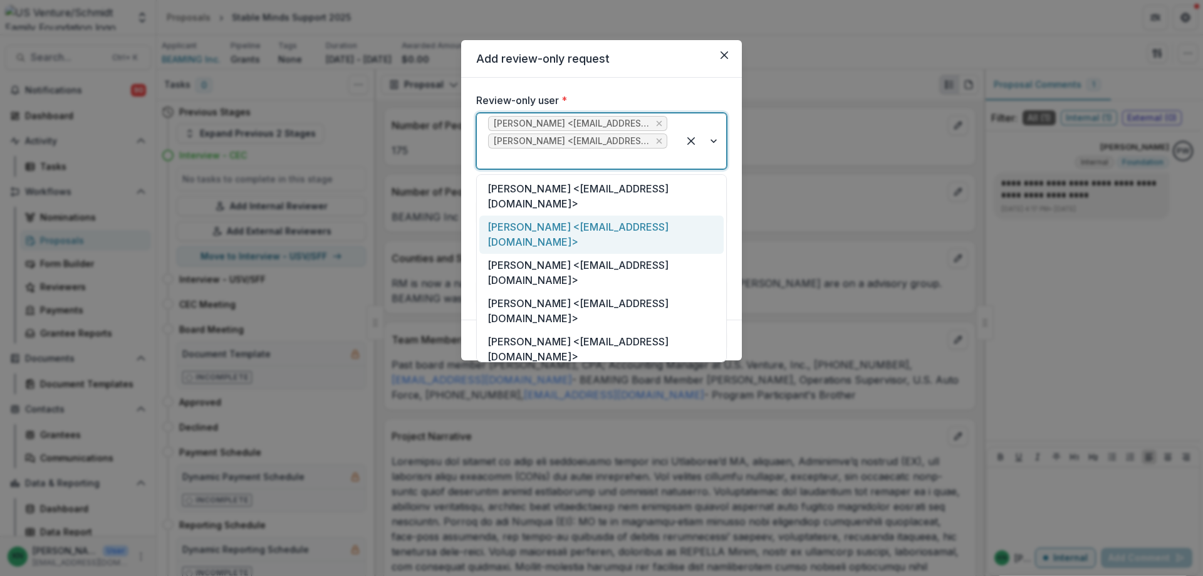
click at [638, 232] on div "[PERSON_NAME] <[EMAIL_ADDRESS][DOMAIN_NAME]>" at bounding box center [601, 235] width 244 height 38
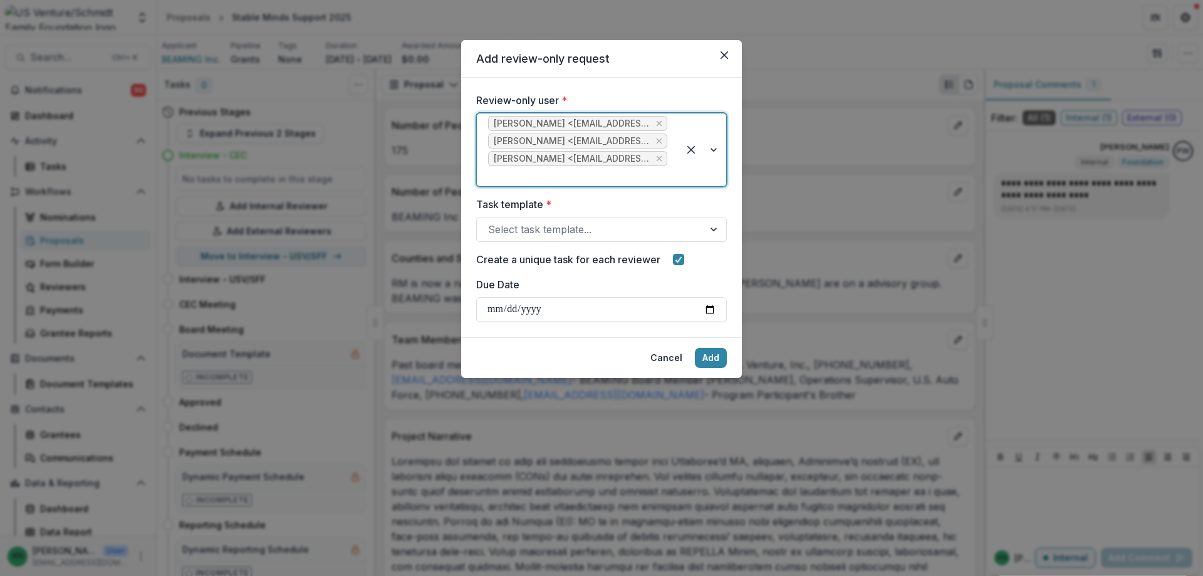
click at [712, 149] on div at bounding box center [703, 149] width 48 height 73
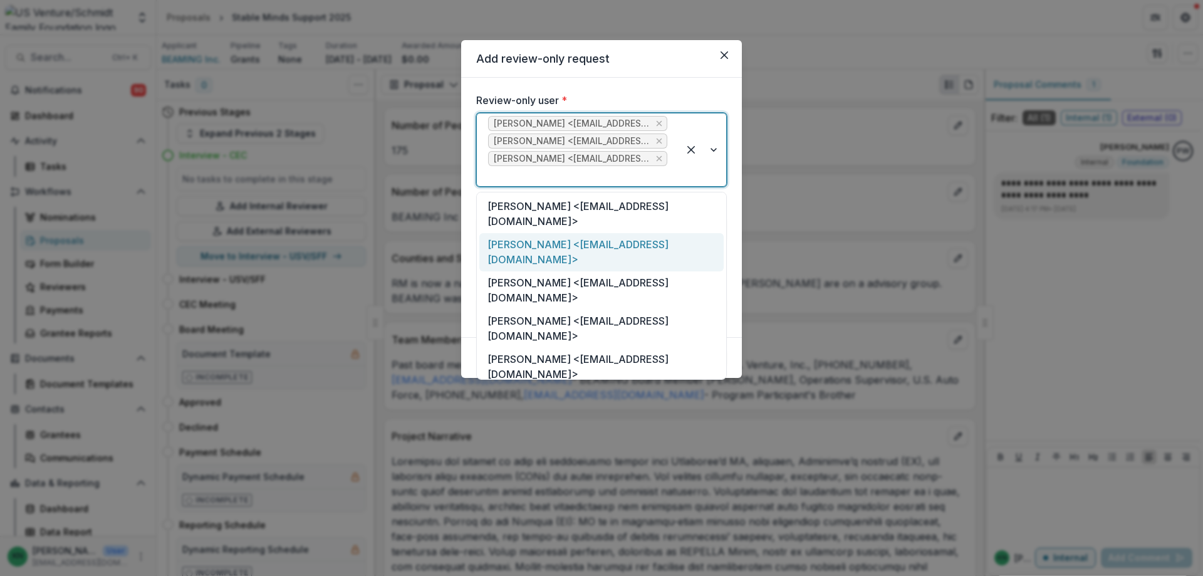
click at [645, 249] on div "[PERSON_NAME] <[EMAIL_ADDRESS][DOMAIN_NAME]>" at bounding box center [601, 252] width 244 height 38
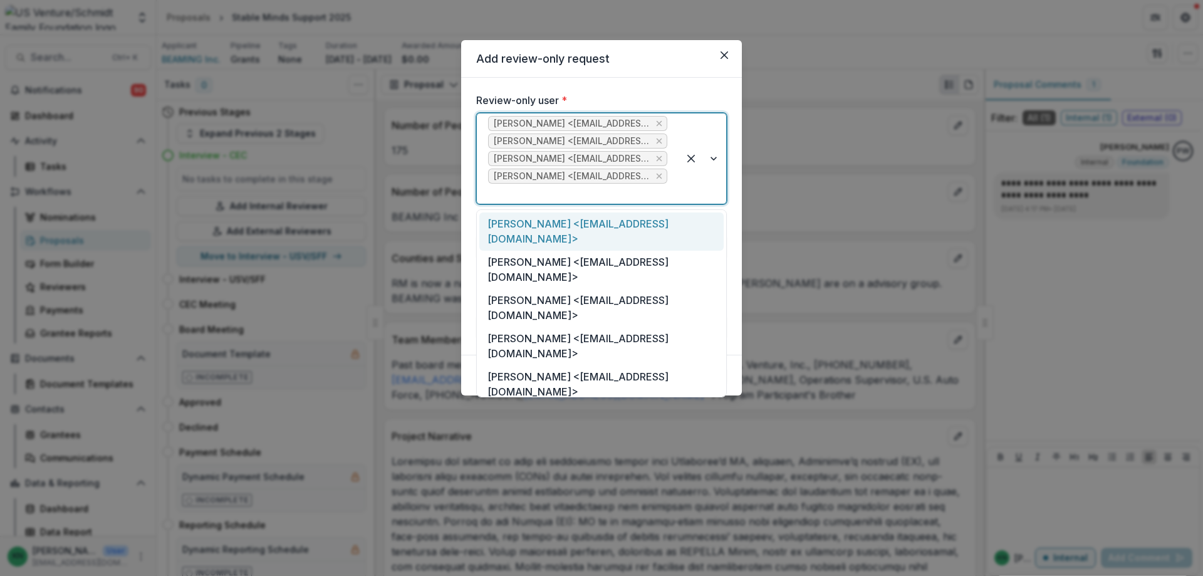
click at [714, 159] on div at bounding box center [703, 158] width 48 height 90
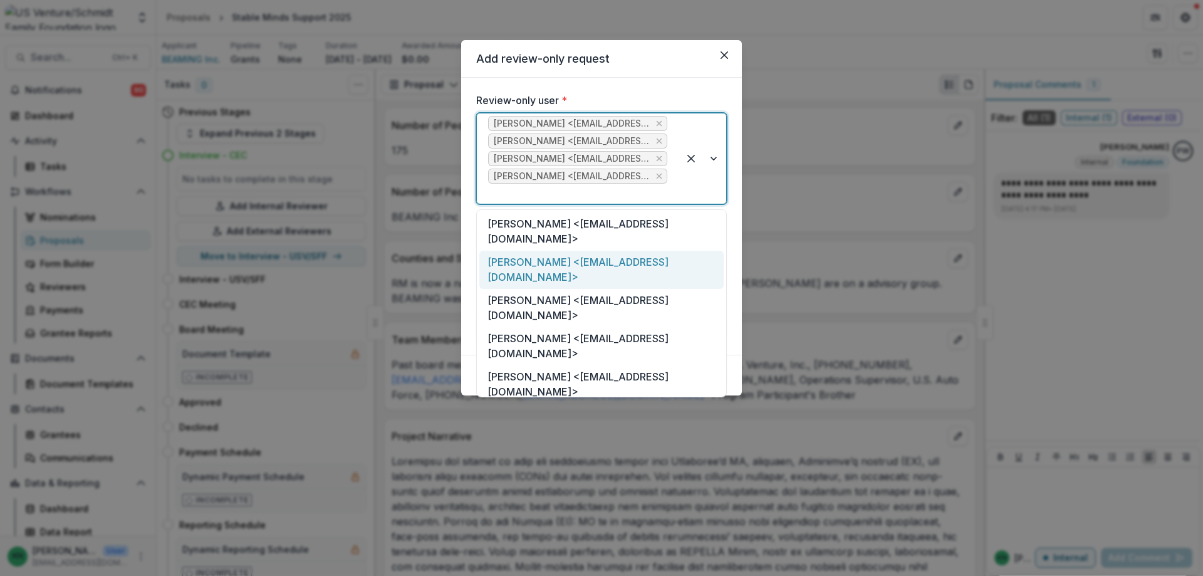
click at [640, 261] on div "[PERSON_NAME] <[EMAIL_ADDRESS][DOMAIN_NAME]>" at bounding box center [601, 270] width 244 height 38
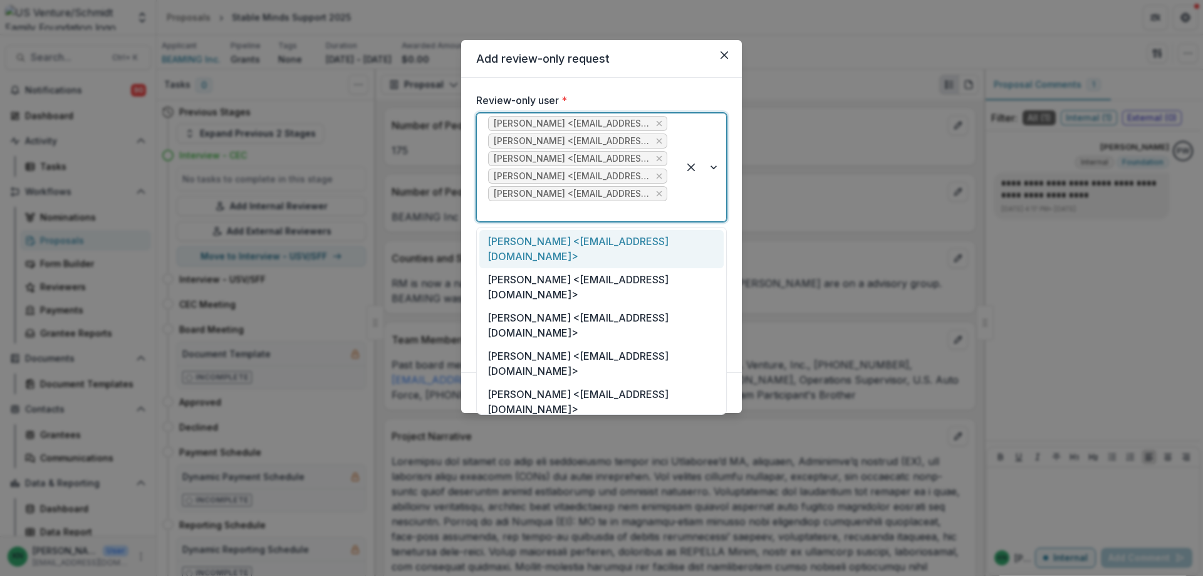
click at [717, 164] on div at bounding box center [703, 167] width 48 height 108
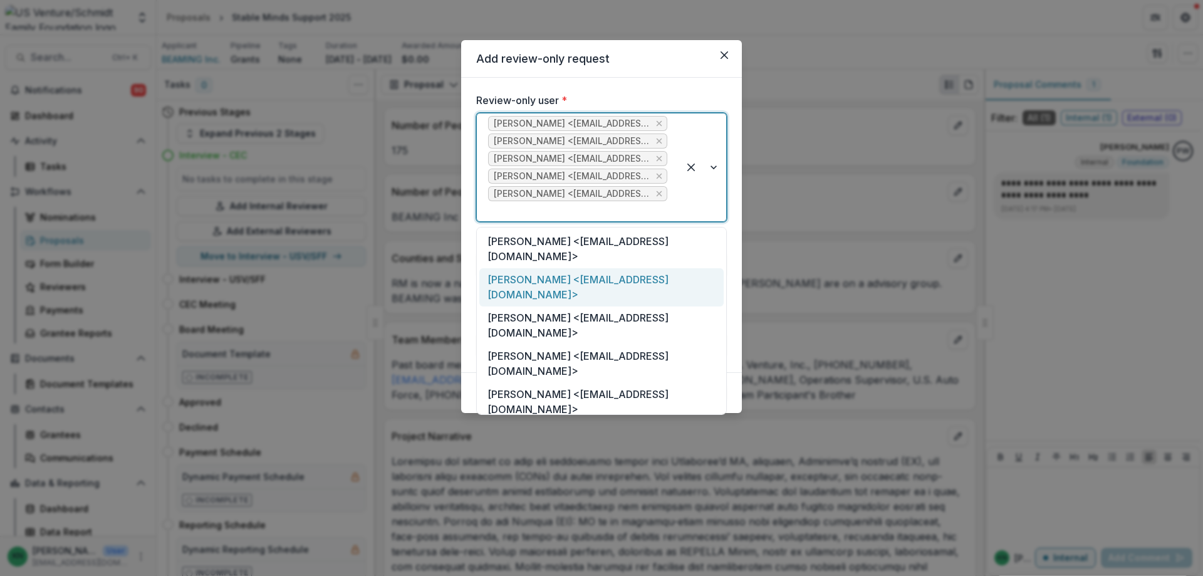
click at [622, 289] on div "[PERSON_NAME] <[EMAIL_ADDRESS][DOMAIN_NAME]>" at bounding box center [601, 287] width 244 height 38
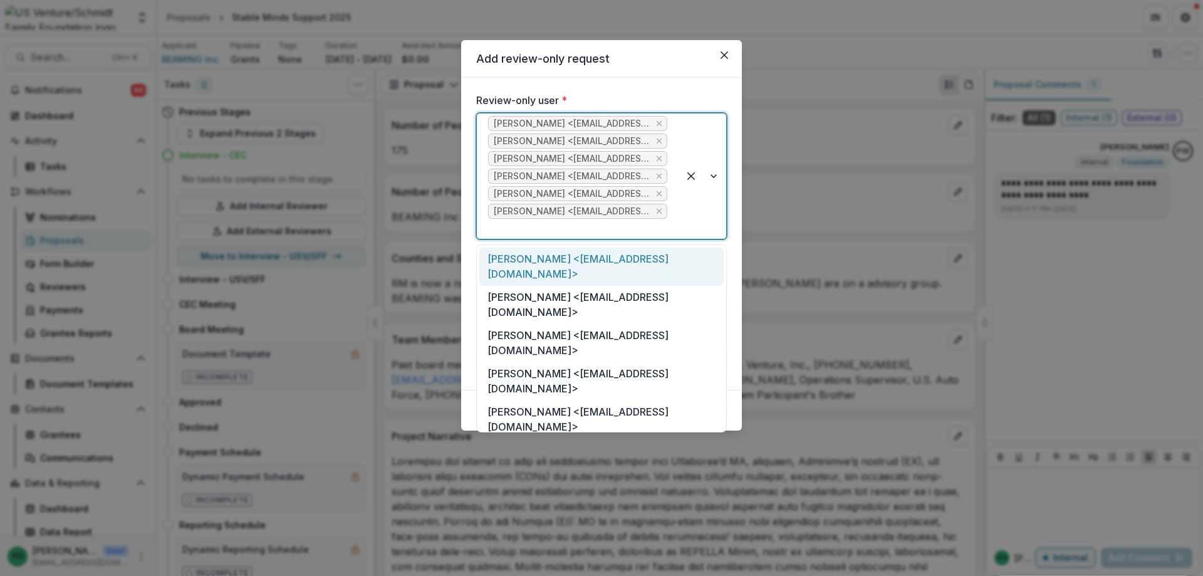
click at [716, 180] on div at bounding box center [703, 175] width 48 height 125
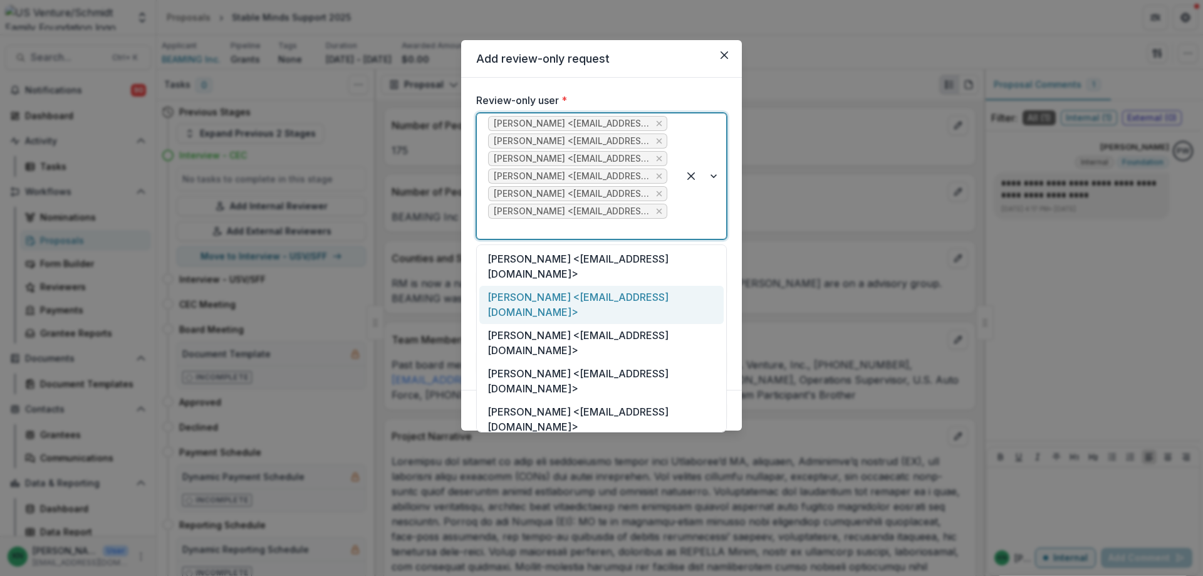
click at [642, 292] on div "[PERSON_NAME] <[EMAIL_ADDRESS][DOMAIN_NAME]>" at bounding box center [601, 305] width 244 height 38
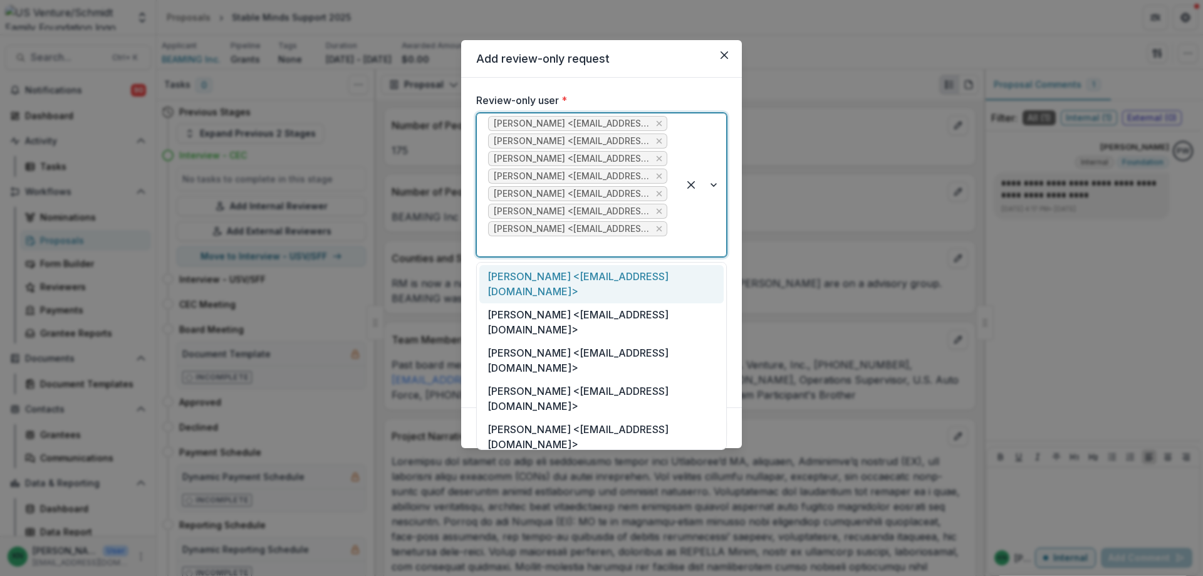
click at [716, 185] on div at bounding box center [703, 184] width 48 height 143
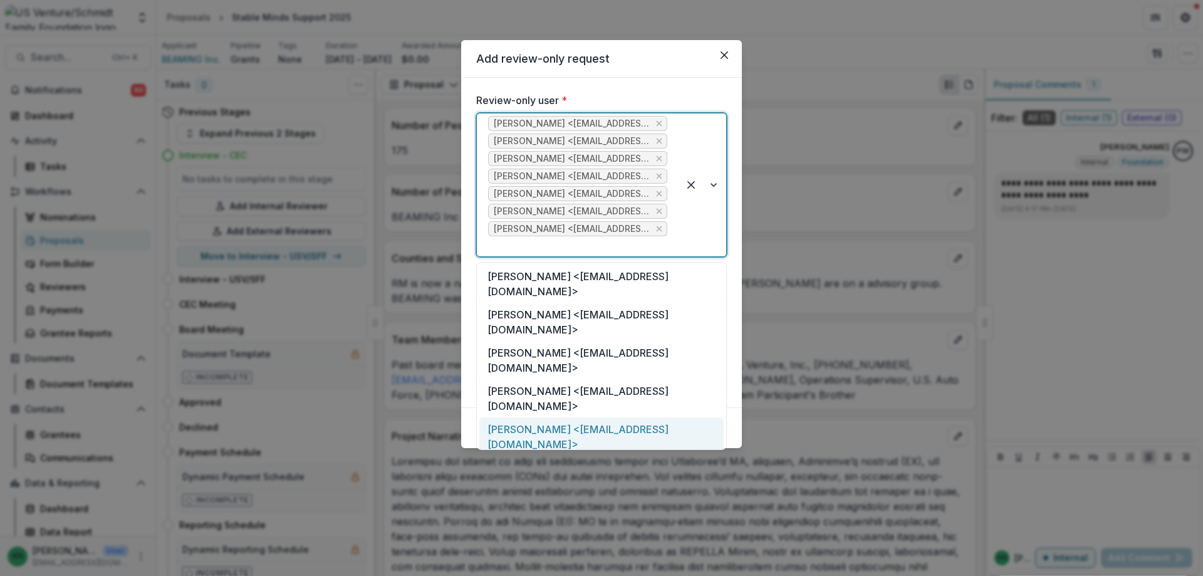
click at [628, 417] on div "[PERSON_NAME] <[EMAIL_ADDRESS][DOMAIN_NAME]>" at bounding box center [601, 436] width 244 height 38
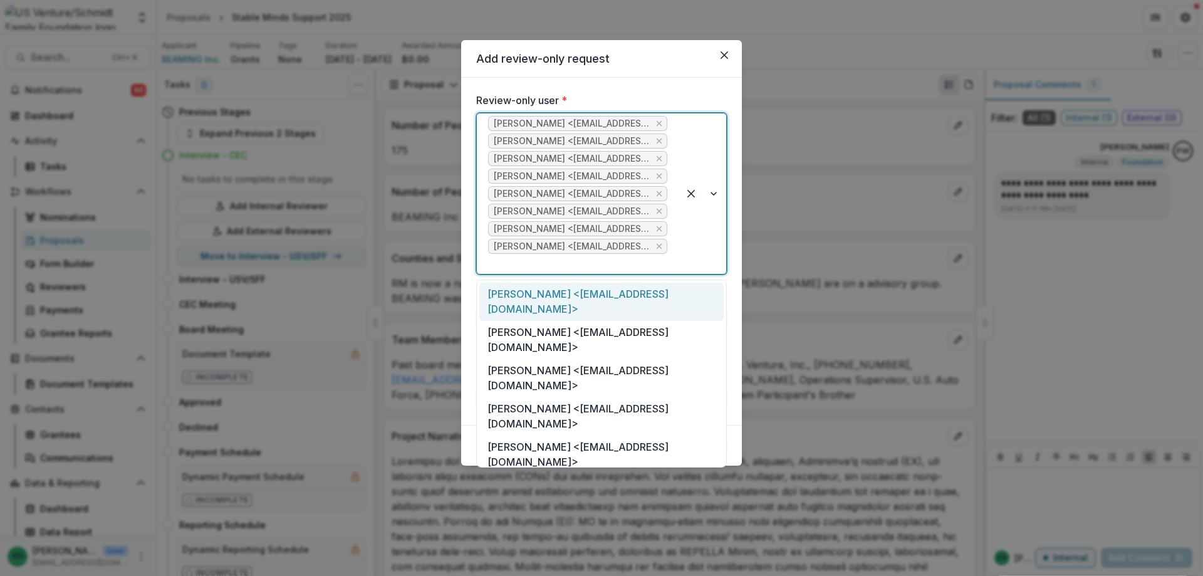
click at [714, 191] on div at bounding box center [703, 193] width 48 height 160
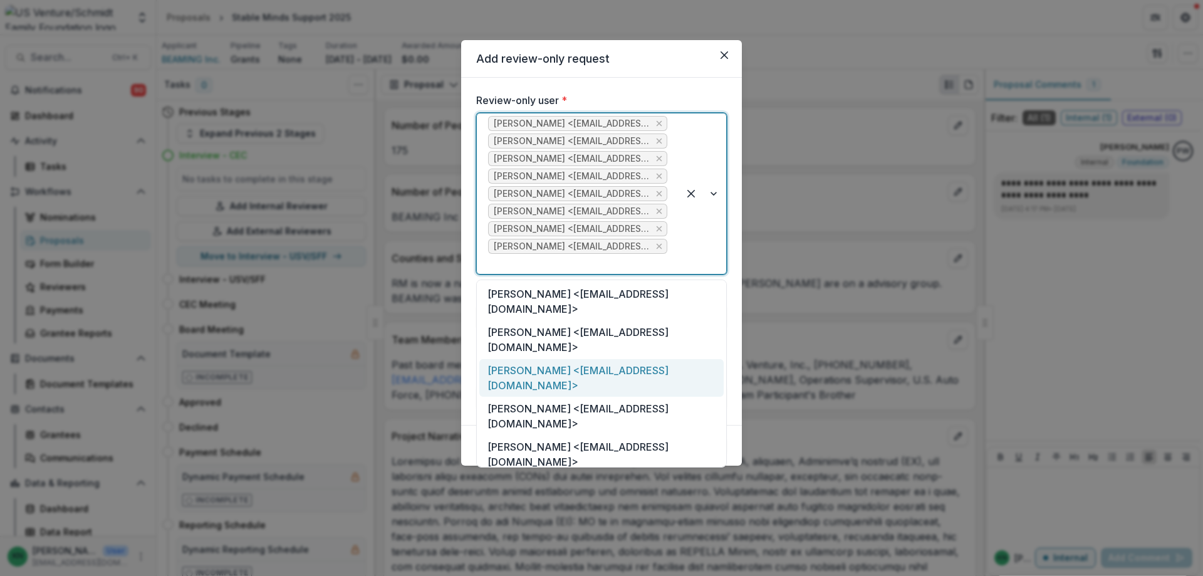
click at [602, 369] on div "[PERSON_NAME] <[EMAIL_ADDRESS][DOMAIN_NAME]>" at bounding box center [601, 378] width 244 height 38
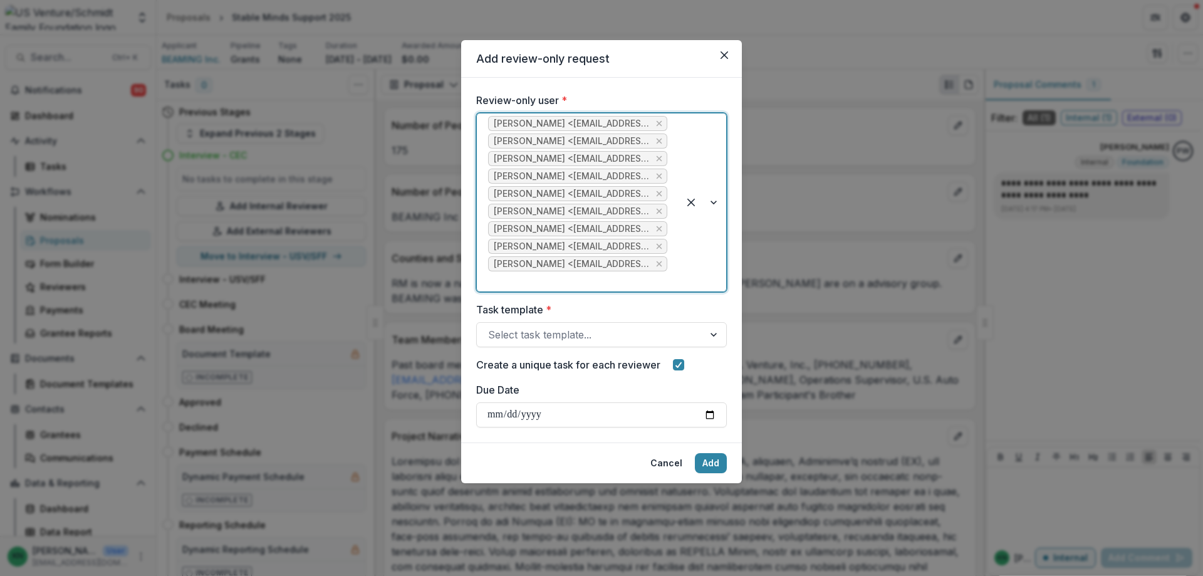
click at [712, 206] on div at bounding box center [703, 202] width 48 height 178
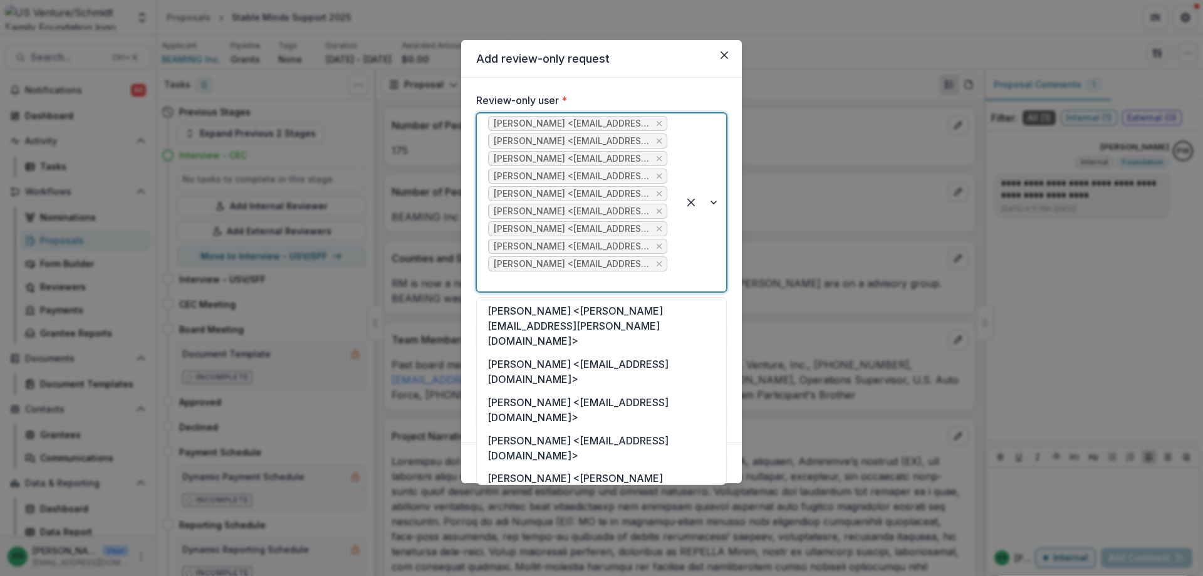
scroll to position [592, 0]
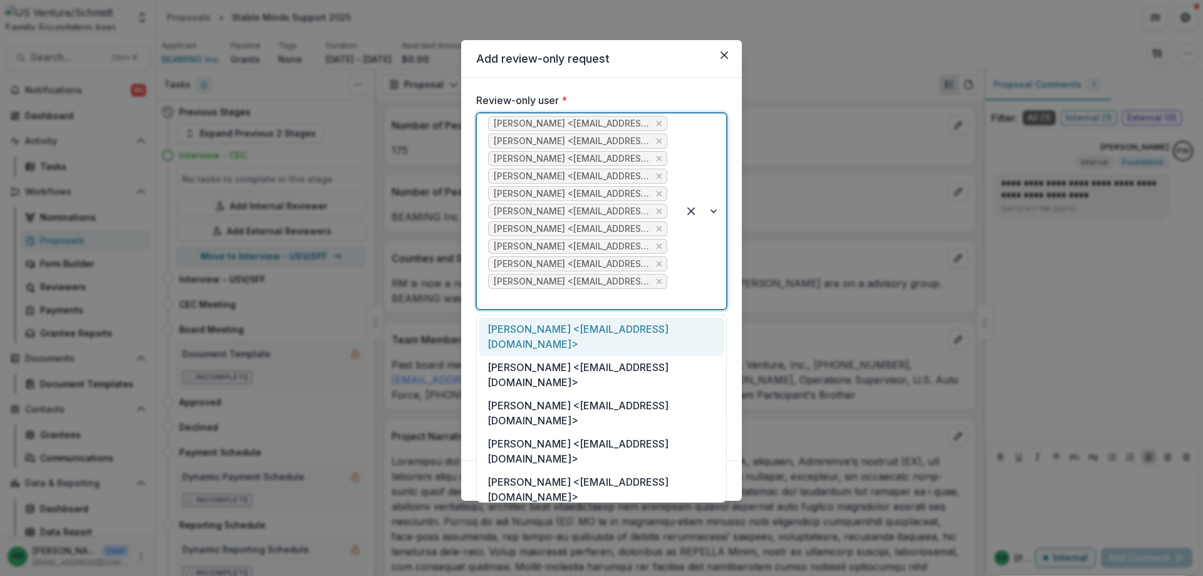
click at [713, 212] on div at bounding box center [703, 211] width 48 height 196
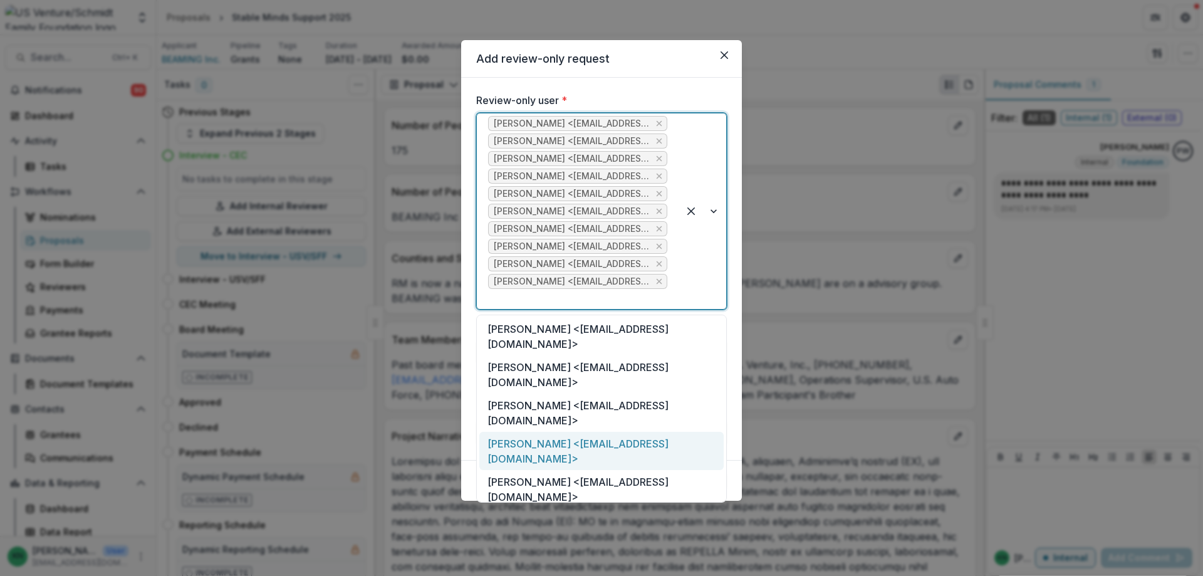
click at [644, 432] on div "[PERSON_NAME] <[EMAIL_ADDRESS][DOMAIN_NAME]>" at bounding box center [601, 451] width 244 height 38
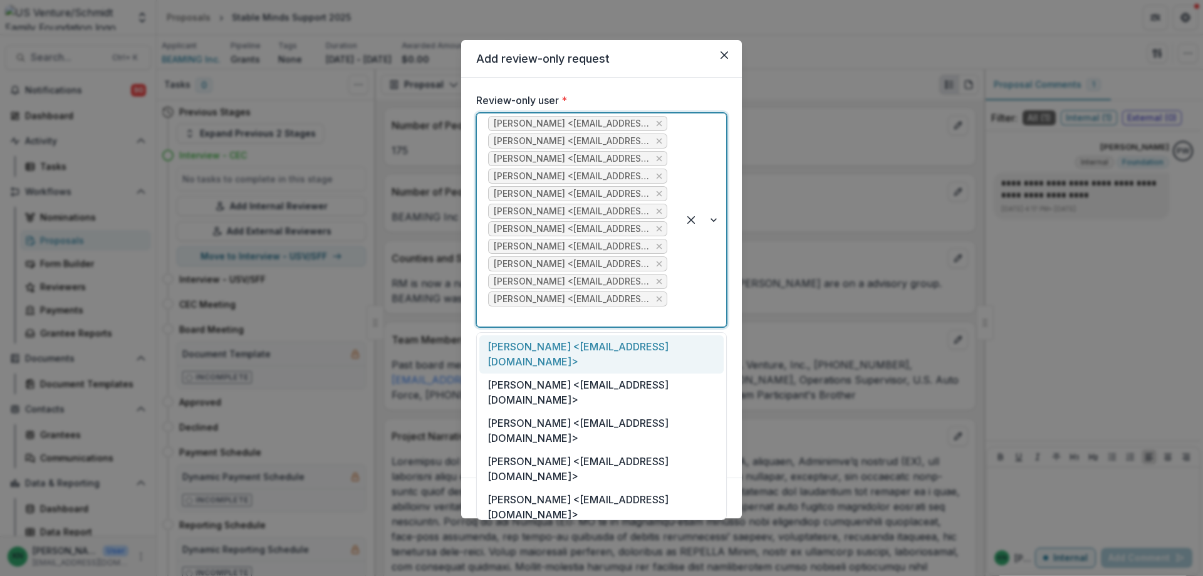
click at [714, 221] on div at bounding box center [703, 219] width 48 height 213
click at [652, 526] on div "[PERSON_NAME] <[EMAIL_ADDRESS][DOMAIN_NAME]>" at bounding box center [601, 545] width 244 height 38
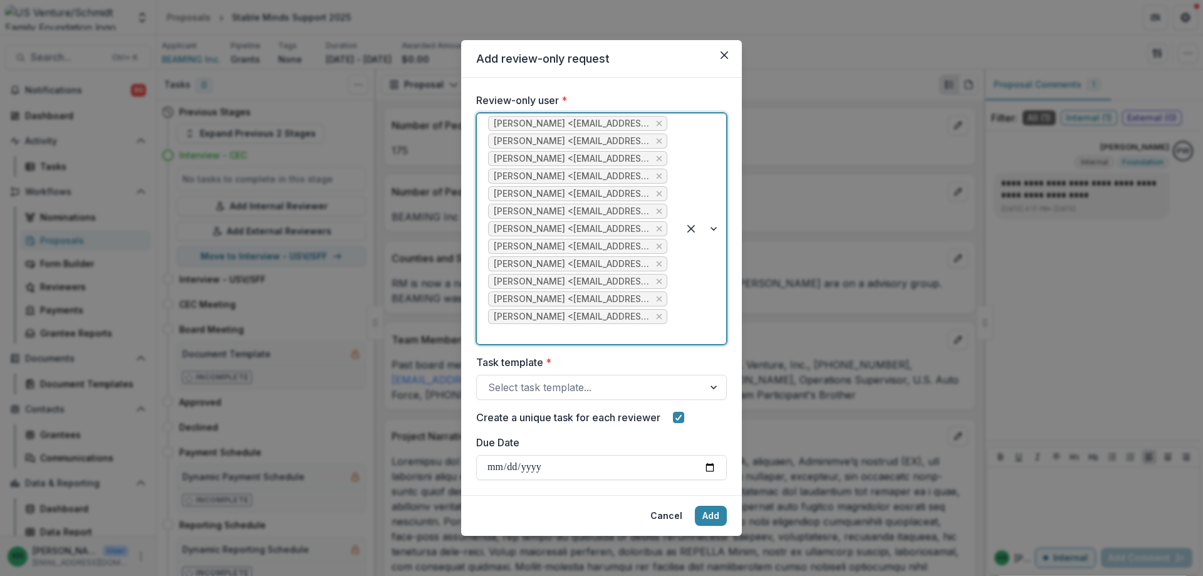
click at [714, 228] on div at bounding box center [703, 228] width 48 height 231
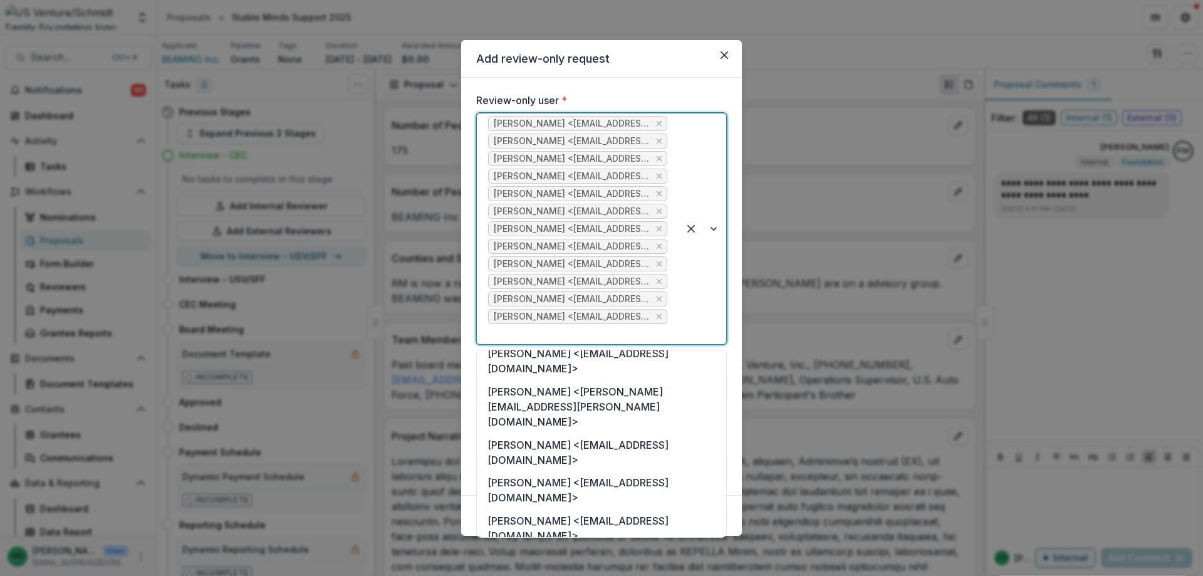
scroll to position [397, 0]
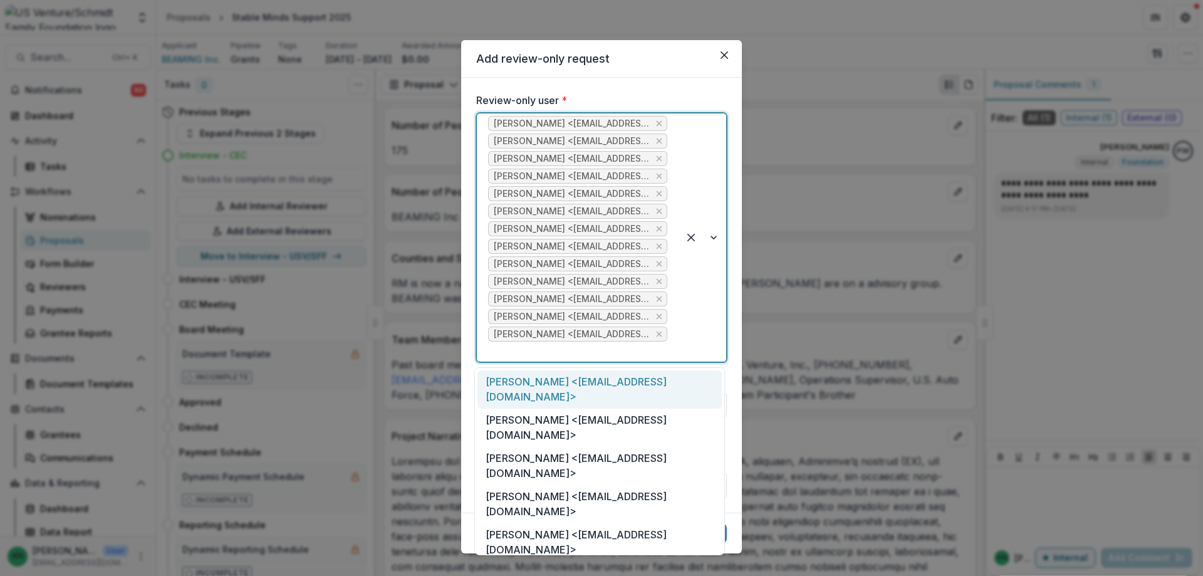
click at [714, 239] on div at bounding box center [703, 237] width 48 height 248
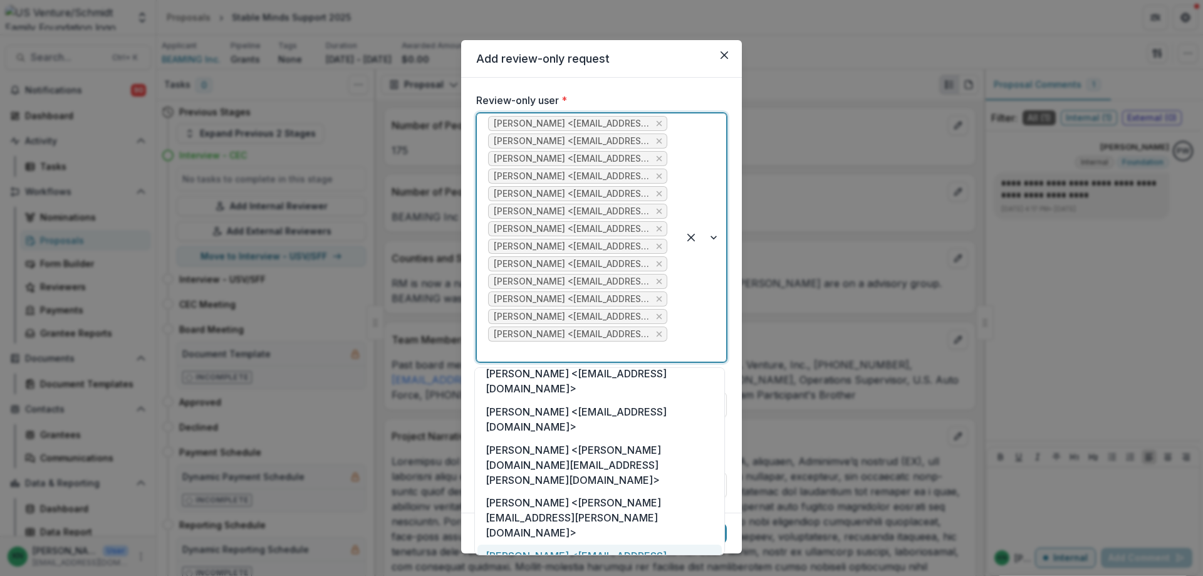
scroll to position [251, 0]
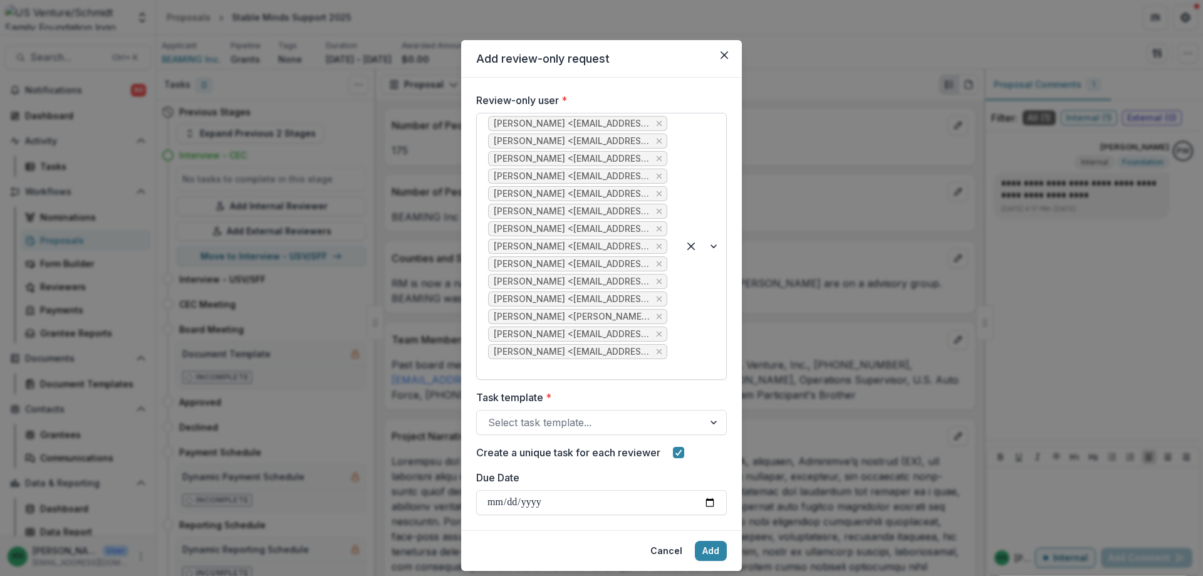
click at [711, 248] on div at bounding box center [703, 246] width 48 height 266
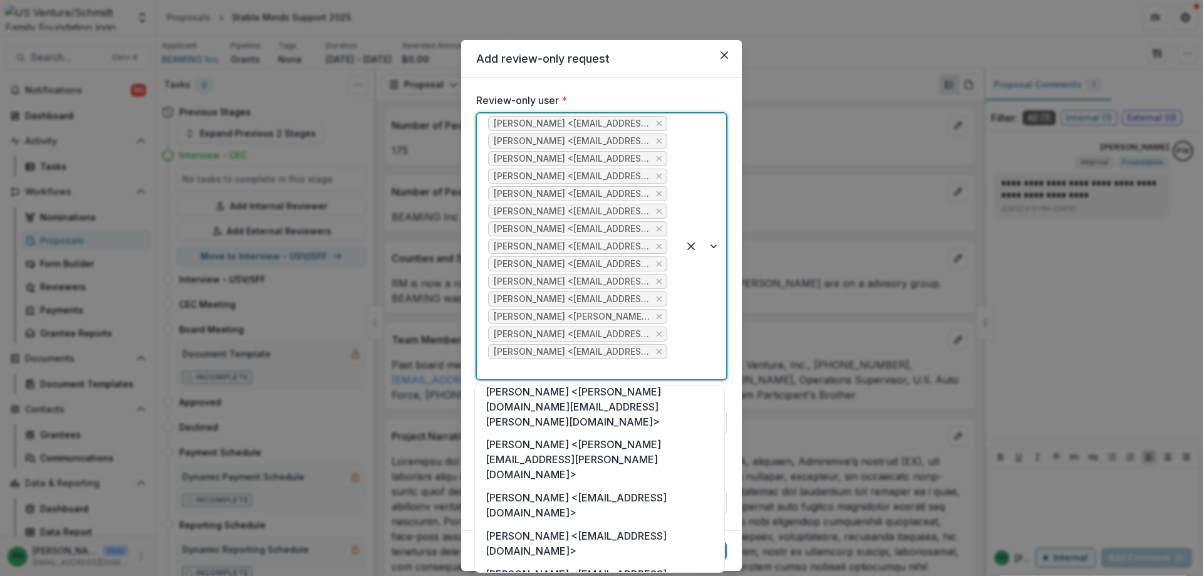
scroll to position [313, 0]
click at [617, 561] on div "[PERSON_NAME] <[EMAIL_ADDRESS][DOMAIN_NAME]>" at bounding box center [599, 580] width 244 height 38
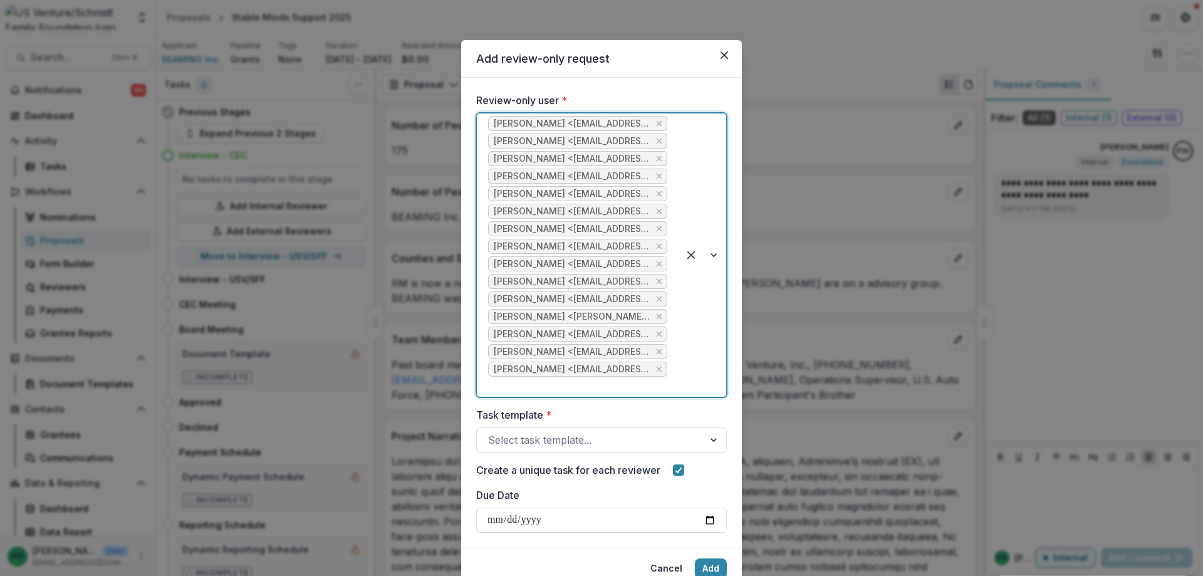
click at [710, 254] on div at bounding box center [703, 254] width 48 height 283
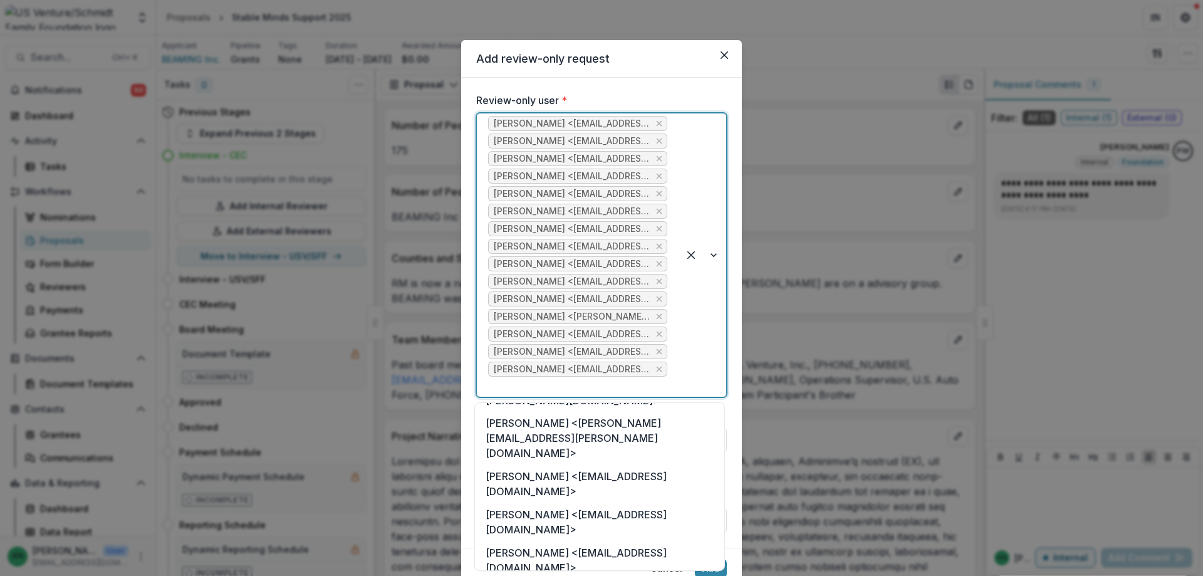
scroll to position [376, 0]
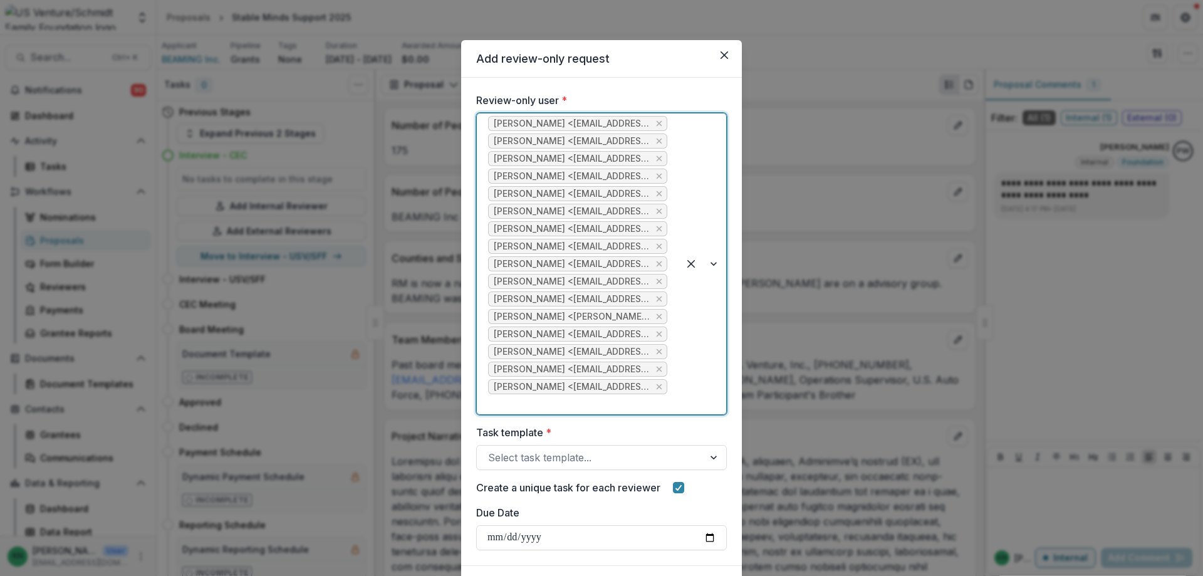
click at [714, 263] on div at bounding box center [703, 263] width 48 height 301
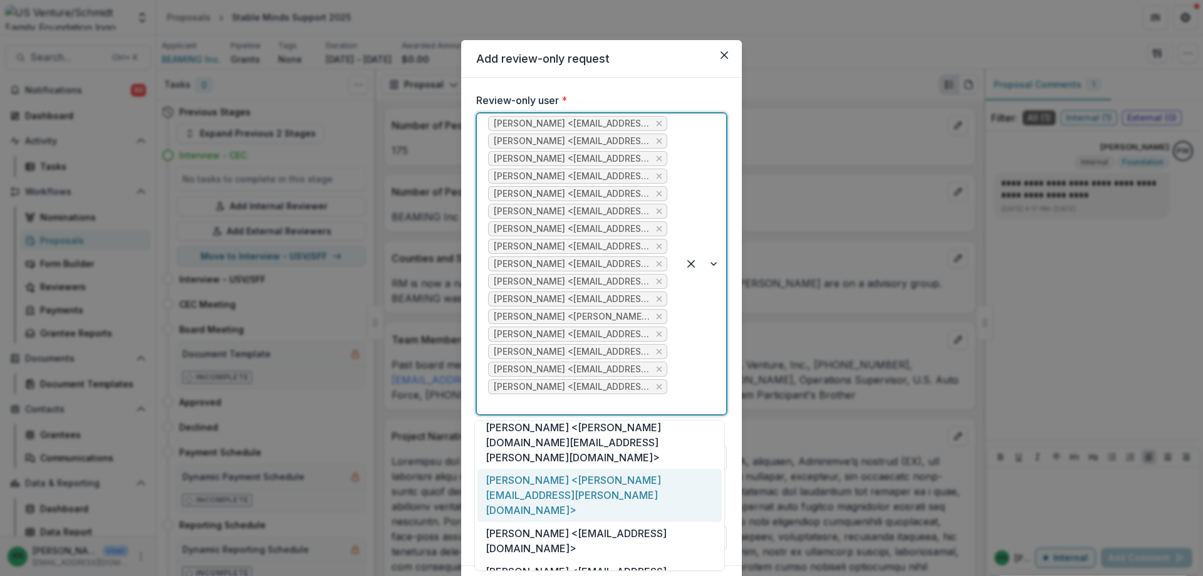
scroll to position [313, 0]
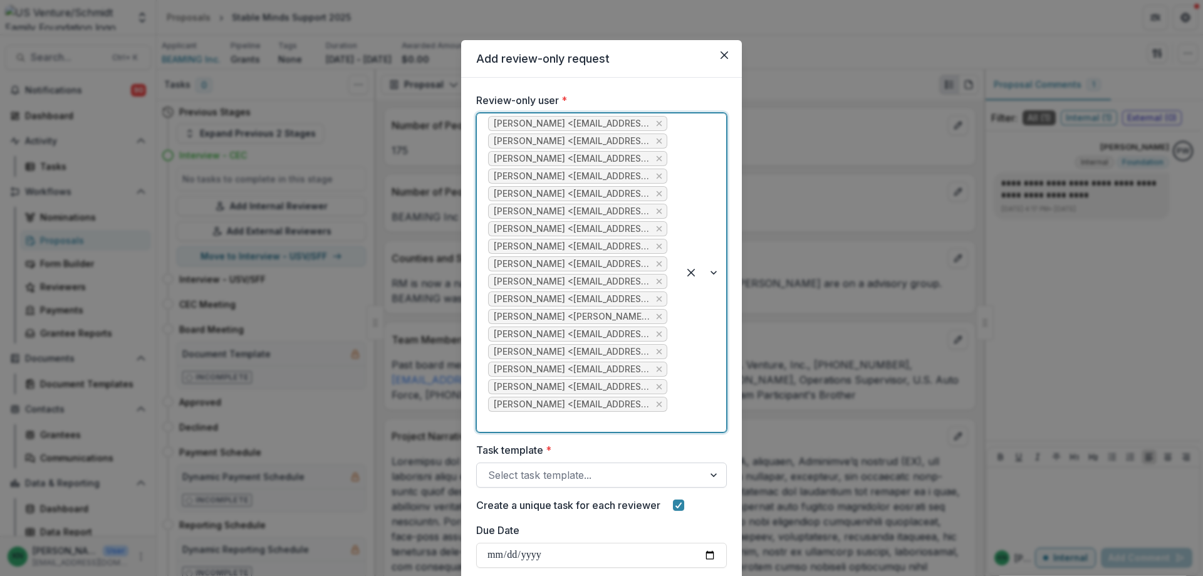
click at [708, 476] on div at bounding box center [715, 475] width 23 height 24
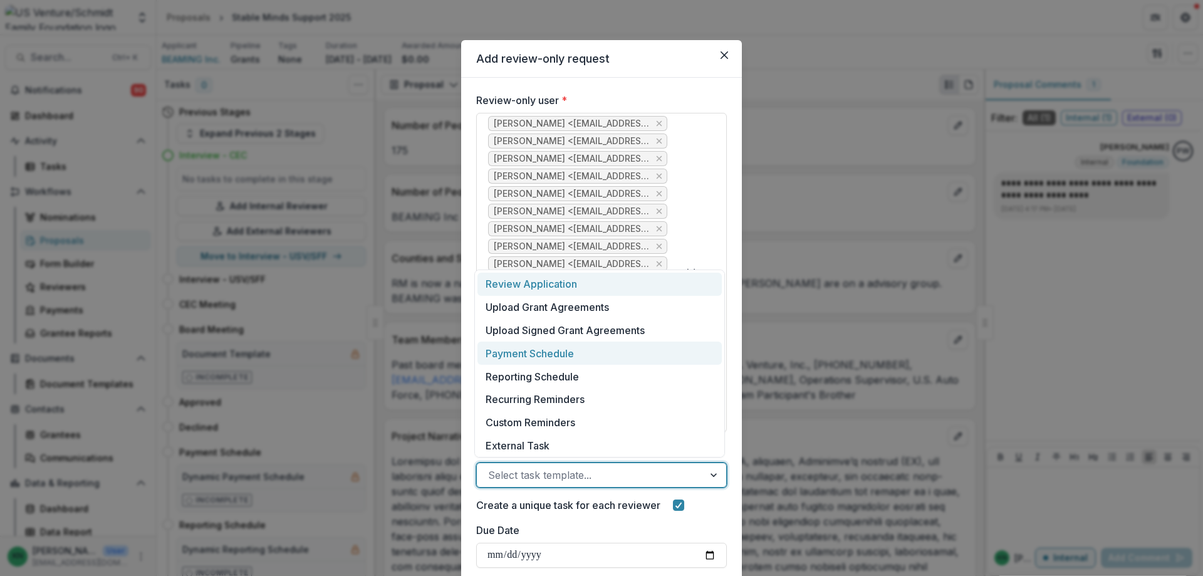
scroll to position [6, 0]
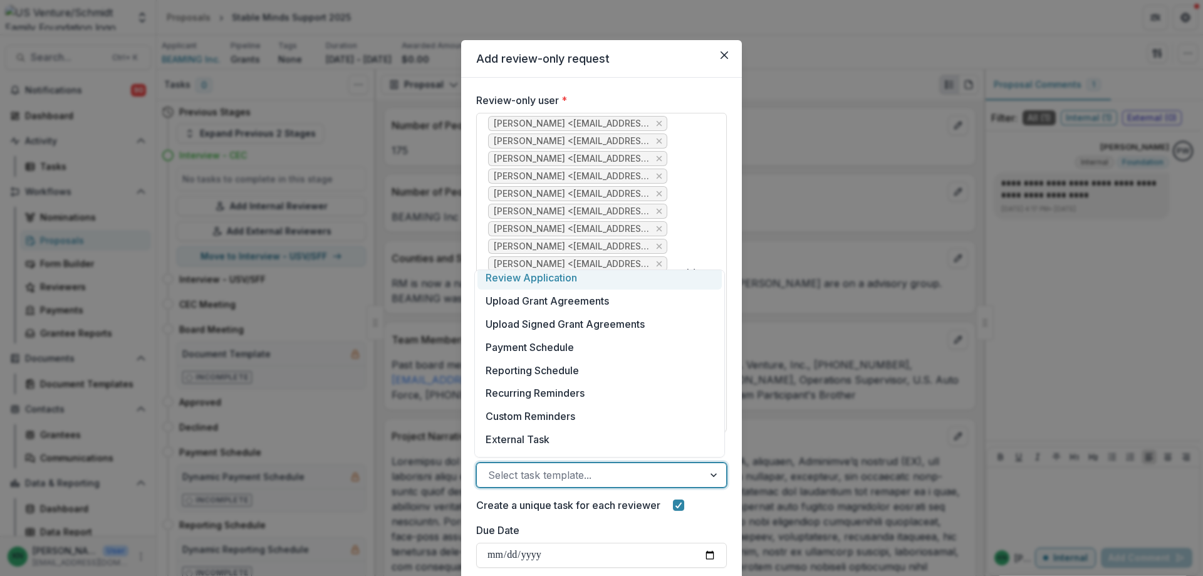
click at [571, 278] on div "Review Application" at bounding box center [599, 277] width 244 height 23
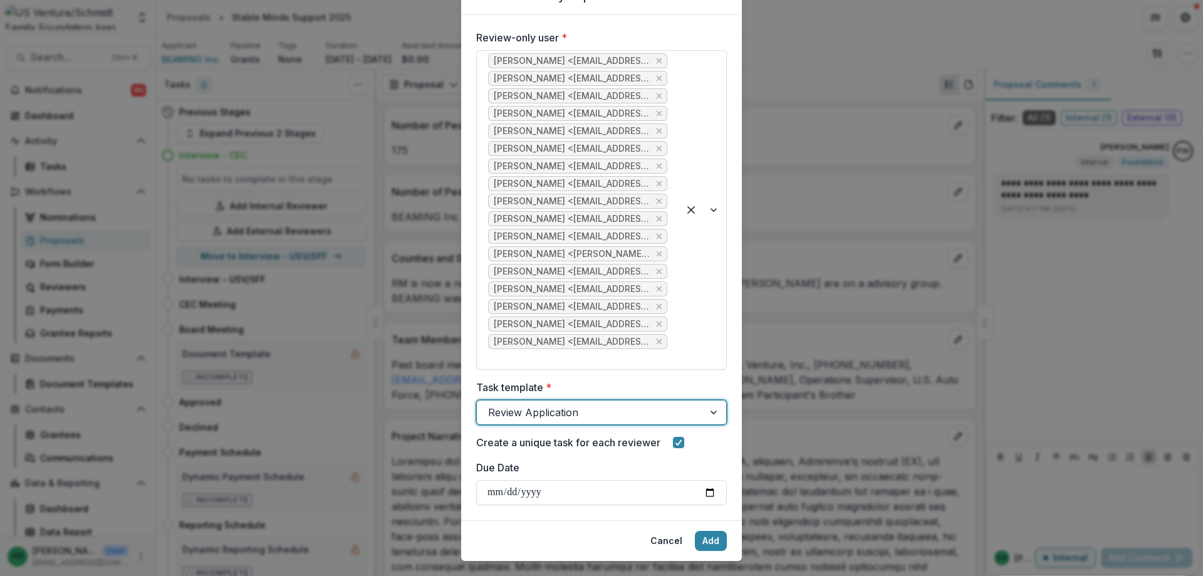
scroll to position [88, 0]
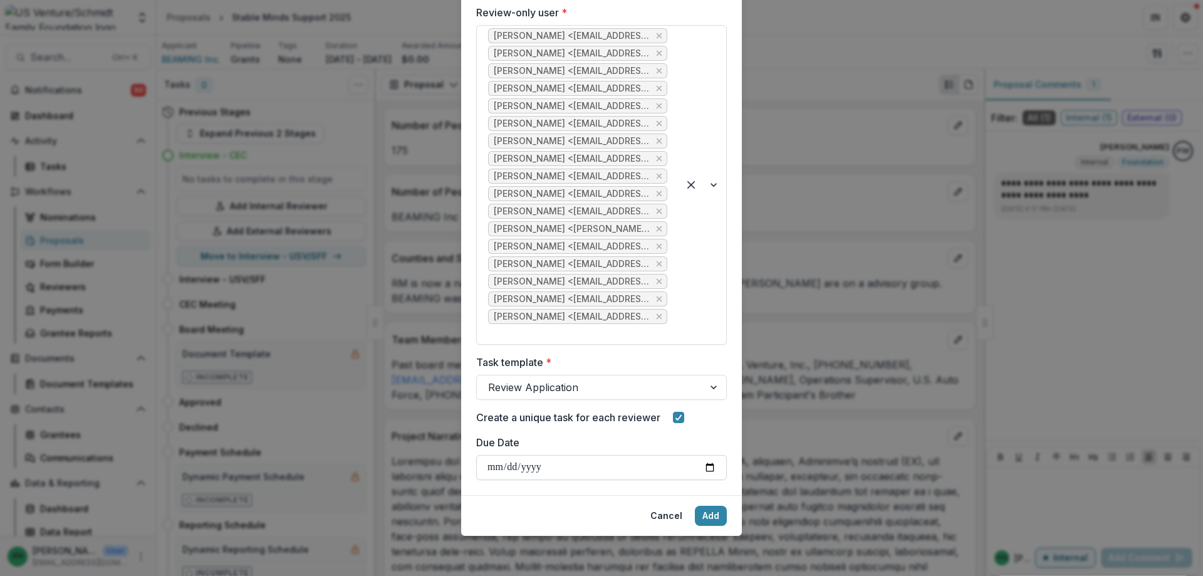
click at [709, 466] on input "Due Date" at bounding box center [601, 467] width 251 height 25
type input "**********"
click at [710, 508] on button "Add" at bounding box center [711, 516] width 32 height 20
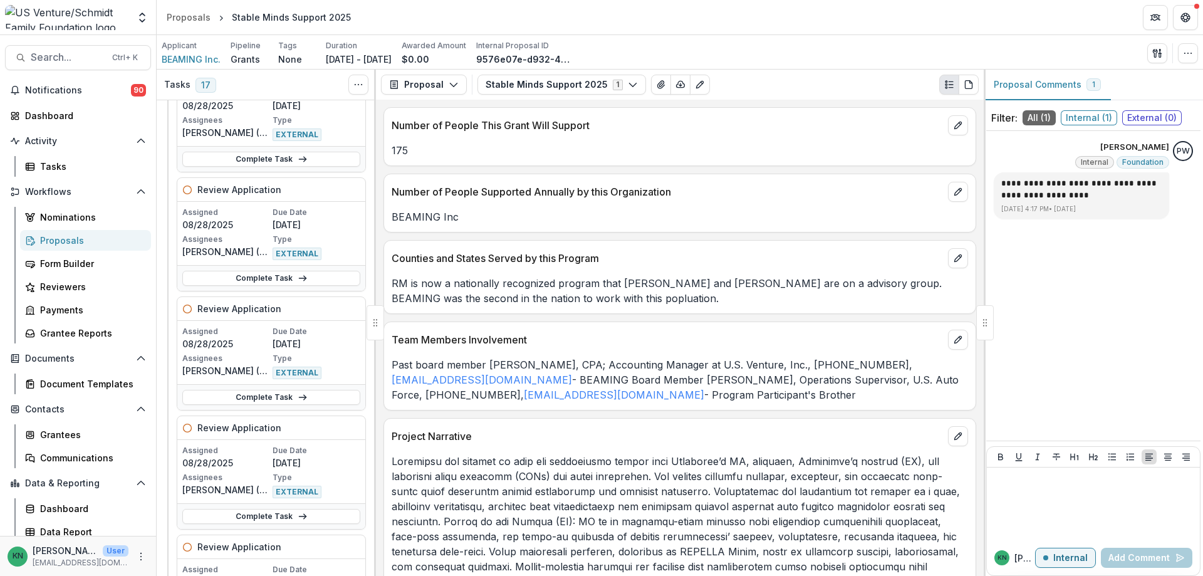
scroll to position [509, 0]
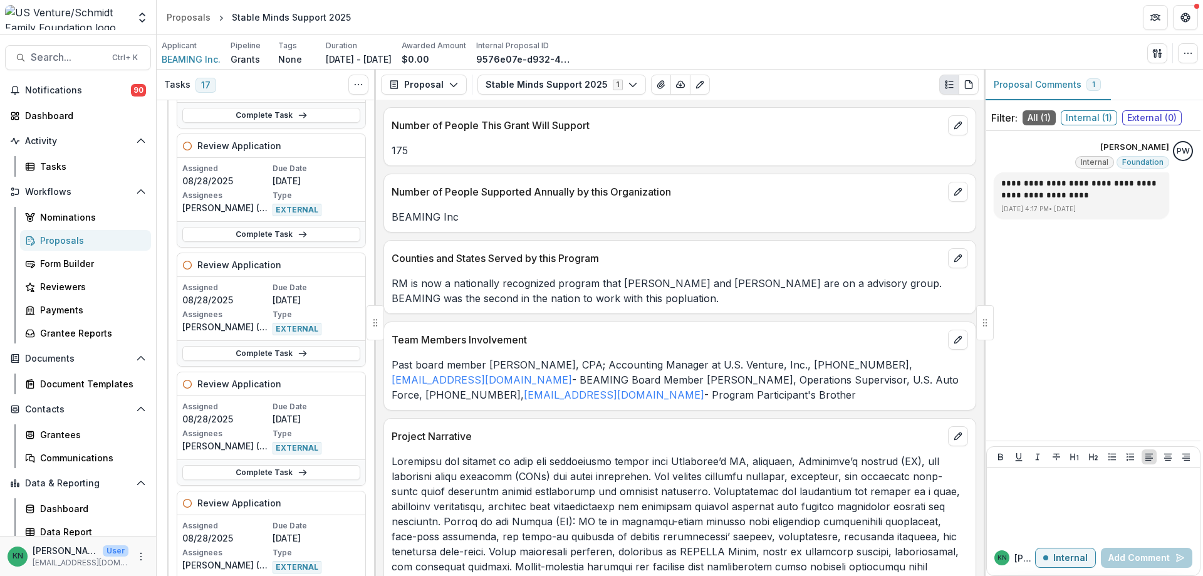
click at [61, 241] on div "Proposals" at bounding box center [90, 240] width 101 height 13
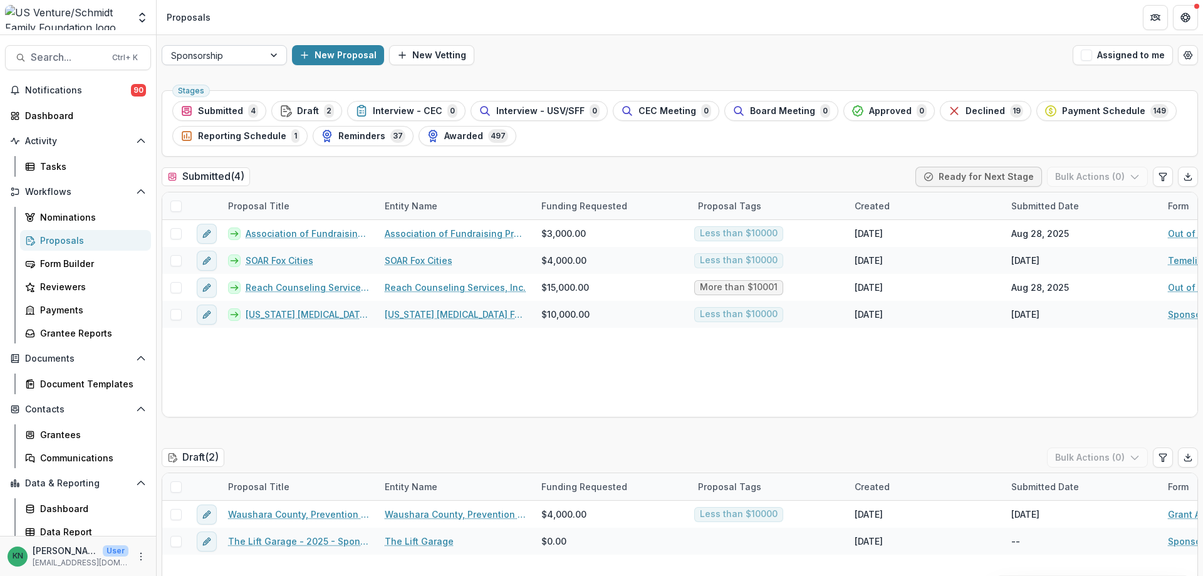
click at [276, 57] on div at bounding box center [275, 55] width 23 height 19
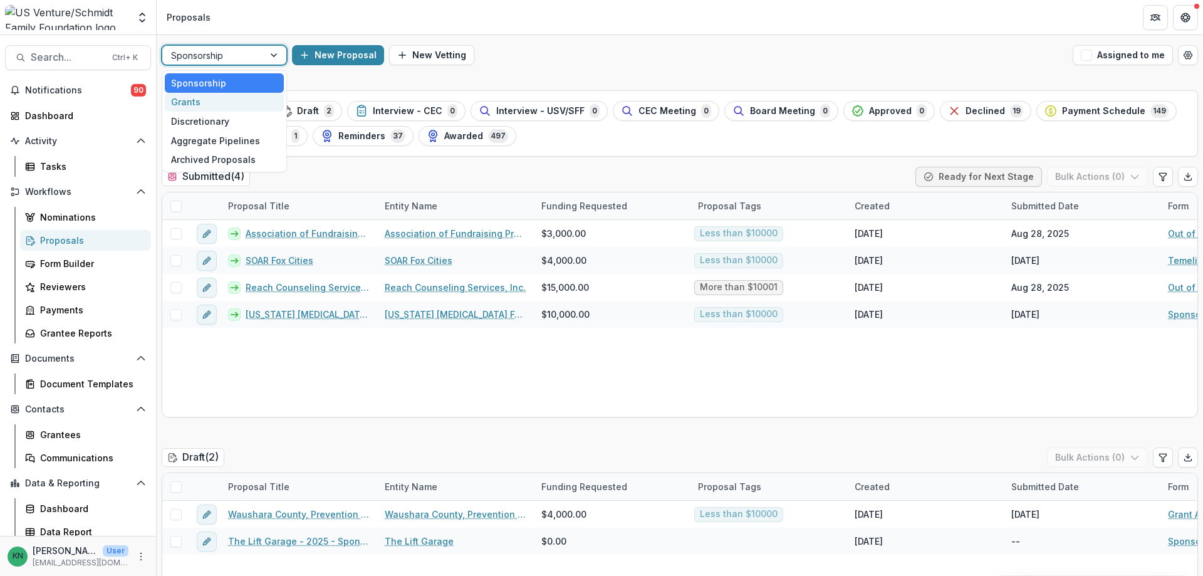
click at [206, 100] on div "Grants" at bounding box center [224, 102] width 119 height 19
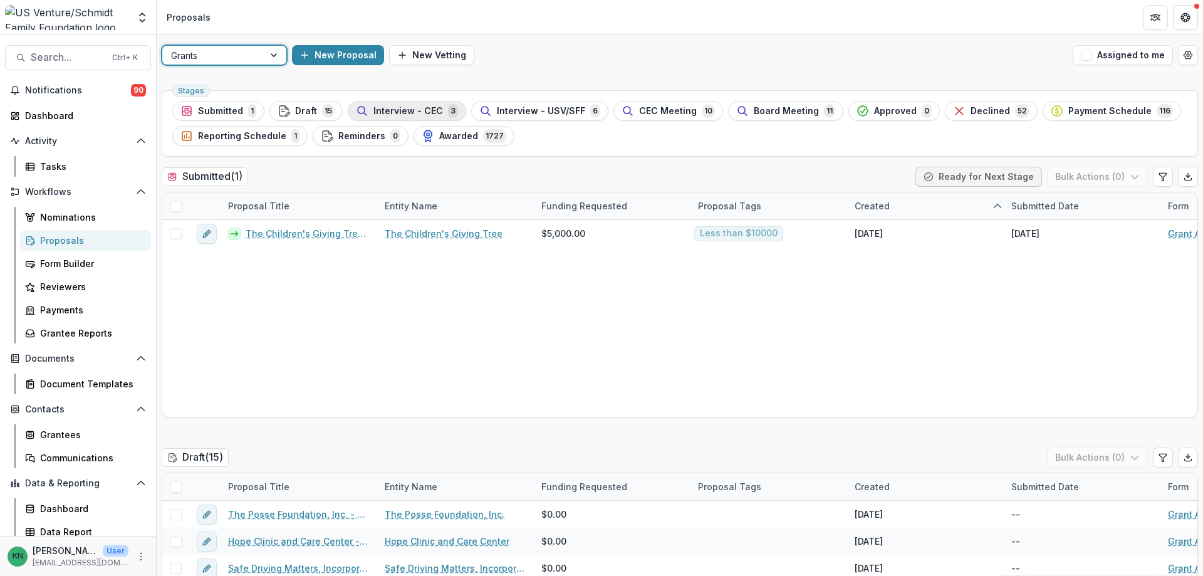
click at [424, 108] on span "Interview - CEC" at bounding box center [408, 111] width 70 height 11
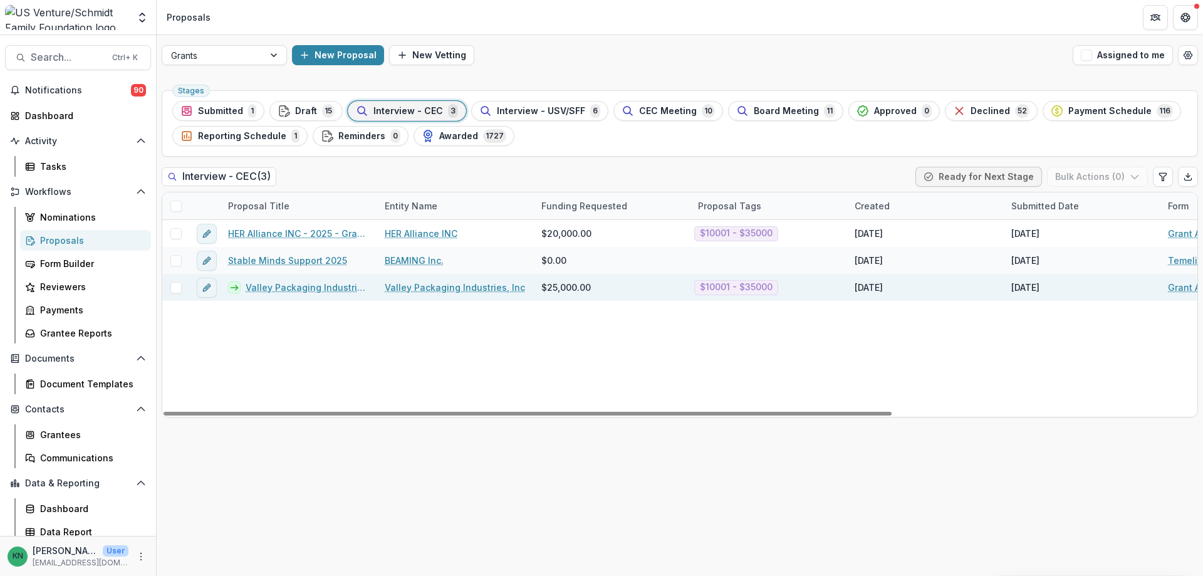
click at [284, 286] on link "Valley Packaging Industries, Inc - 2025 - Grant Application" at bounding box center [308, 287] width 124 height 13
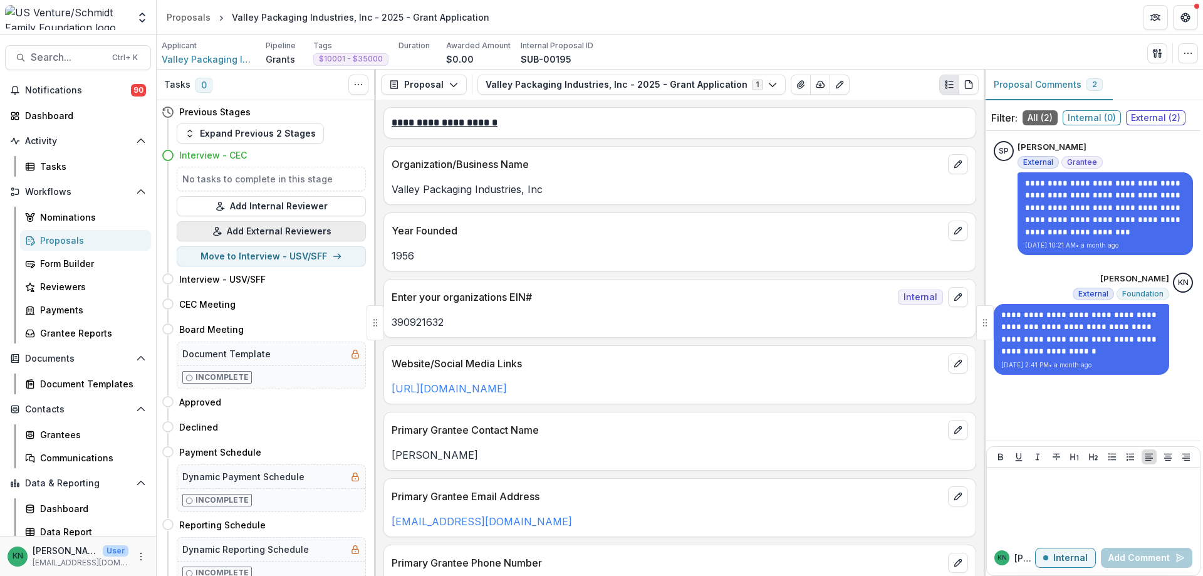
click at [271, 228] on button "Add External Reviewers" at bounding box center [271, 231] width 189 height 20
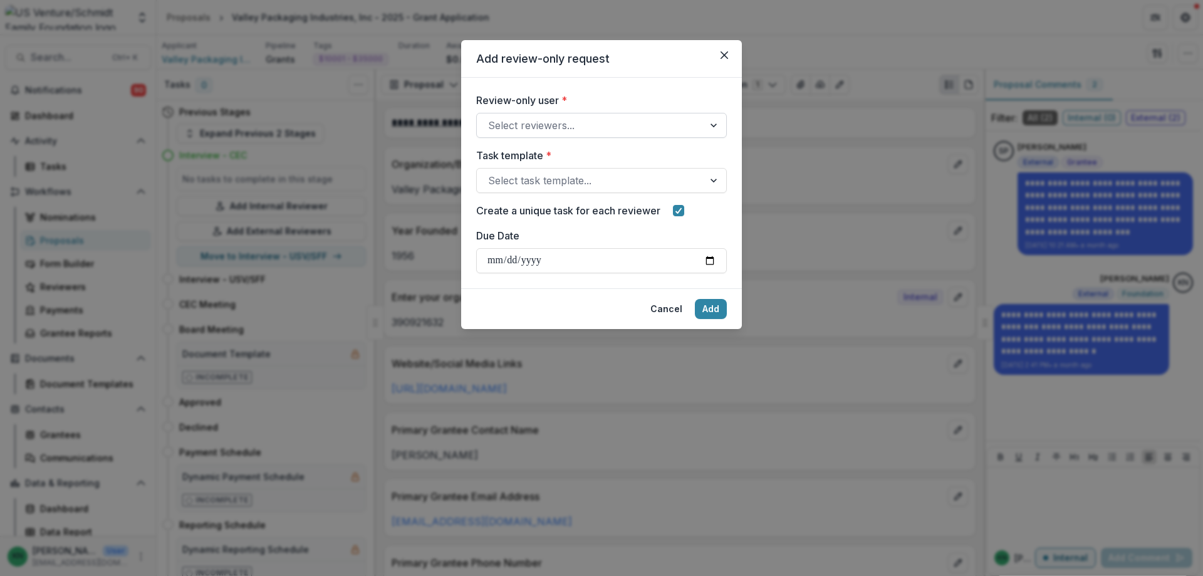
click at [714, 124] on div at bounding box center [715, 125] width 23 height 24
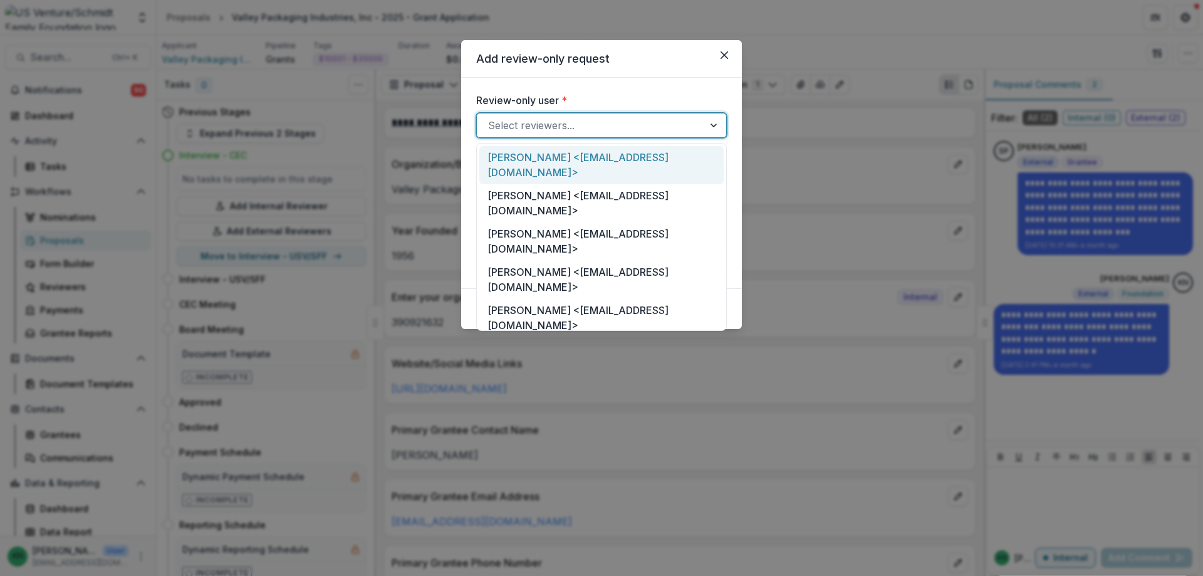
click at [670, 156] on div "[PERSON_NAME] <[EMAIL_ADDRESS][DOMAIN_NAME]>" at bounding box center [601, 165] width 244 height 38
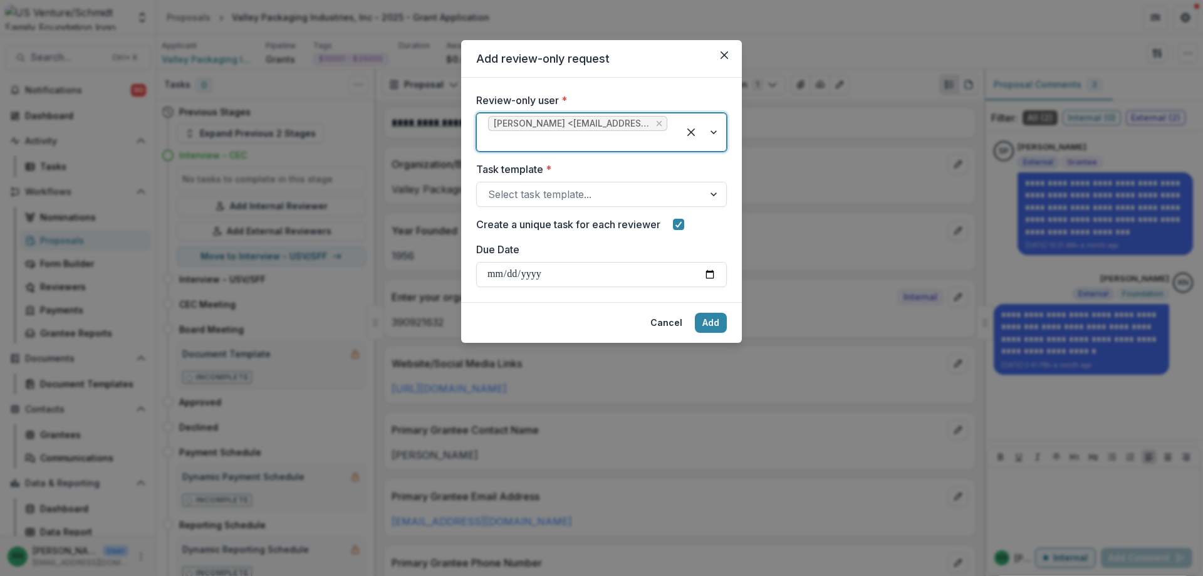
click at [712, 133] on div at bounding box center [703, 132] width 48 height 38
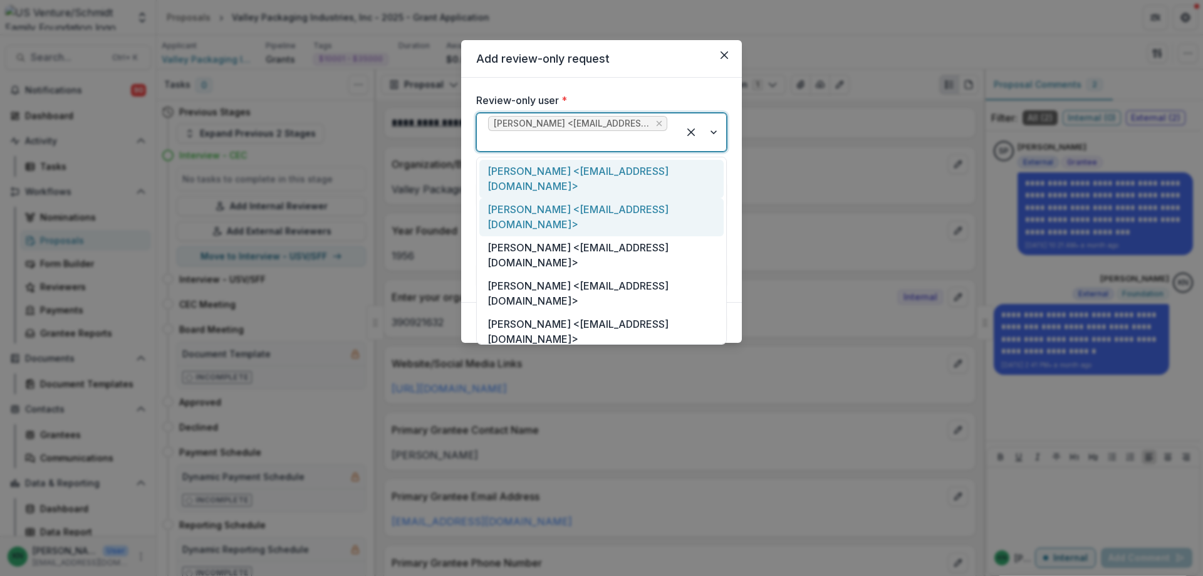
click at [631, 207] on div "[PERSON_NAME] <[EMAIL_ADDRESS][DOMAIN_NAME]>" at bounding box center [601, 217] width 244 height 38
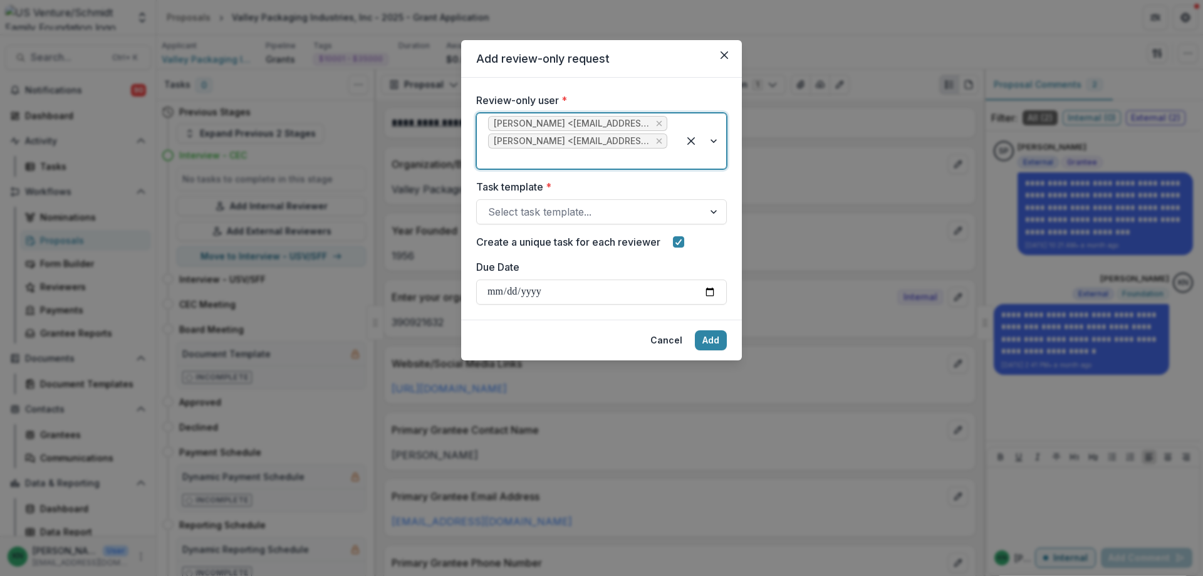
click at [715, 143] on div at bounding box center [703, 140] width 48 height 55
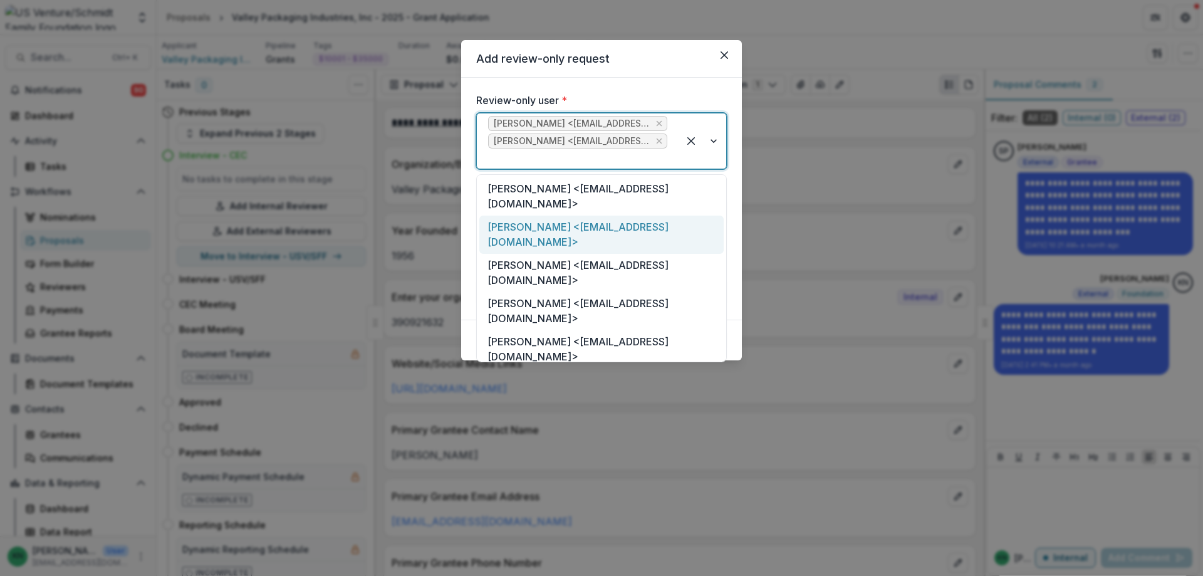
click at [653, 231] on div "[PERSON_NAME] <[EMAIL_ADDRESS][DOMAIN_NAME]>" at bounding box center [601, 235] width 244 height 38
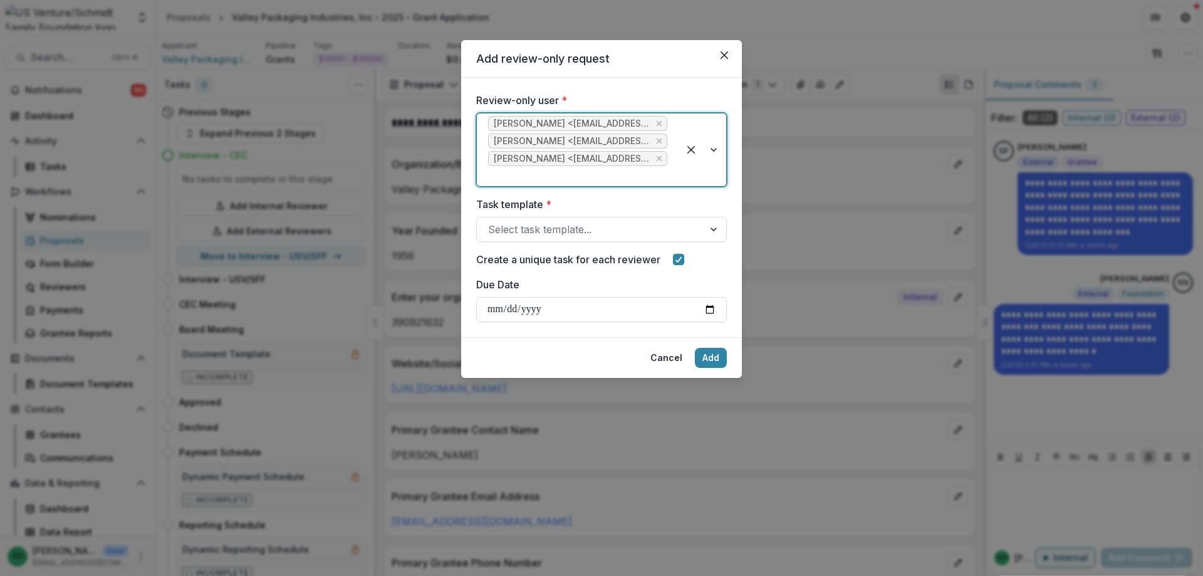
click at [716, 148] on div at bounding box center [703, 149] width 48 height 73
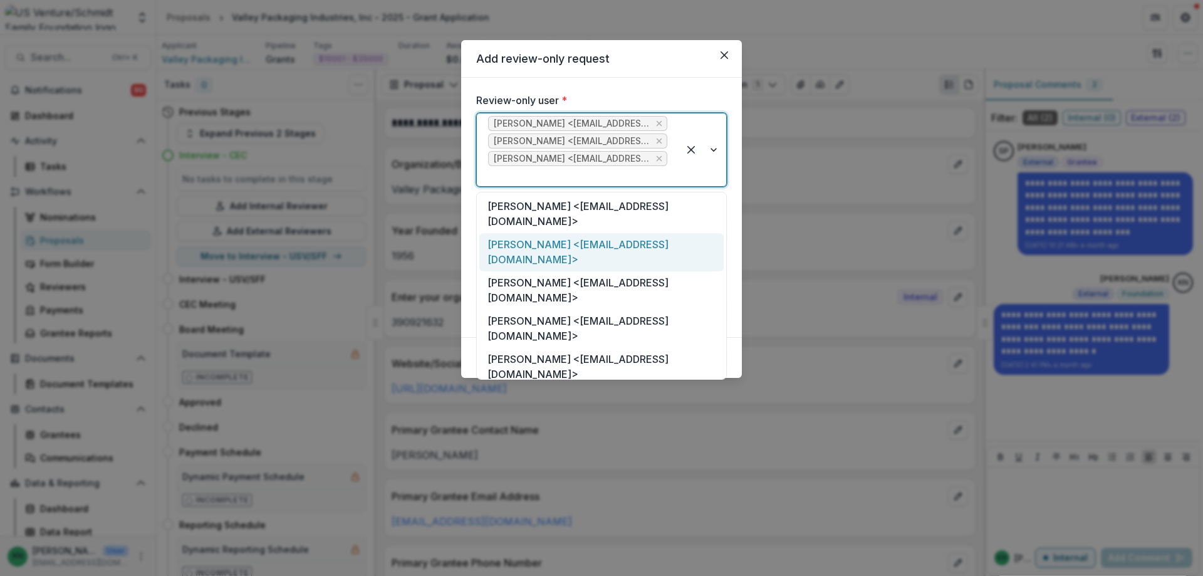
click at [661, 245] on div "[PERSON_NAME] <[EMAIL_ADDRESS][DOMAIN_NAME]>" at bounding box center [601, 252] width 244 height 38
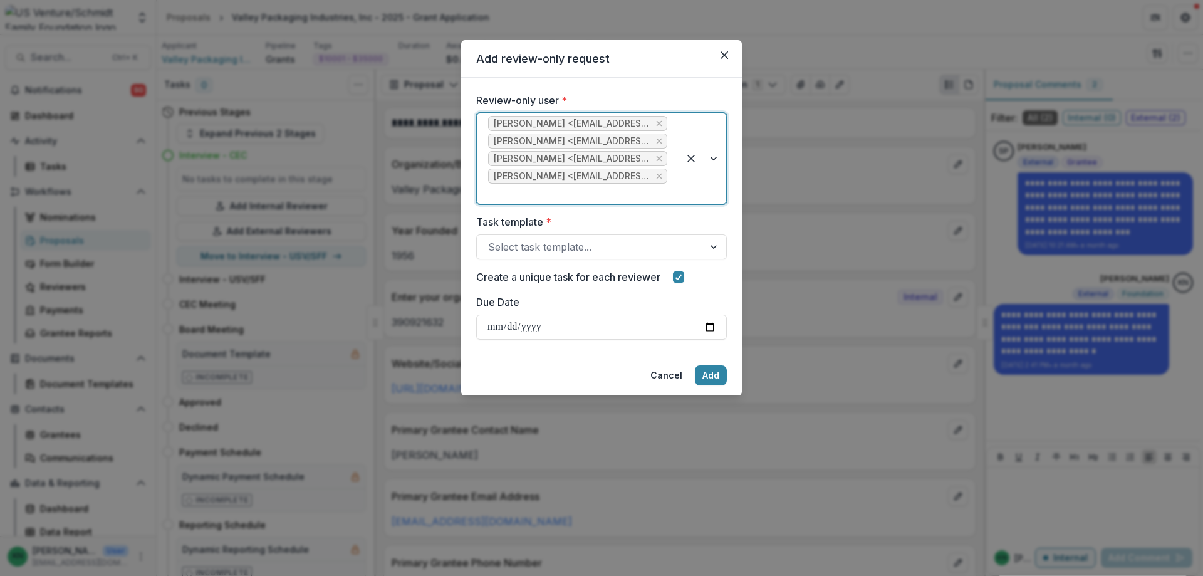
click at [717, 156] on div at bounding box center [703, 158] width 48 height 90
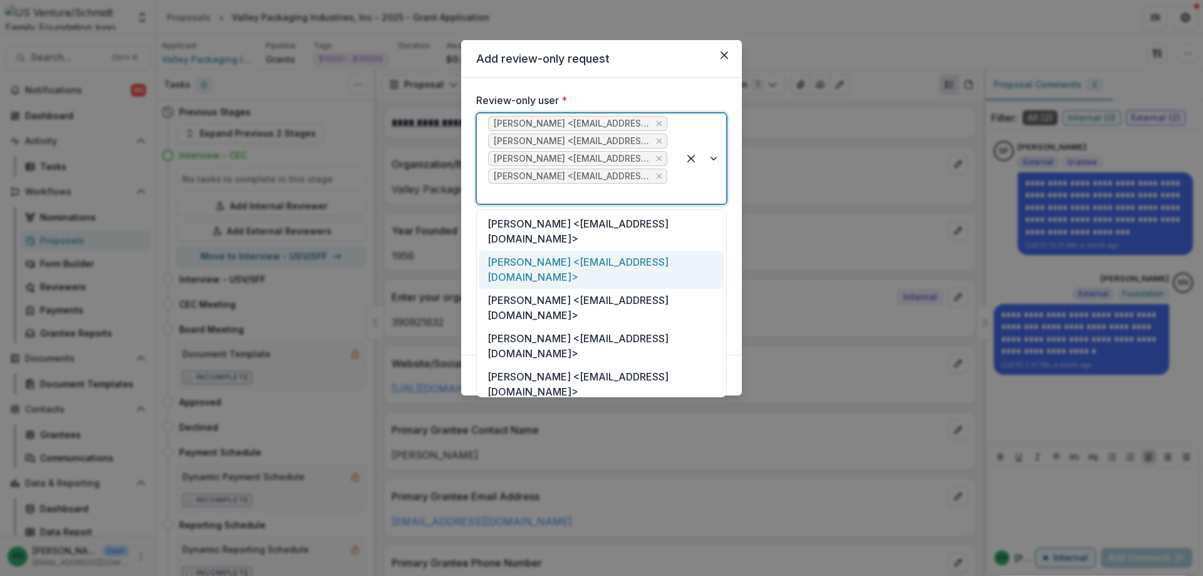
click at [637, 263] on div "[PERSON_NAME] <[EMAIL_ADDRESS][DOMAIN_NAME]>" at bounding box center [601, 270] width 244 height 38
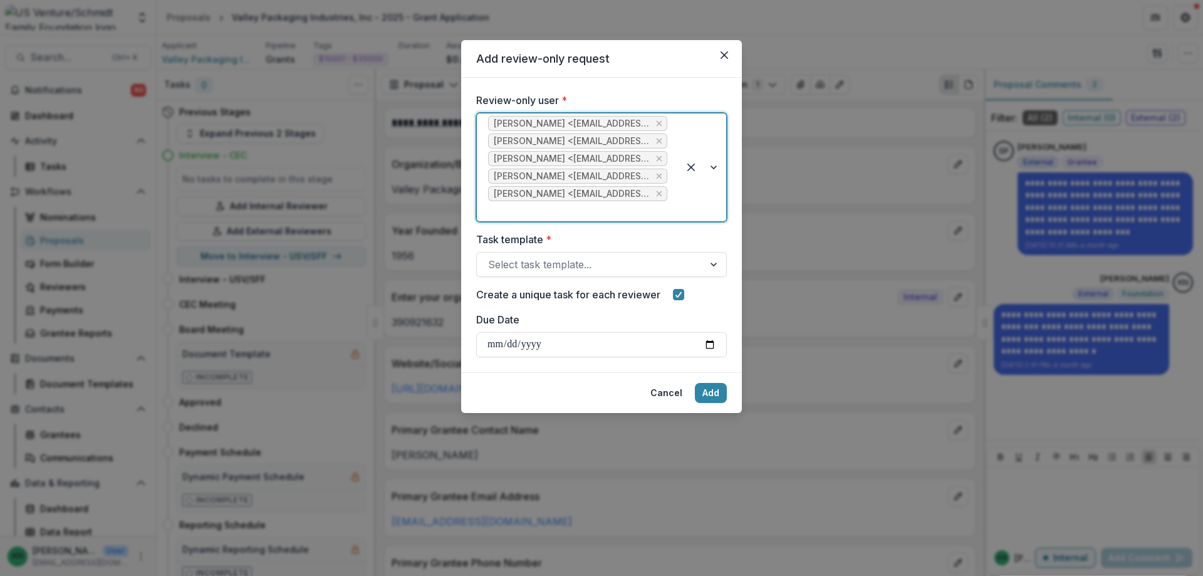
click at [714, 171] on div at bounding box center [703, 167] width 48 height 108
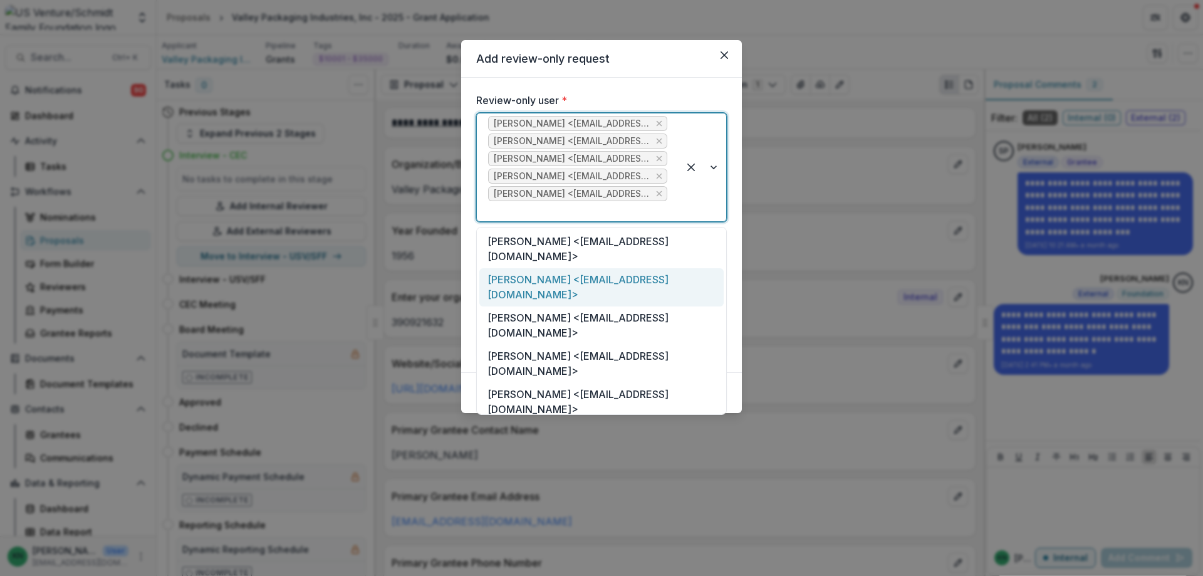
click at [638, 279] on div "[PERSON_NAME] <[EMAIL_ADDRESS][DOMAIN_NAME]>" at bounding box center [601, 287] width 244 height 38
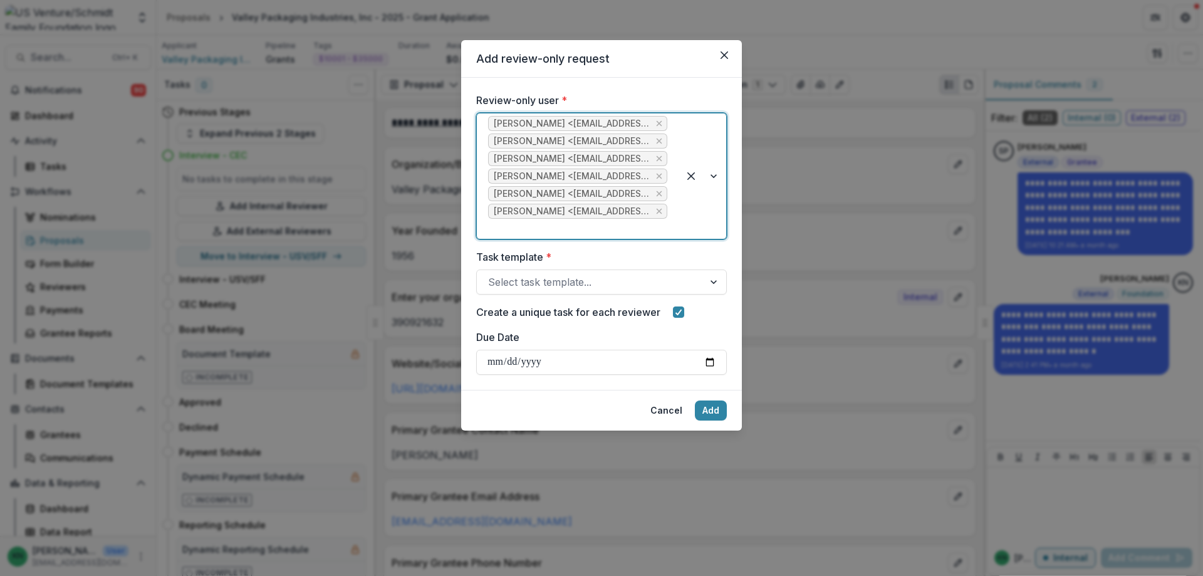
click at [717, 178] on div at bounding box center [703, 175] width 48 height 125
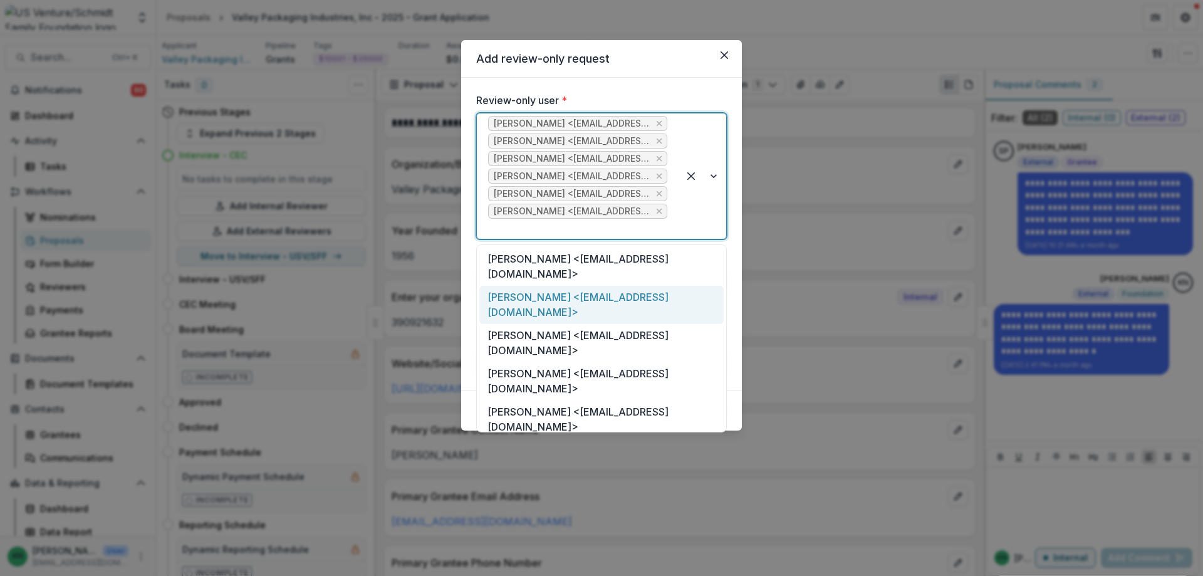
click at [628, 303] on div "[PERSON_NAME] <[EMAIL_ADDRESS][DOMAIN_NAME]>" at bounding box center [601, 305] width 244 height 38
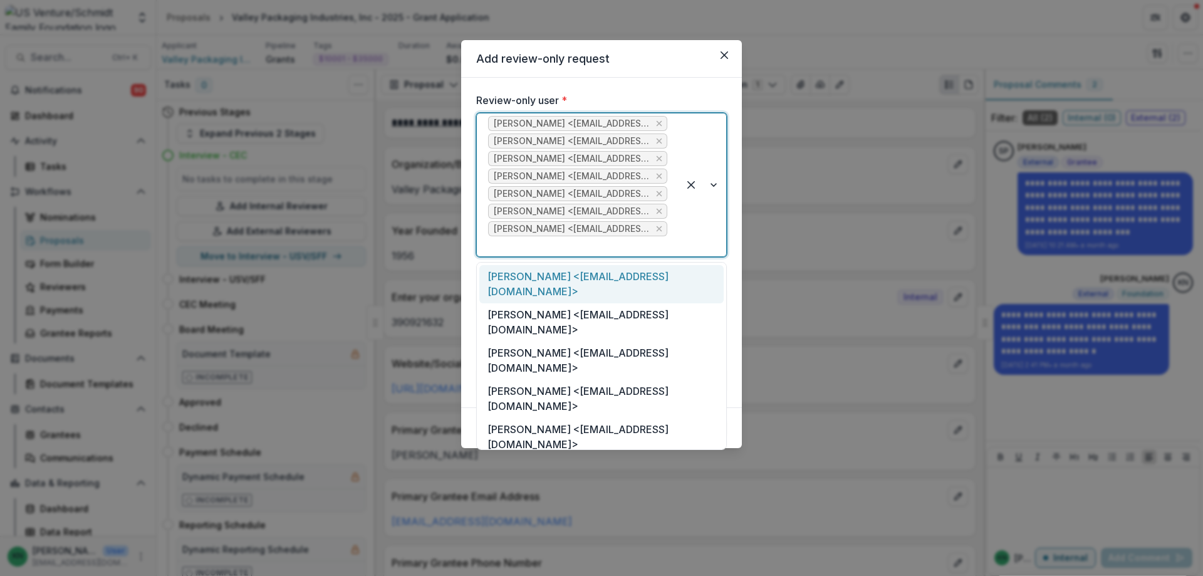
click at [717, 185] on div at bounding box center [703, 184] width 48 height 143
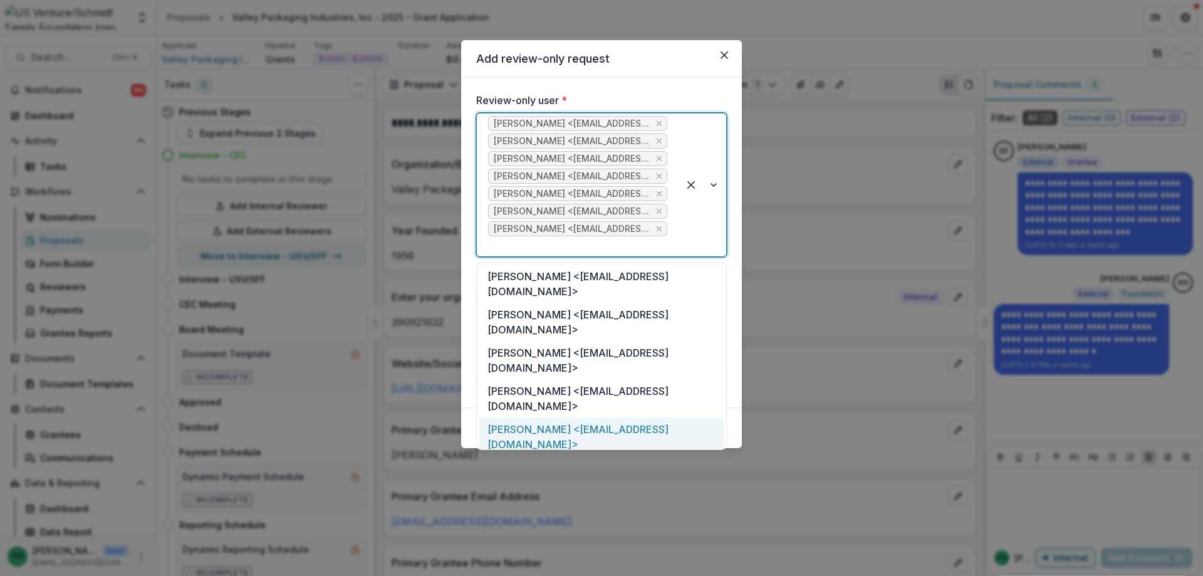
click at [656, 417] on div "[PERSON_NAME] <[EMAIL_ADDRESS][DOMAIN_NAME]>" at bounding box center [601, 436] width 244 height 38
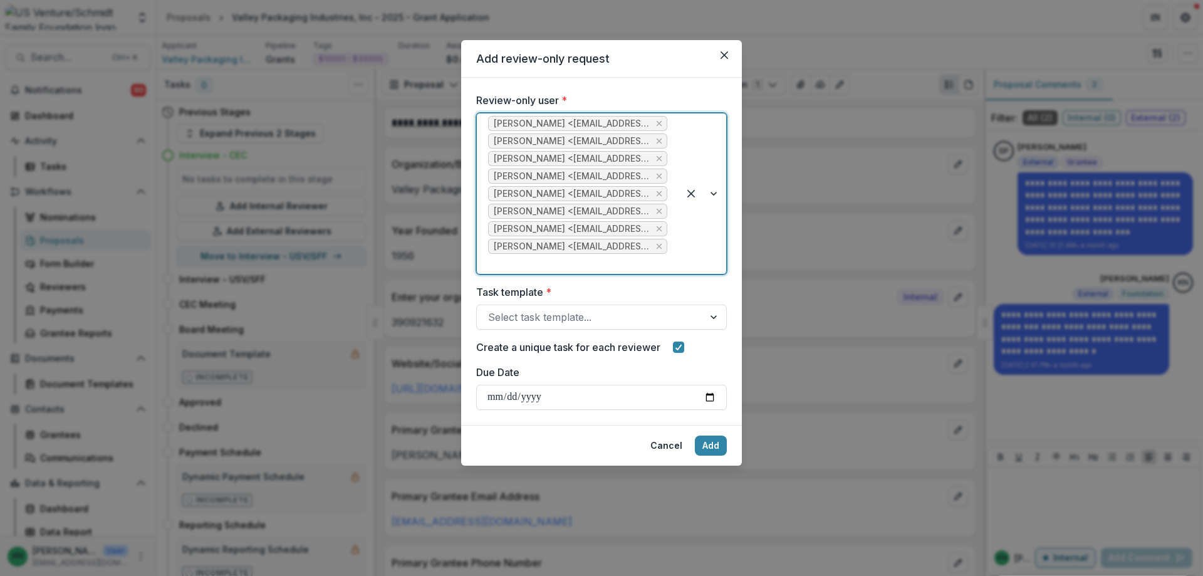
click at [718, 197] on div at bounding box center [703, 193] width 48 height 160
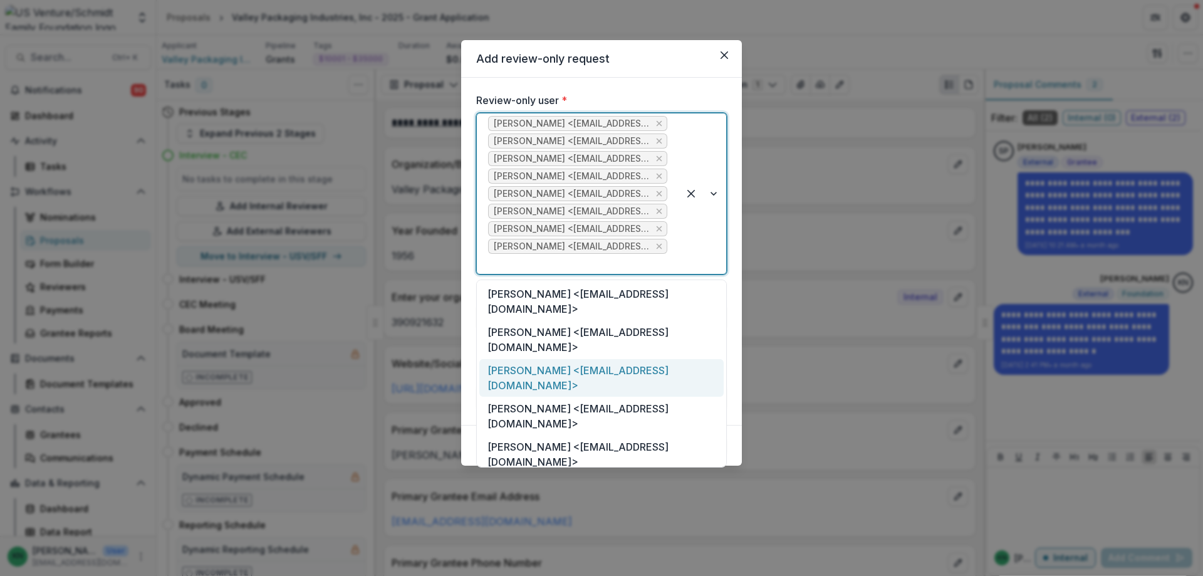
click at [613, 372] on div "[PERSON_NAME] <[EMAIL_ADDRESS][DOMAIN_NAME]>" at bounding box center [601, 378] width 244 height 38
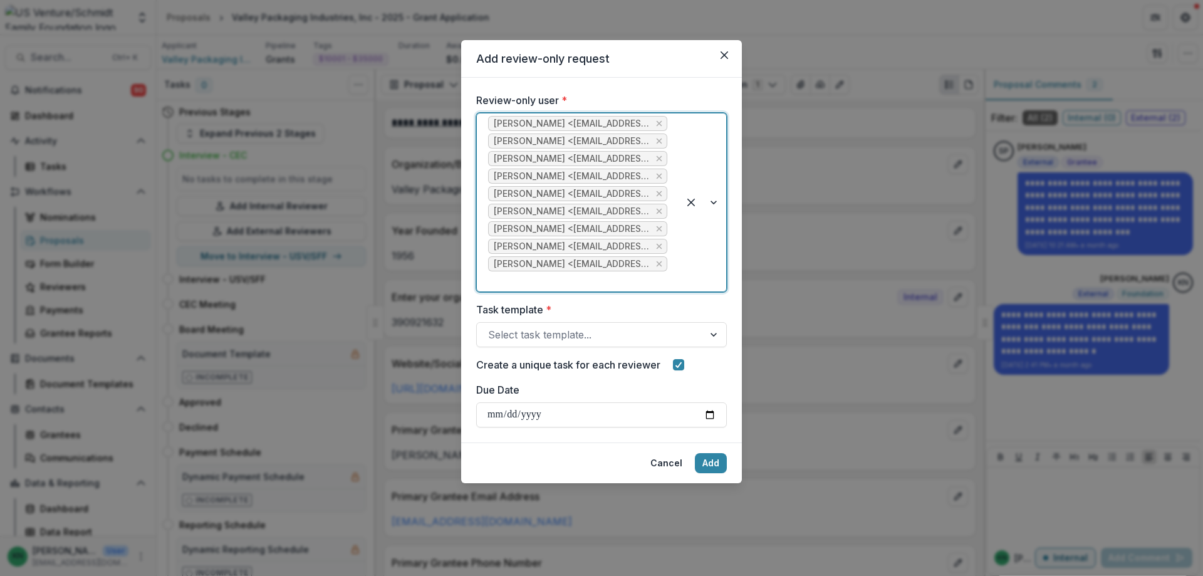
click at [714, 208] on div at bounding box center [703, 202] width 48 height 178
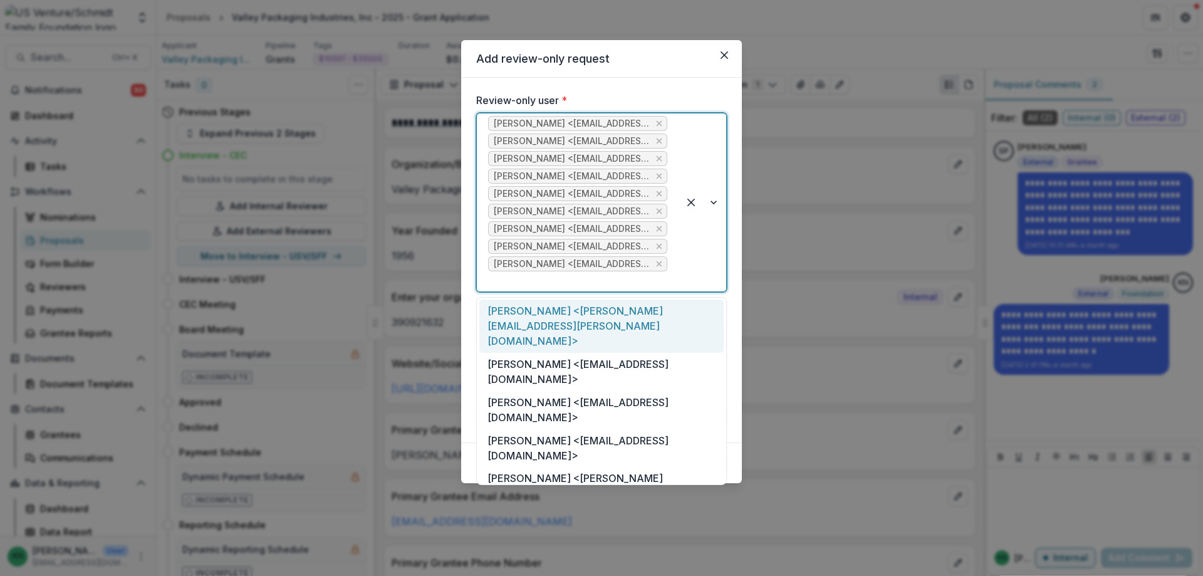
scroll to position [592, 0]
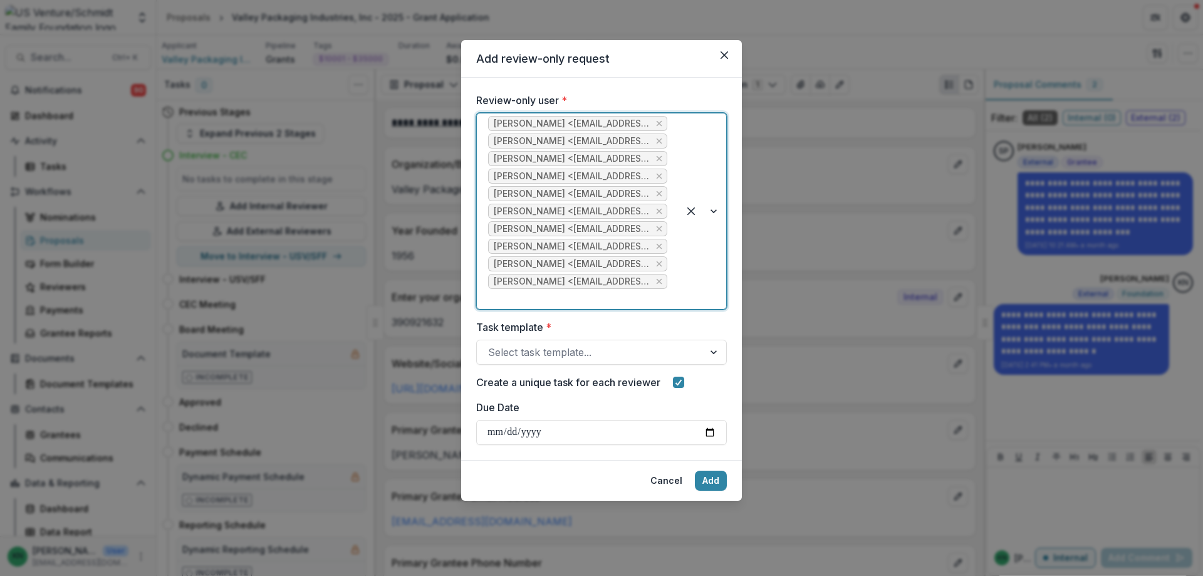
click at [720, 214] on div at bounding box center [703, 211] width 48 height 196
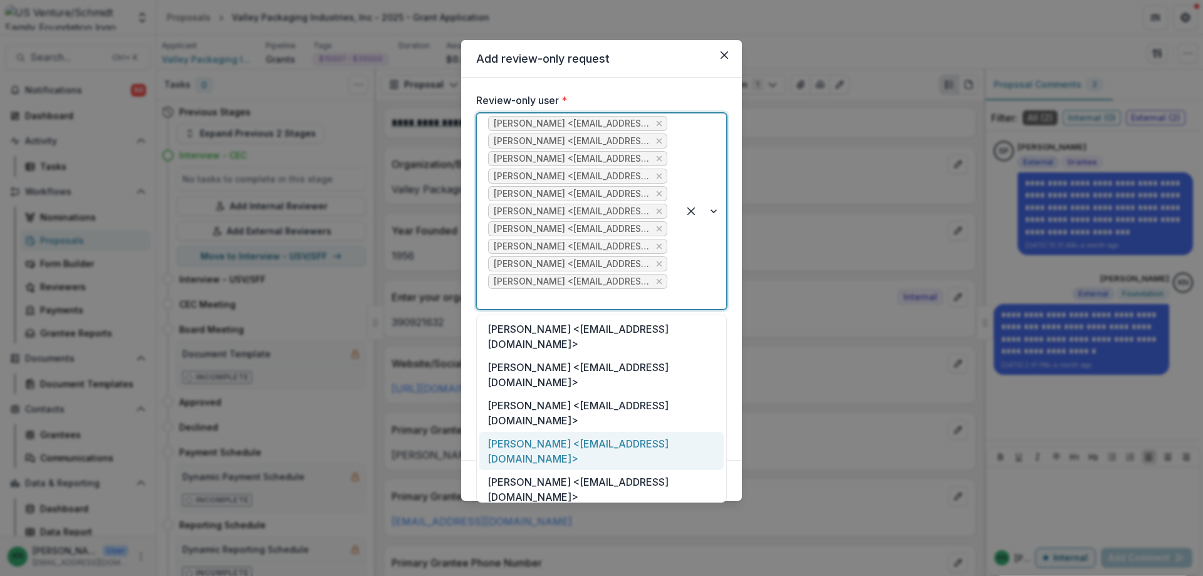
click at [646, 432] on div "[PERSON_NAME] <[EMAIL_ADDRESS][DOMAIN_NAME]>" at bounding box center [601, 451] width 244 height 38
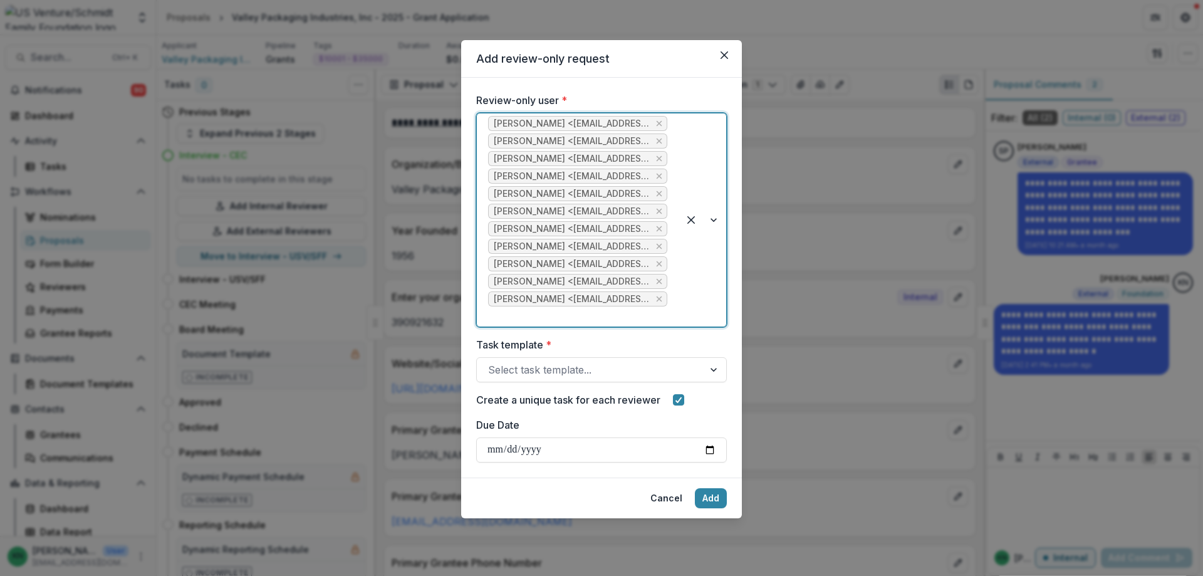
click at [714, 224] on div at bounding box center [703, 219] width 48 height 213
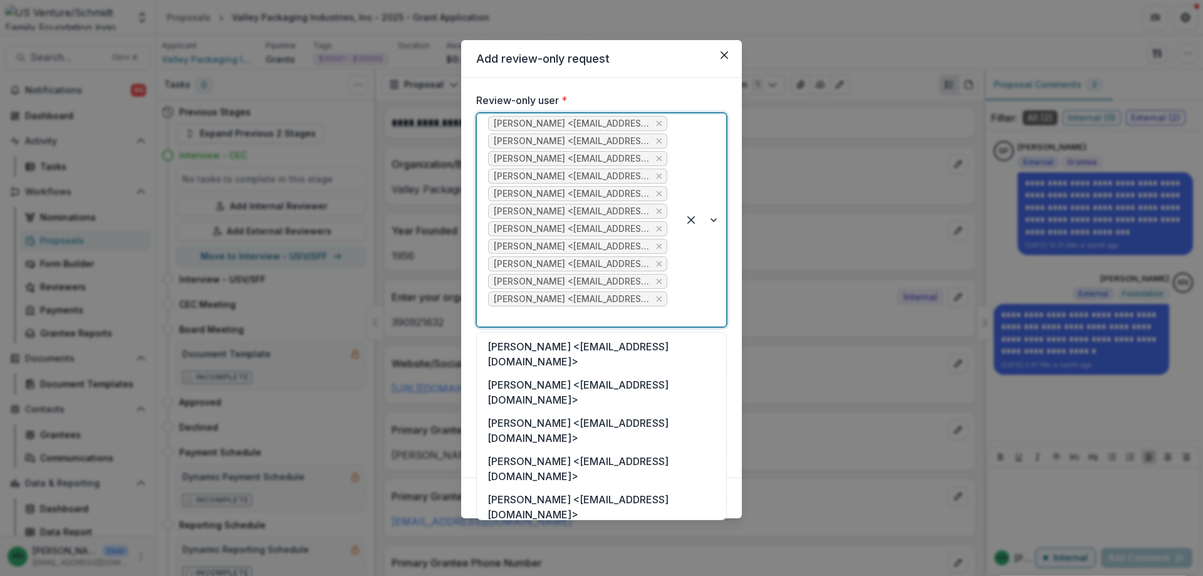
click at [623, 526] on div "[PERSON_NAME] <[EMAIL_ADDRESS][DOMAIN_NAME]>" at bounding box center [601, 545] width 244 height 38
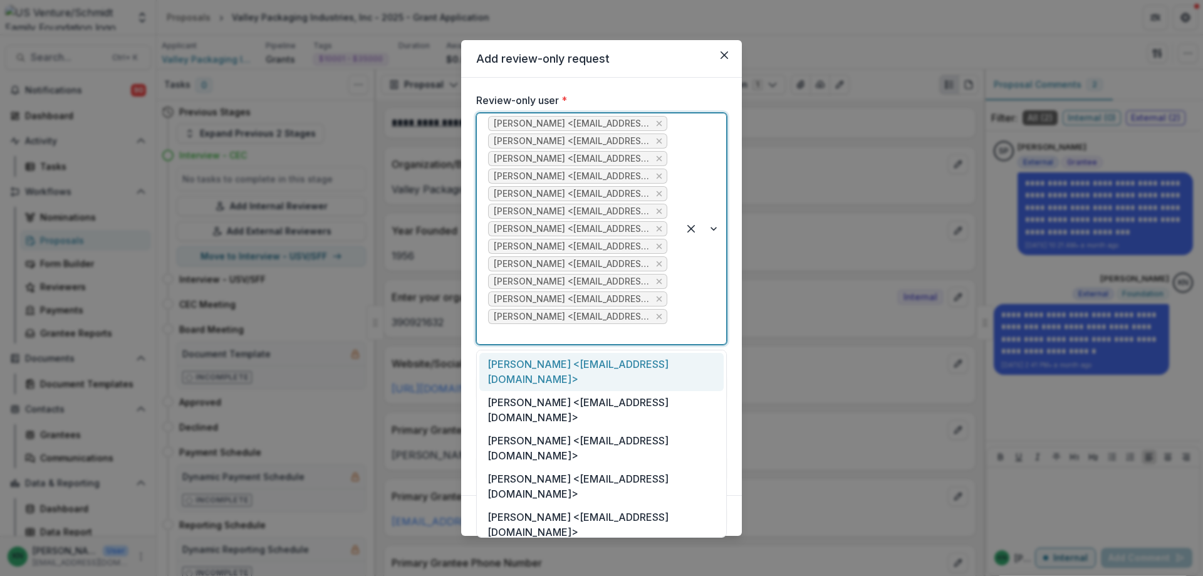
click at [715, 232] on div at bounding box center [703, 228] width 48 height 231
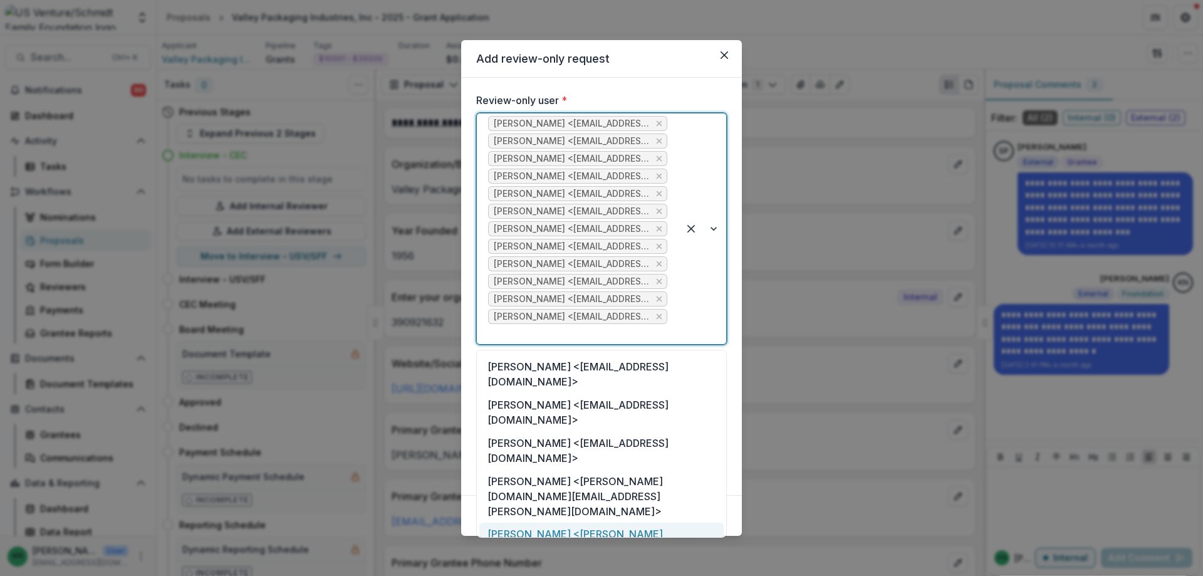
scroll to position [313, 0]
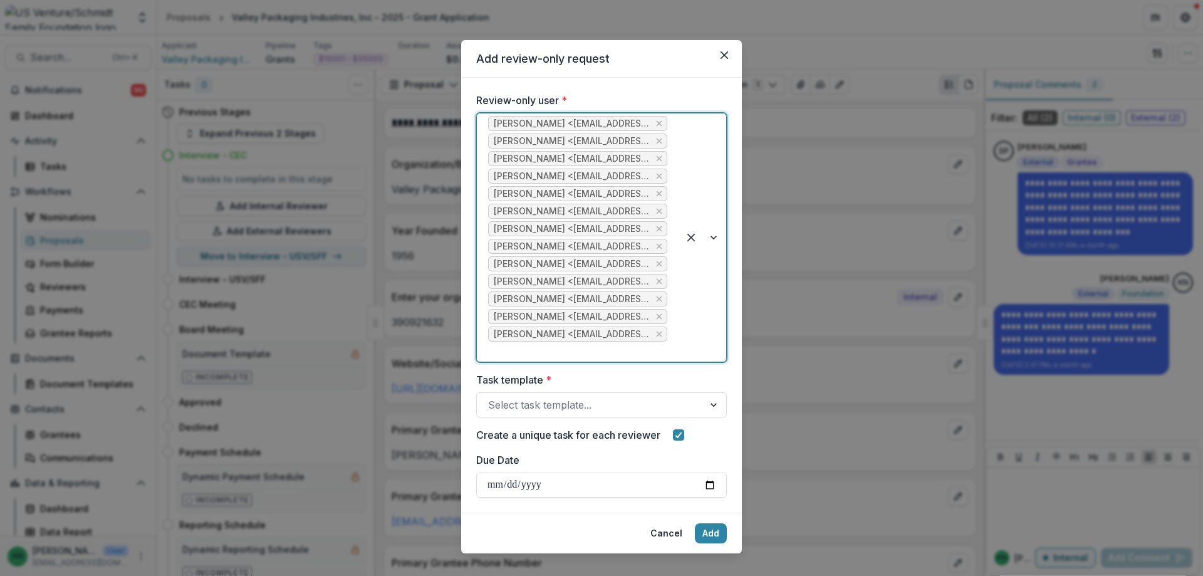
click at [714, 239] on div at bounding box center [703, 237] width 48 height 248
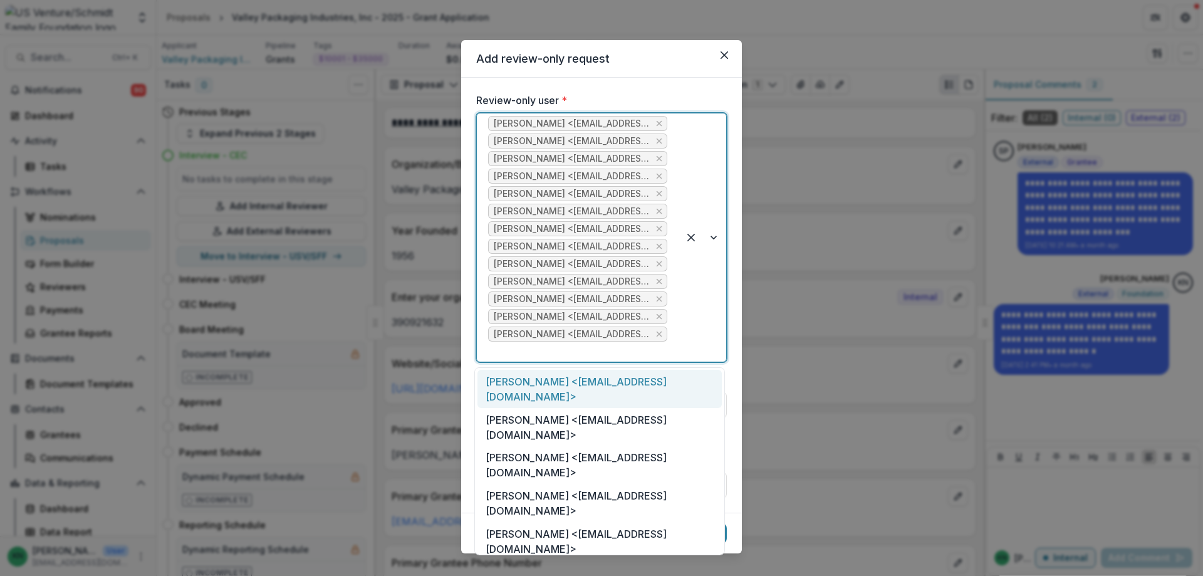
scroll to position [188, 0]
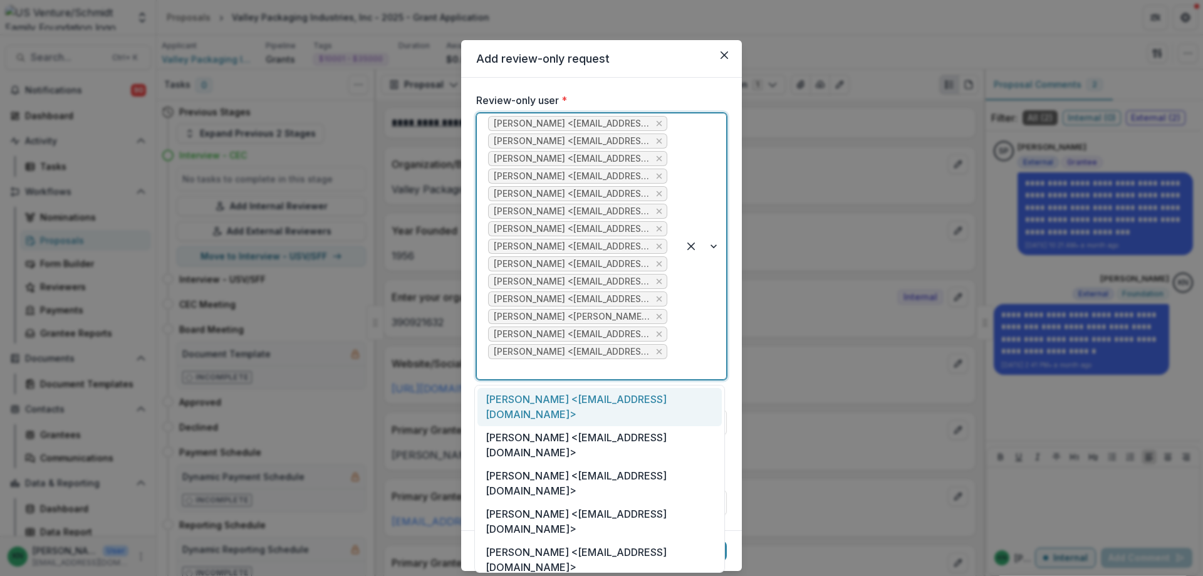
click at [710, 245] on div at bounding box center [703, 246] width 48 height 266
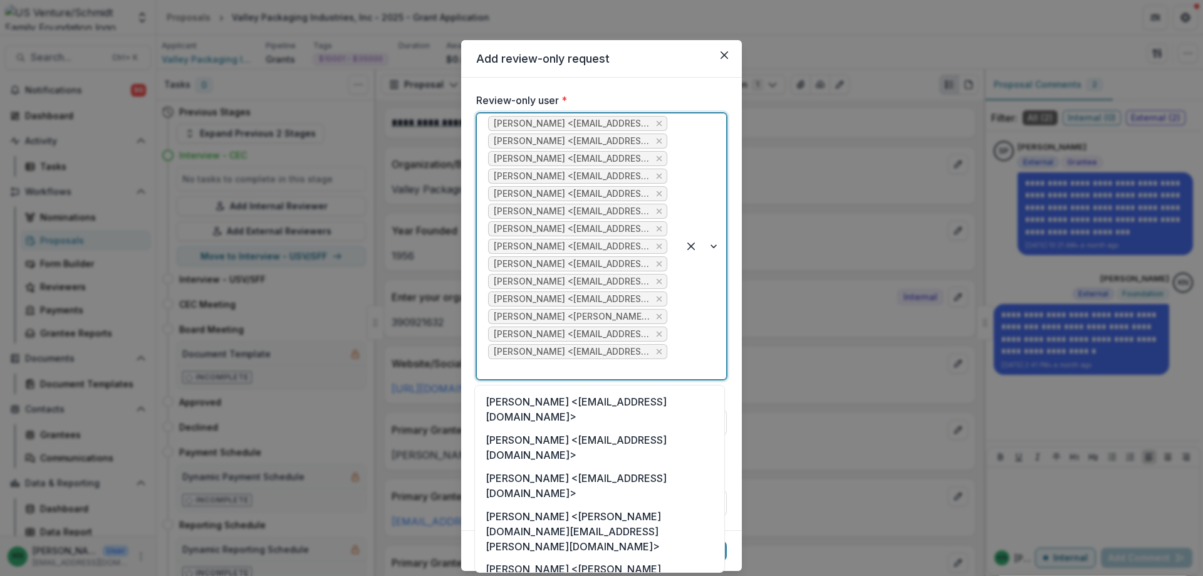
scroll to position [251, 0]
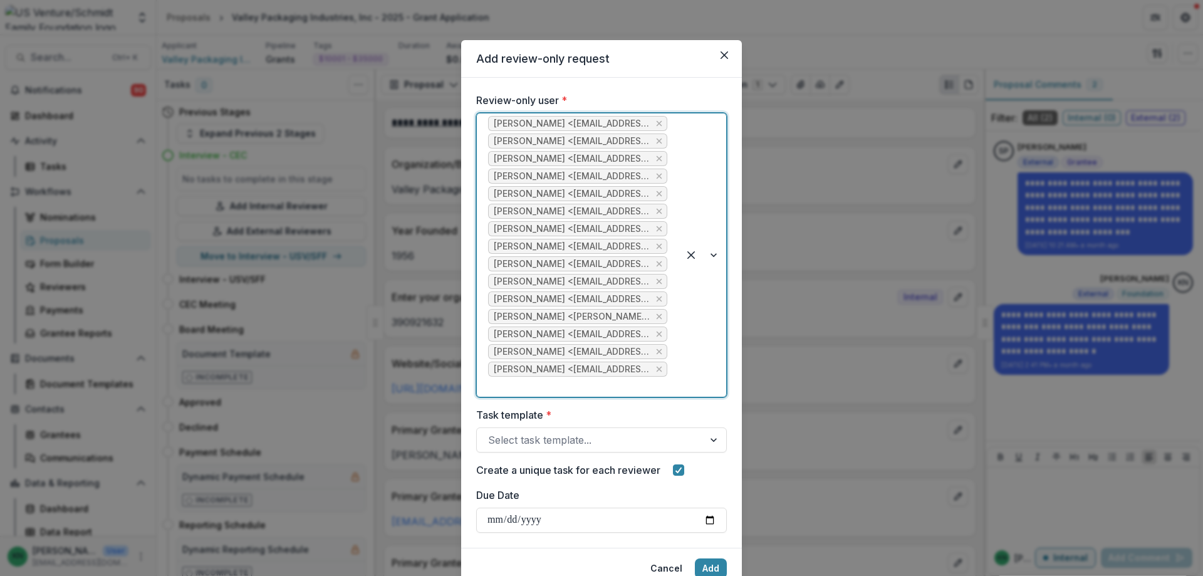
click at [712, 260] on div at bounding box center [703, 254] width 48 height 283
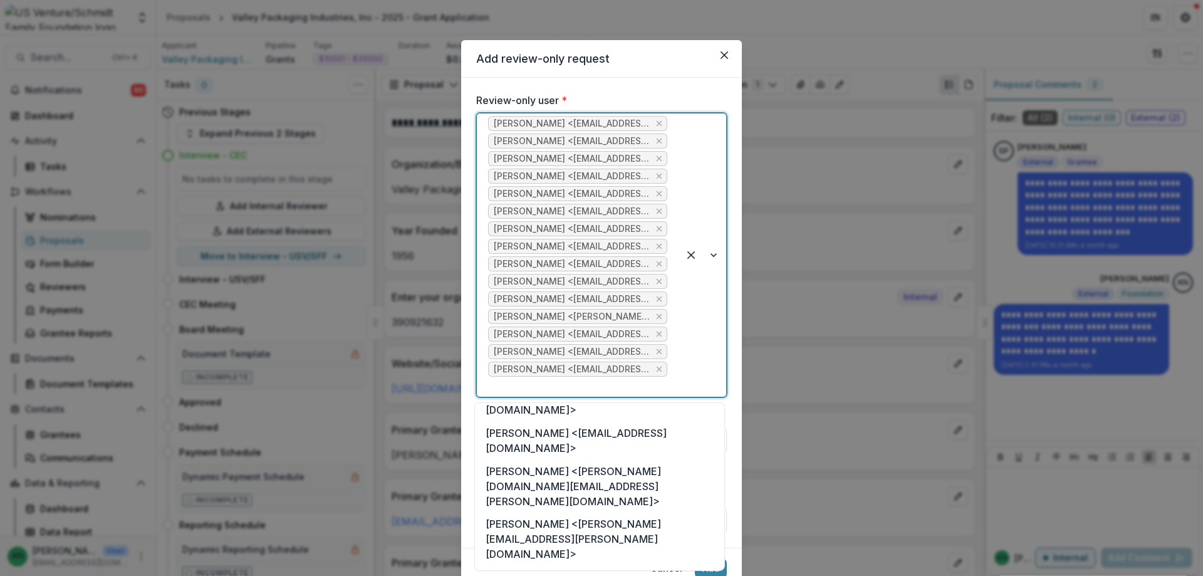
scroll to position [376, 0]
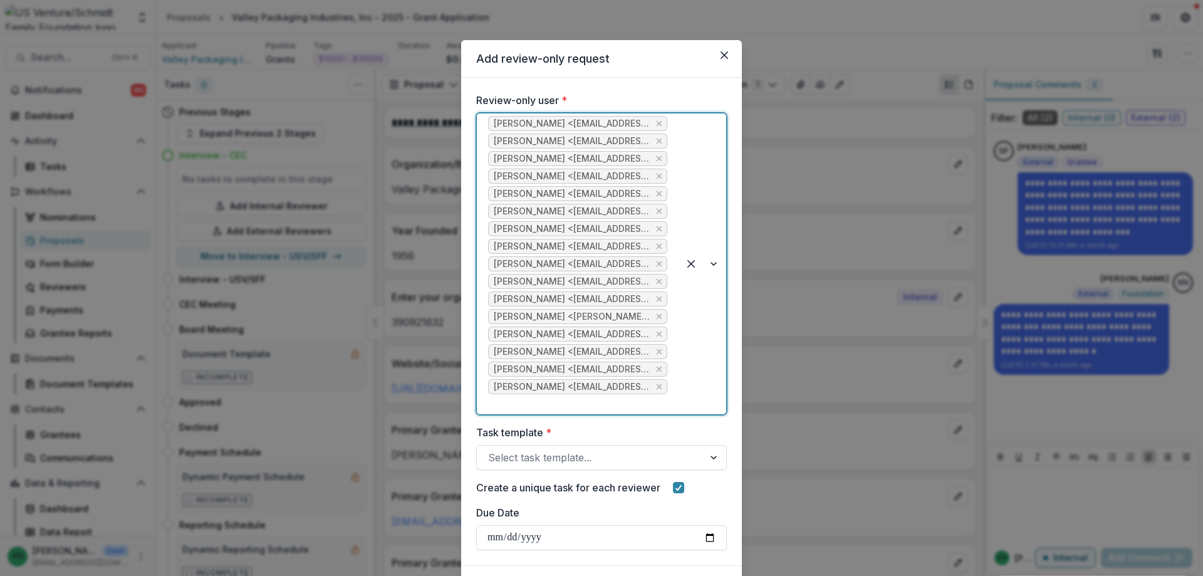
click at [710, 264] on div at bounding box center [703, 263] width 48 height 301
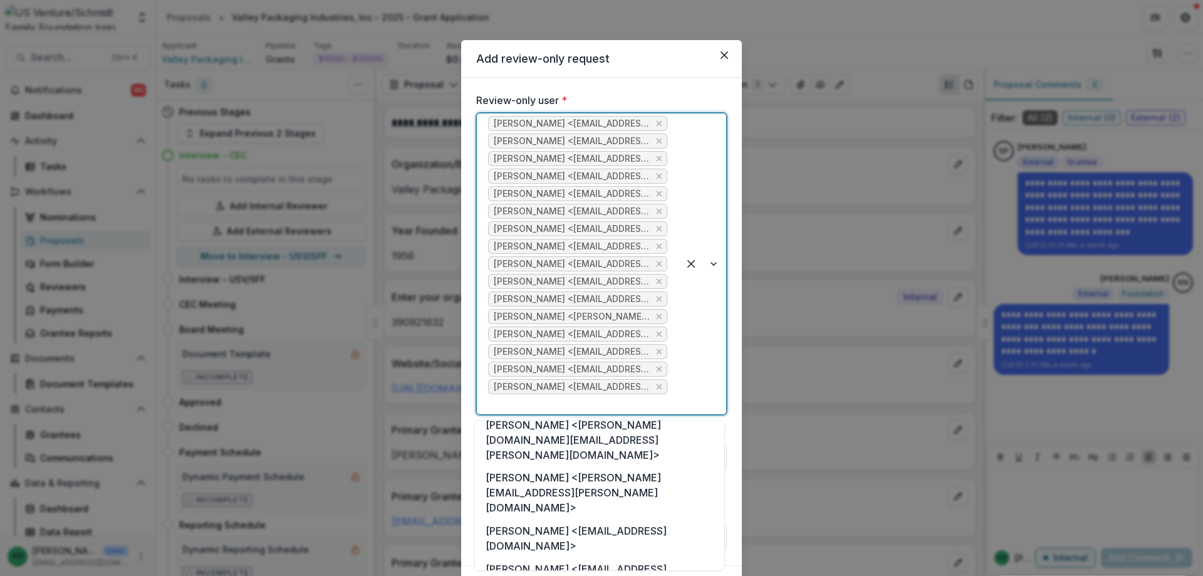
scroll to position [313, 0]
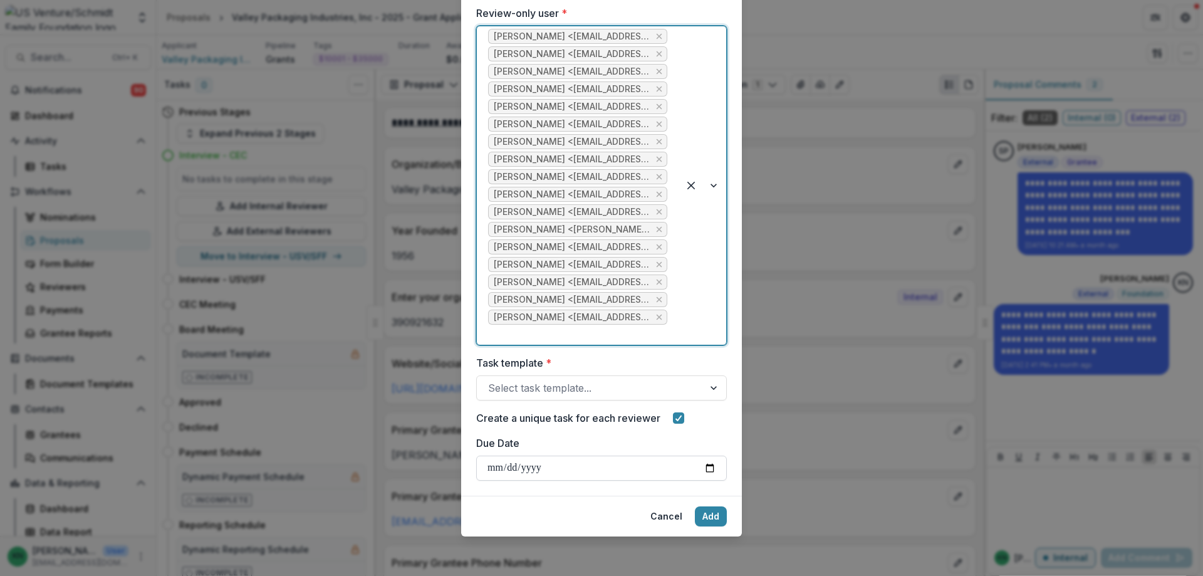
scroll to position [88, 0]
click at [716, 385] on div at bounding box center [715, 387] width 23 height 24
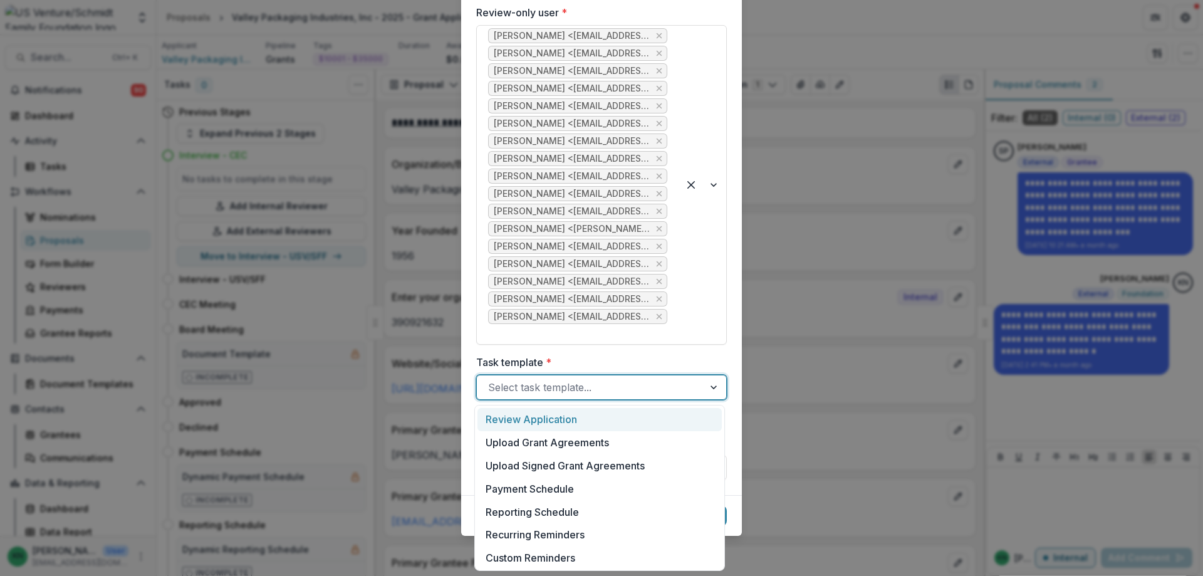
click at [573, 420] on div "Review Application" at bounding box center [599, 419] width 244 height 23
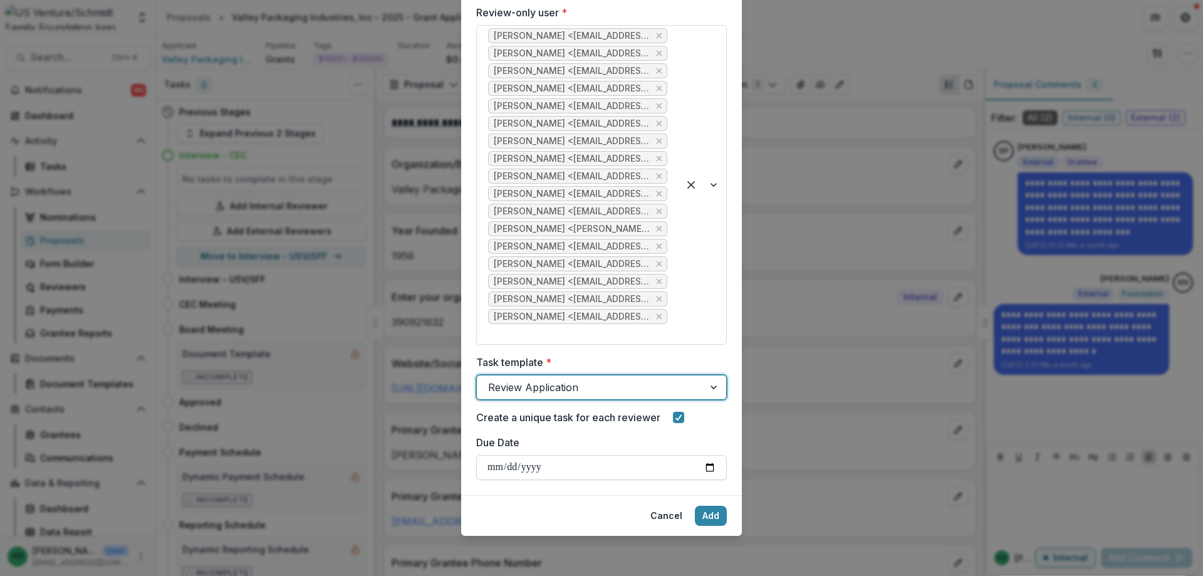
click at [714, 468] on input "Due Date" at bounding box center [601, 467] width 251 height 25
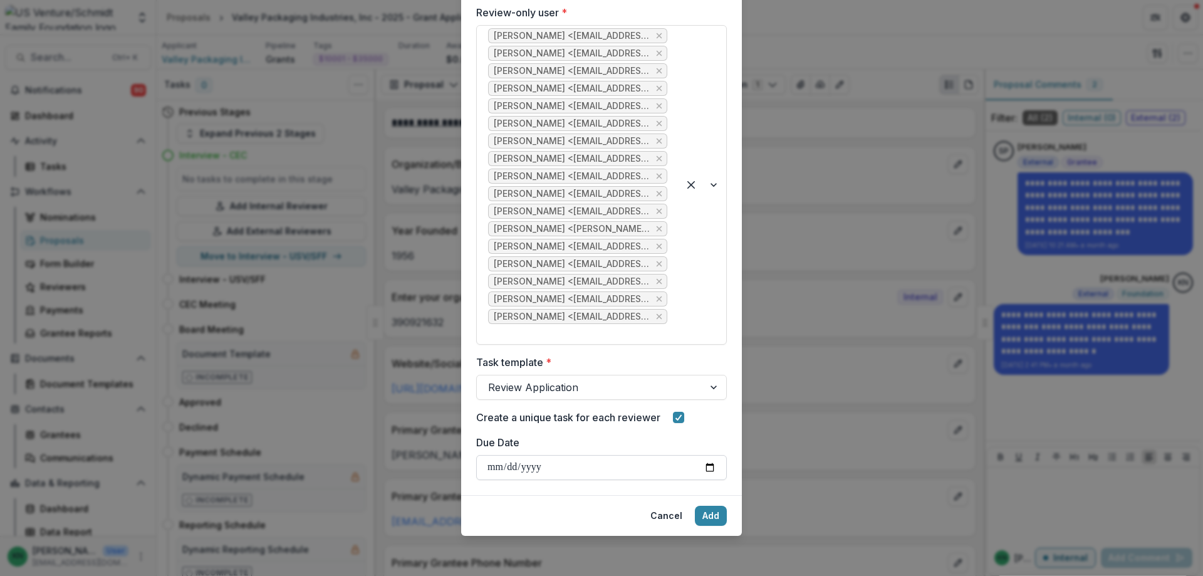
click at [709, 464] on input "Due Date" at bounding box center [601, 467] width 251 height 25
type input "**********"
click at [710, 513] on button "Add" at bounding box center [711, 516] width 32 height 20
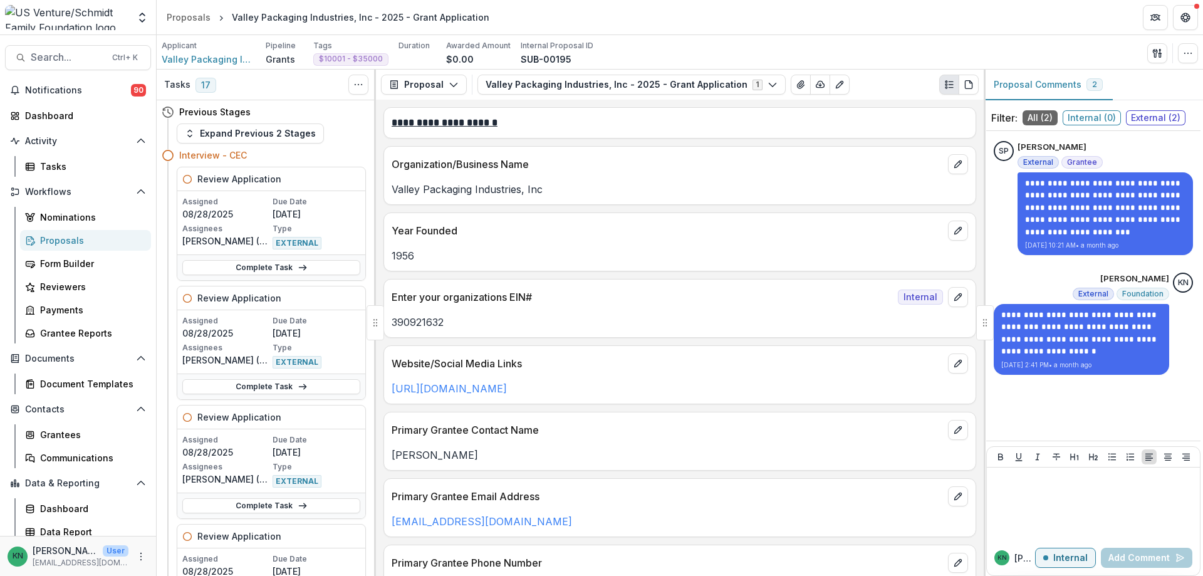
scroll to position [1888, 0]
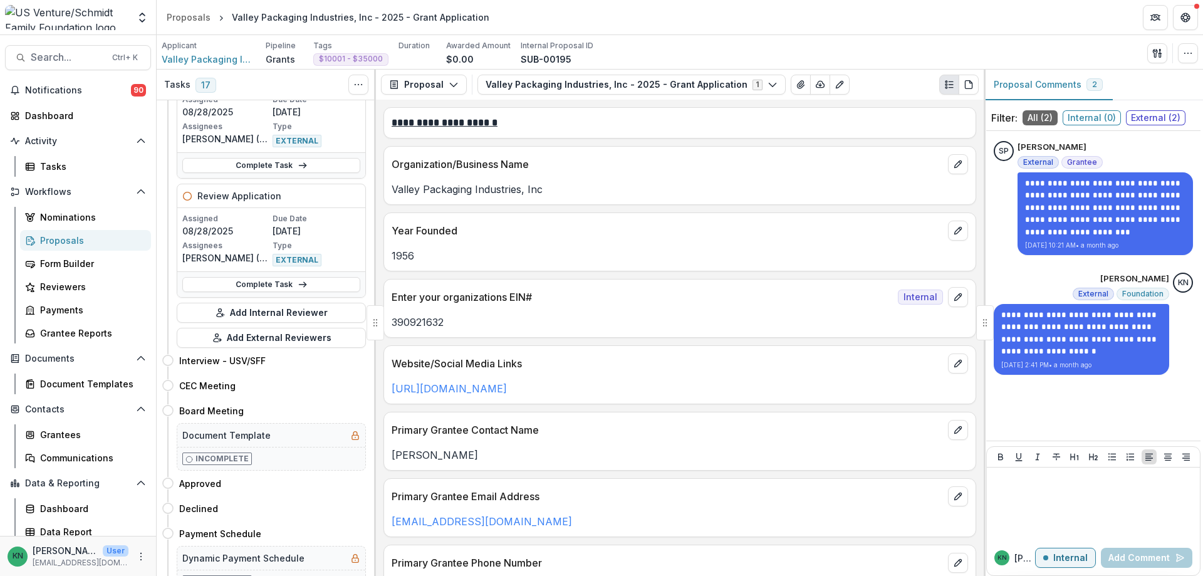
click at [45, 239] on div "Proposals" at bounding box center [90, 240] width 101 height 13
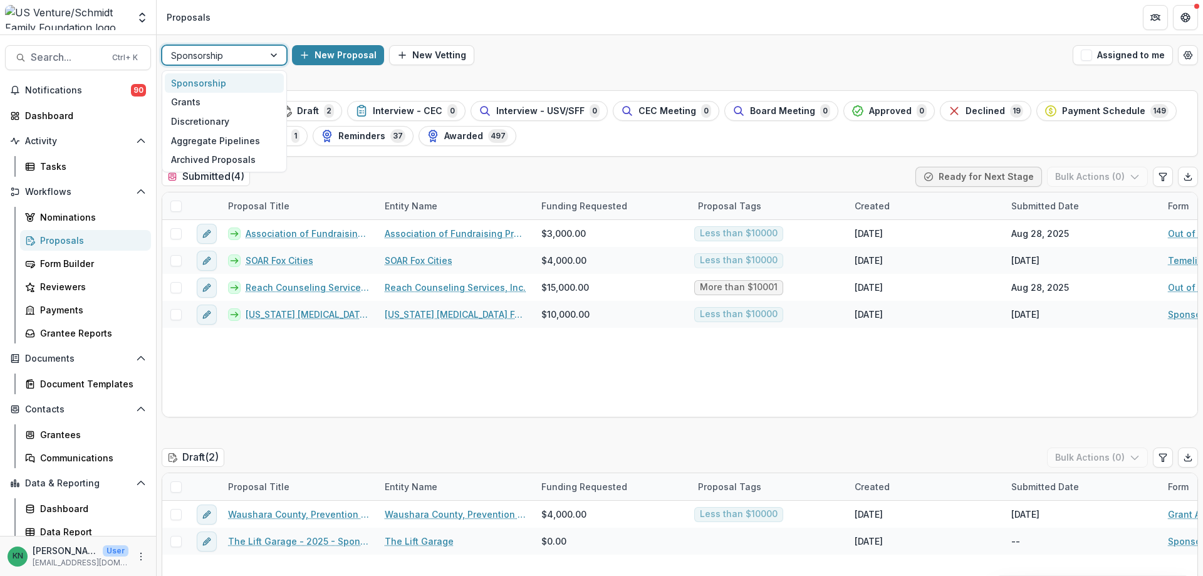
click at [278, 55] on div at bounding box center [275, 55] width 23 height 19
click at [206, 105] on div "Grants" at bounding box center [224, 102] width 119 height 19
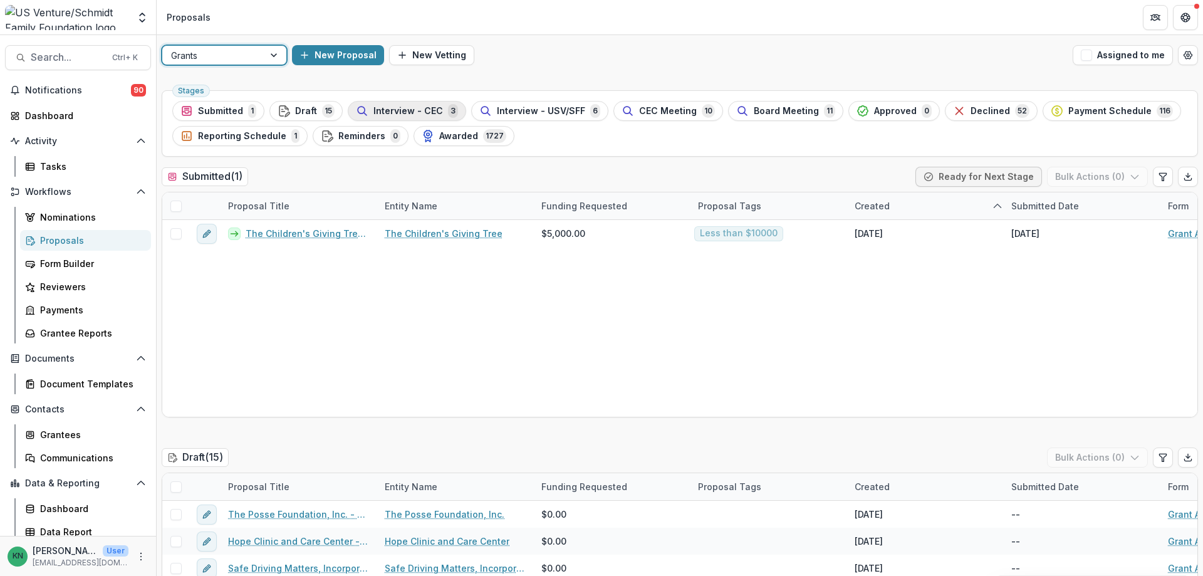
click at [427, 109] on span "Interview - CEC" at bounding box center [408, 111] width 70 height 11
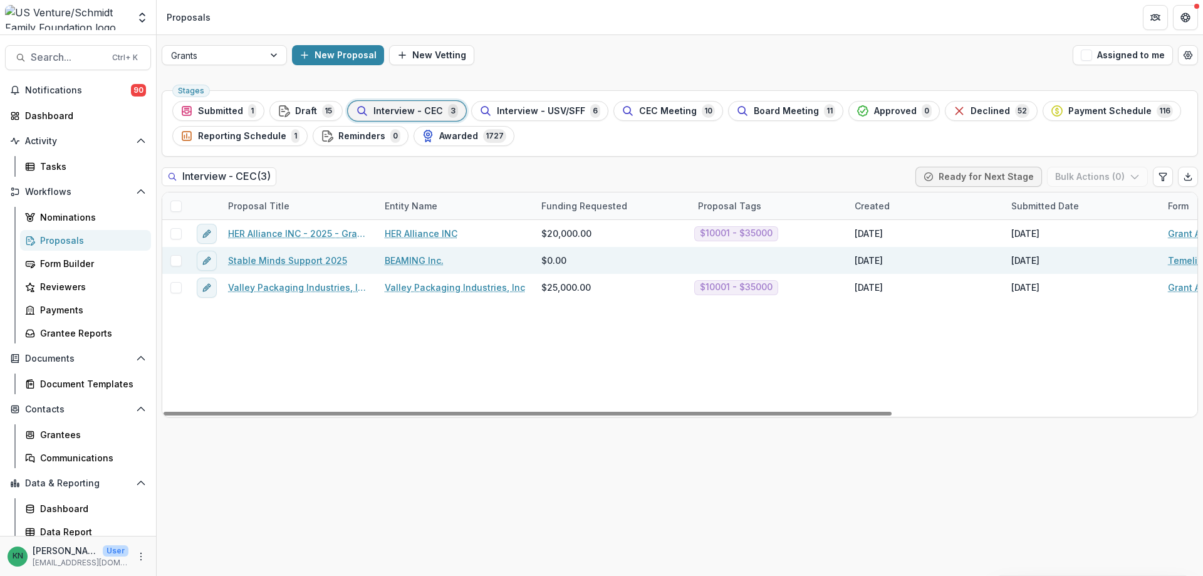
click at [412, 257] on link "BEAMING Inc." at bounding box center [414, 260] width 59 height 13
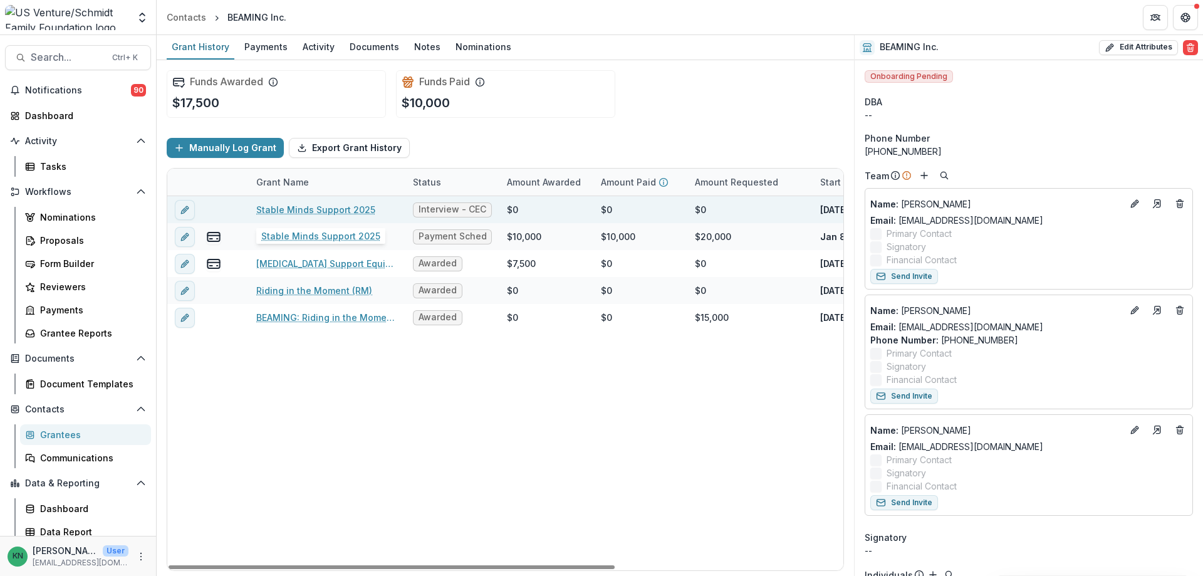
click at [301, 210] on link "Stable Minds Support 2025" at bounding box center [315, 209] width 119 height 13
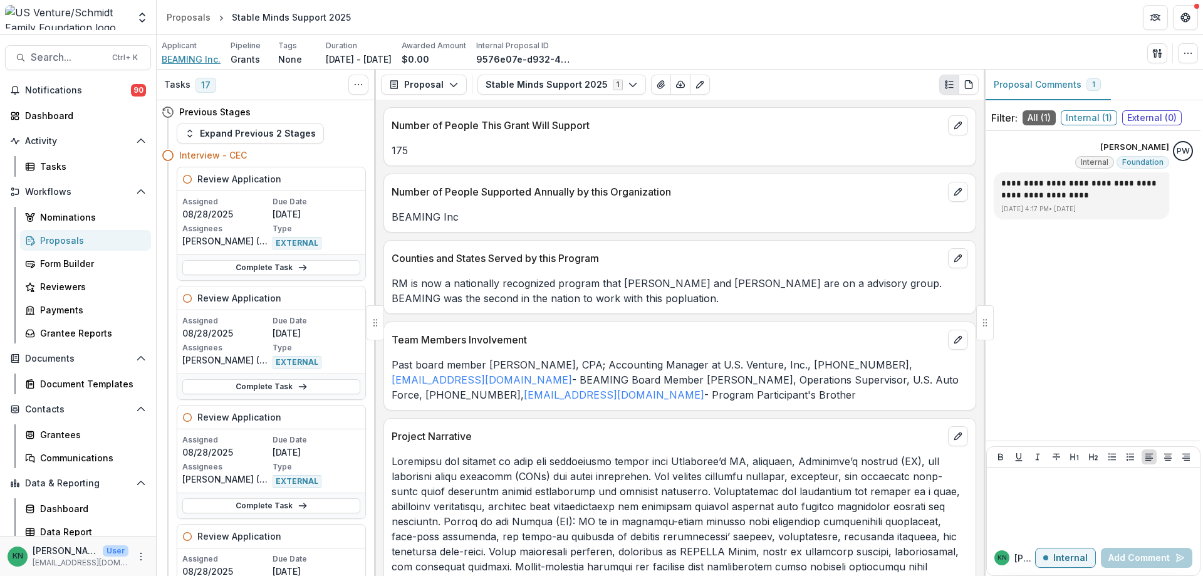
click at [188, 59] on span "BEAMING Inc." at bounding box center [191, 59] width 59 height 13
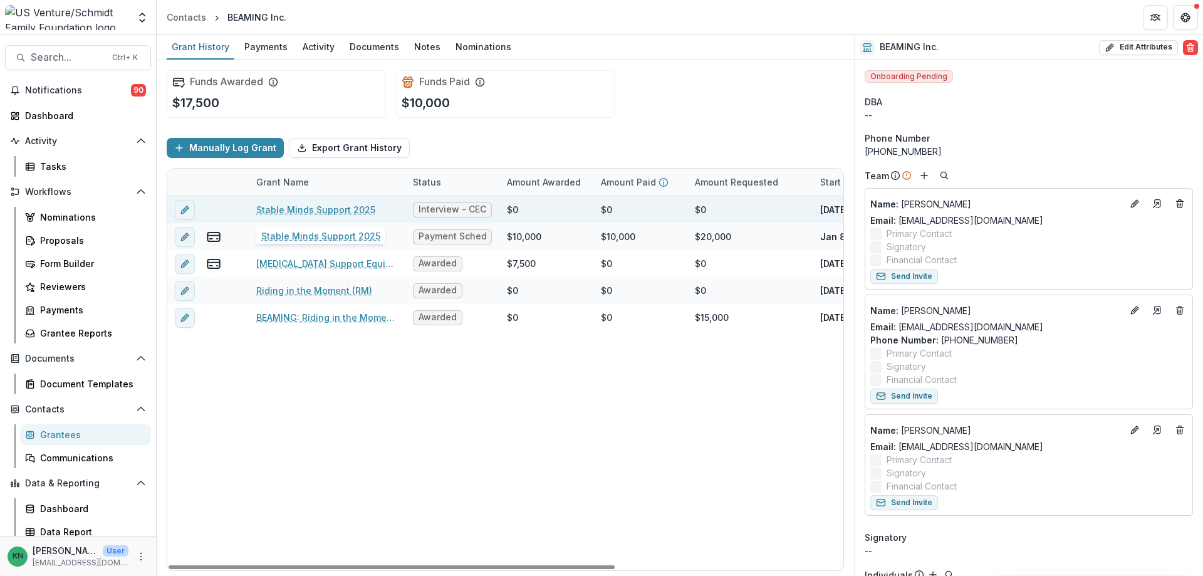
click at [285, 204] on link "Stable Minds Support 2025" at bounding box center [315, 209] width 119 height 13
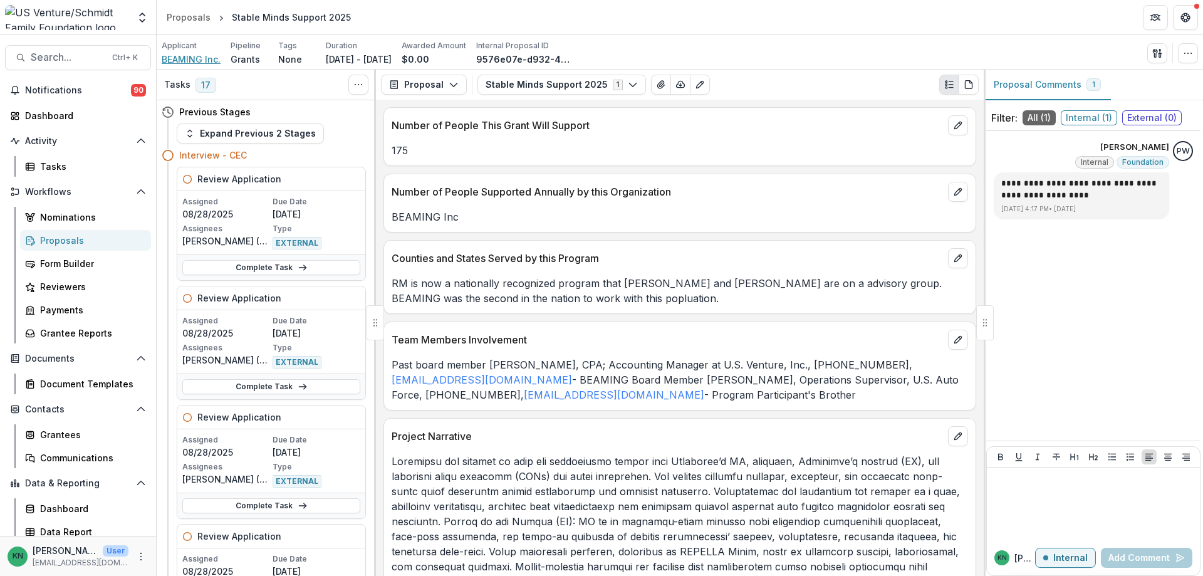
click at [190, 60] on span "BEAMING Inc." at bounding box center [191, 59] width 59 height 13
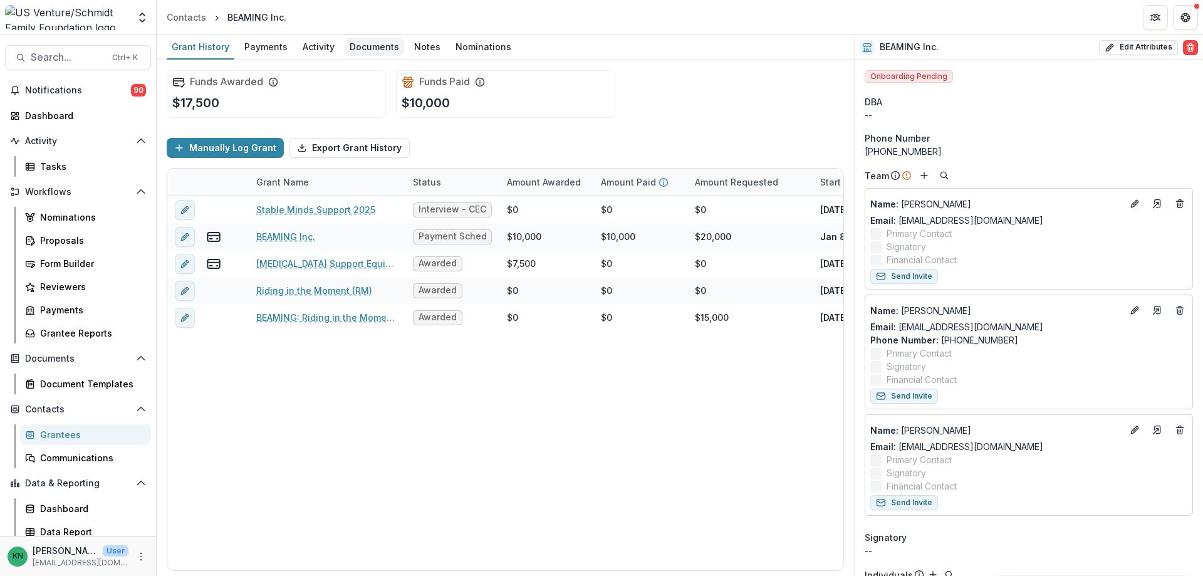
click at [373, 45] on div "Documents" at bounding box center [375, 47] width 60 height 18
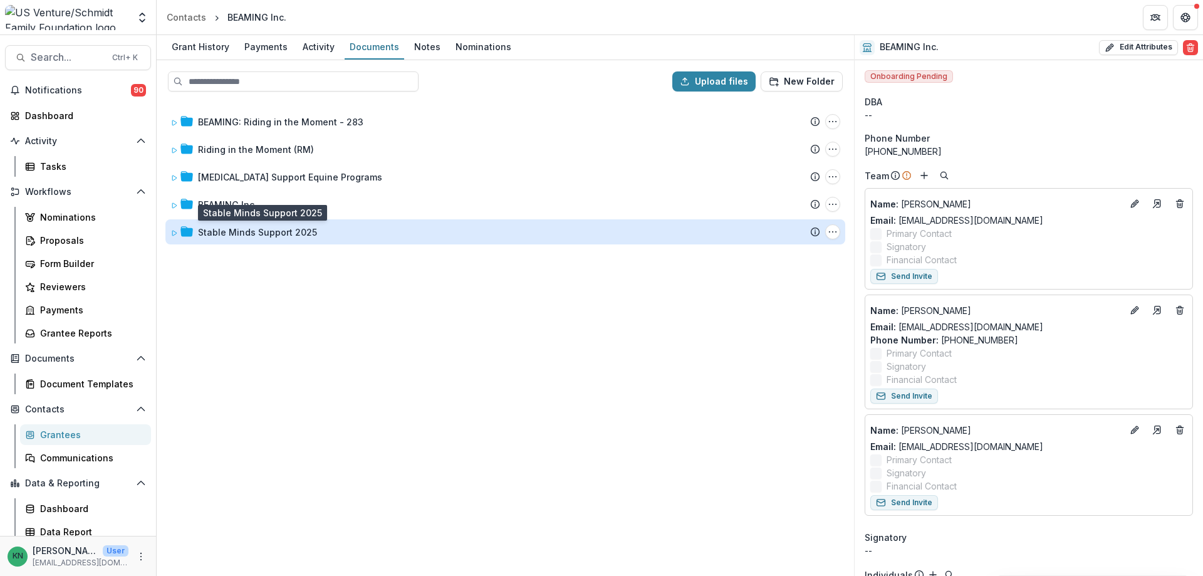
click at [252, 232] on div "Stable Minds Support 2025" at bounding box center [257, 232] width 119 height 13
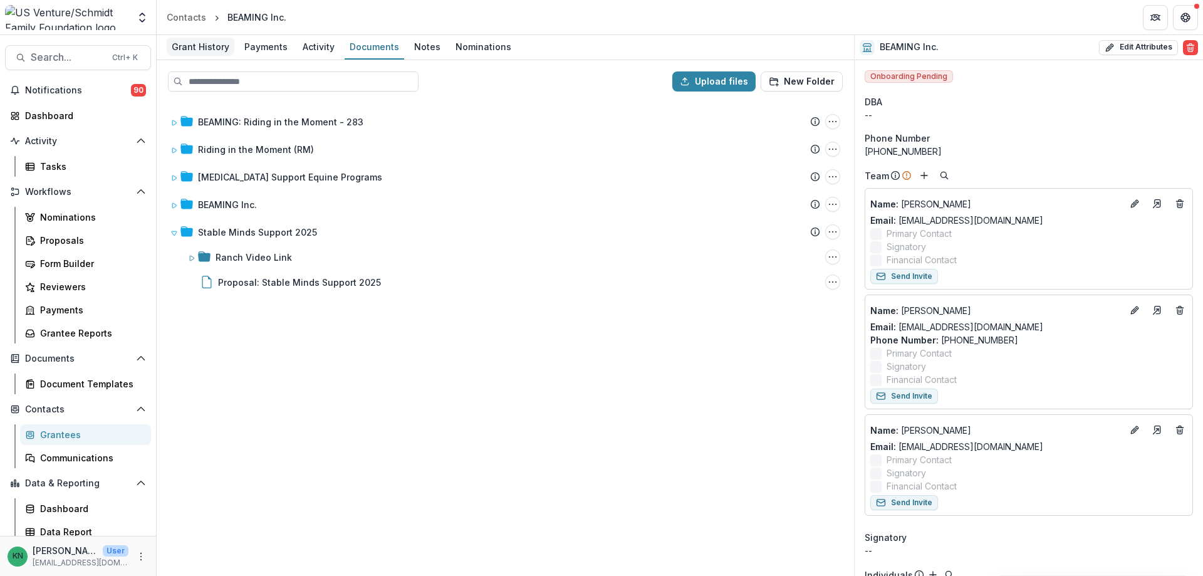
click at [204, 44] on div "Grant History" at bounding box center [201, 47] width 68 height 18
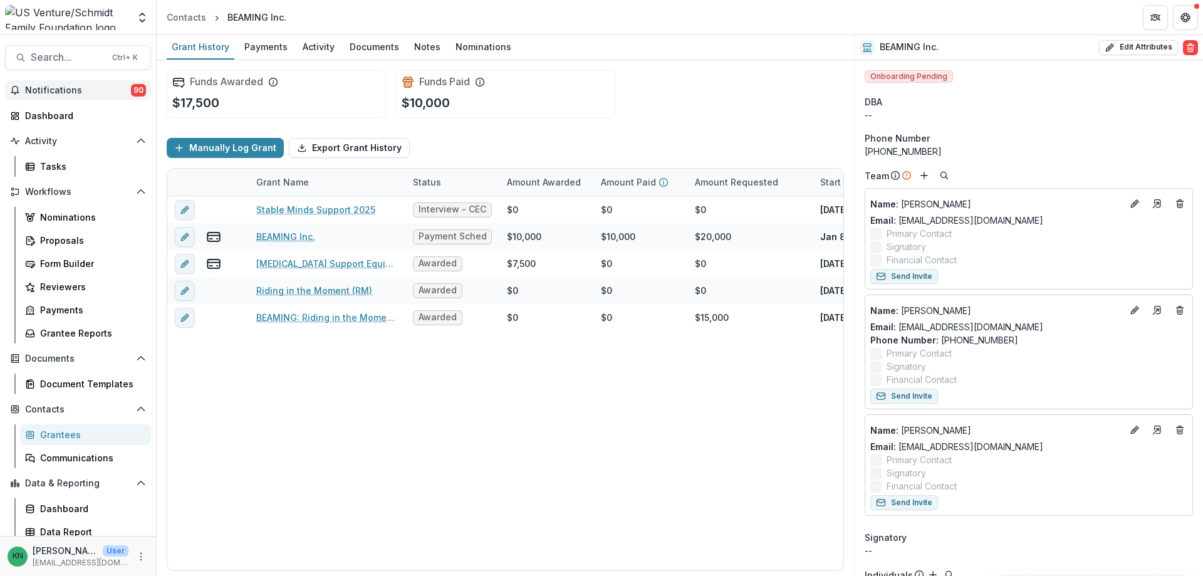
click at [44, 88] on span "Notifications" at bounding box center [78, 90] width 106 height 11
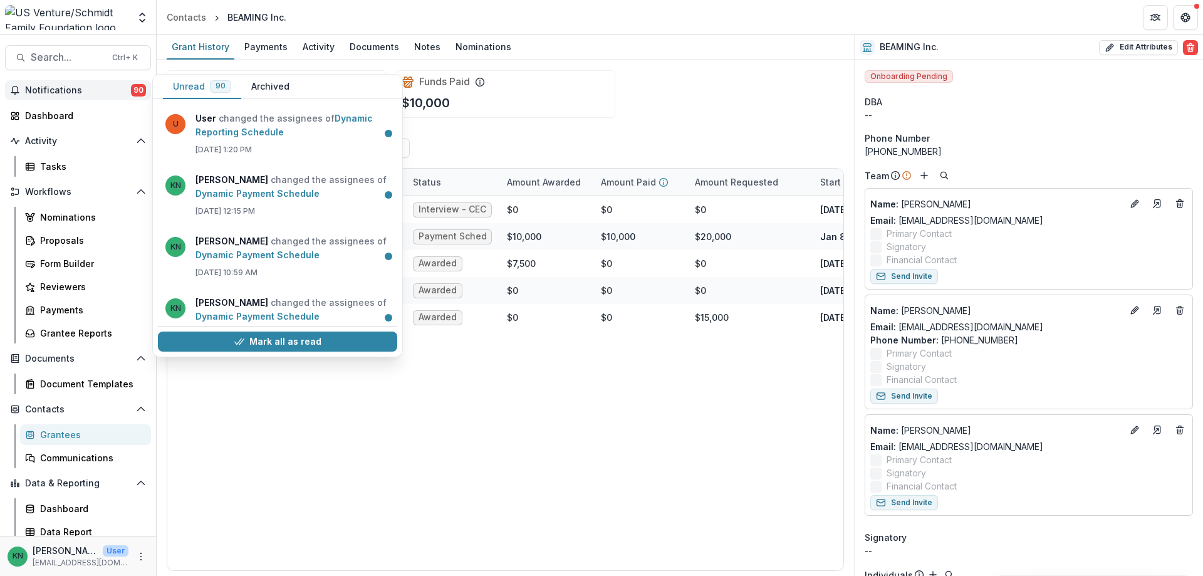
click at [44, 88] on span "Notifications" at bounding box center [78, 90] width 106 height 11
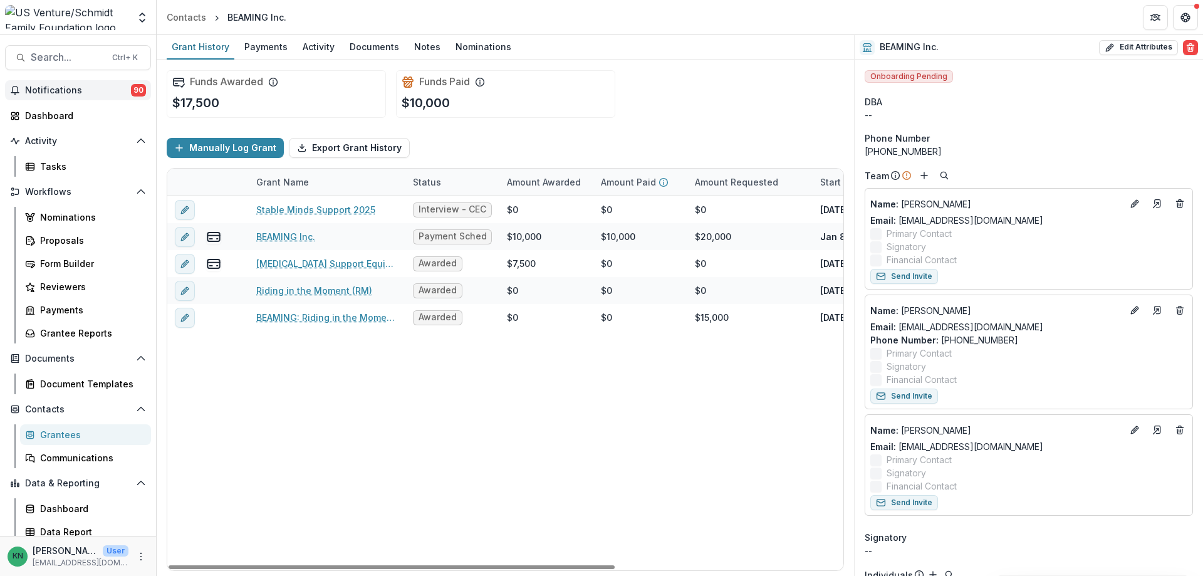
click at [49, 83] on button "Notifications 90" at bounding box center [78, 90] width 146 height 20
